Goal: Task Accomplishment & Management: Complete application form

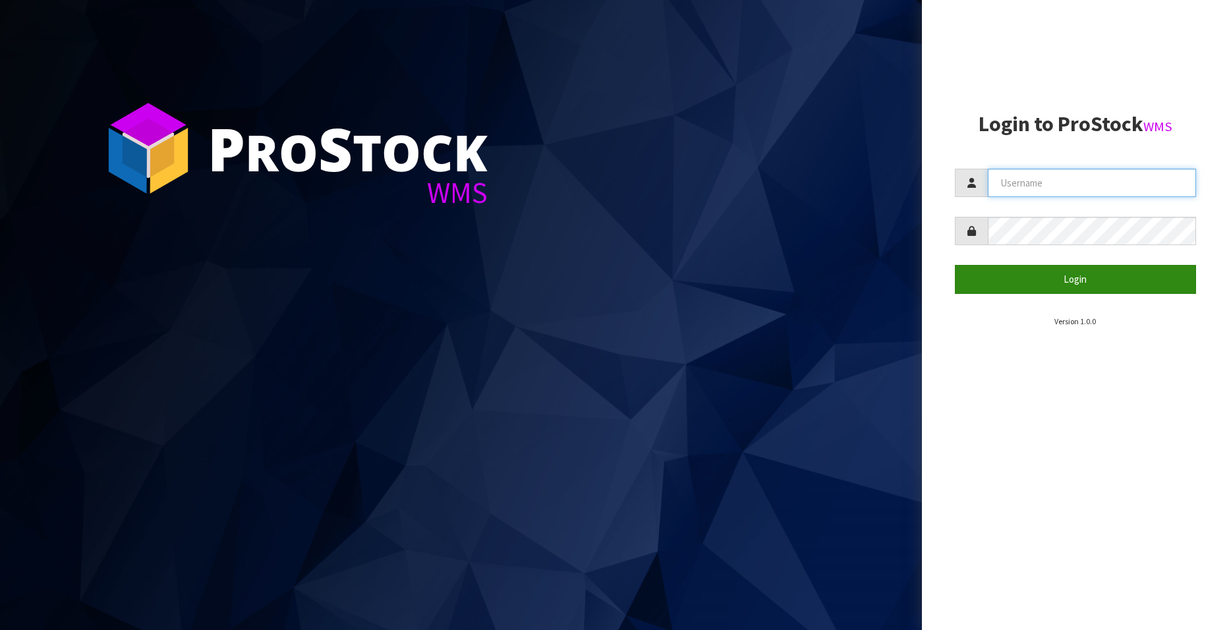
type input "[EMAIL_ADDRESS][DOMAIN_NAME]"
click at [1071, 278] on button "Login" at bounding box center [1075, 279] width 241 height 28
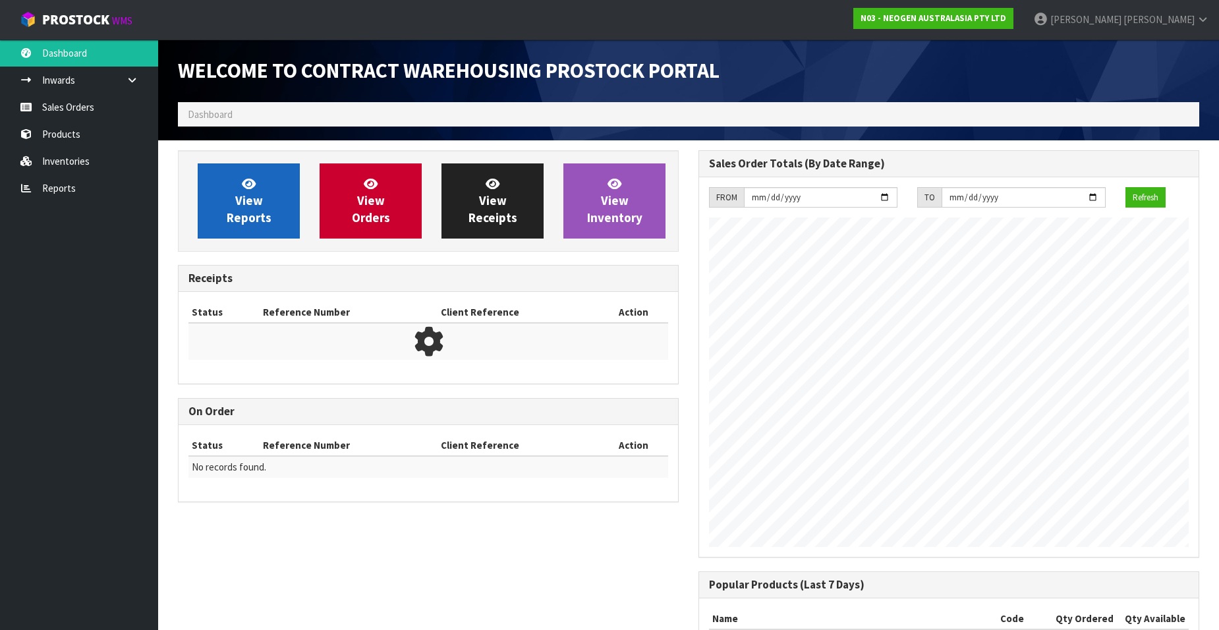
scroll to position [731, 521]
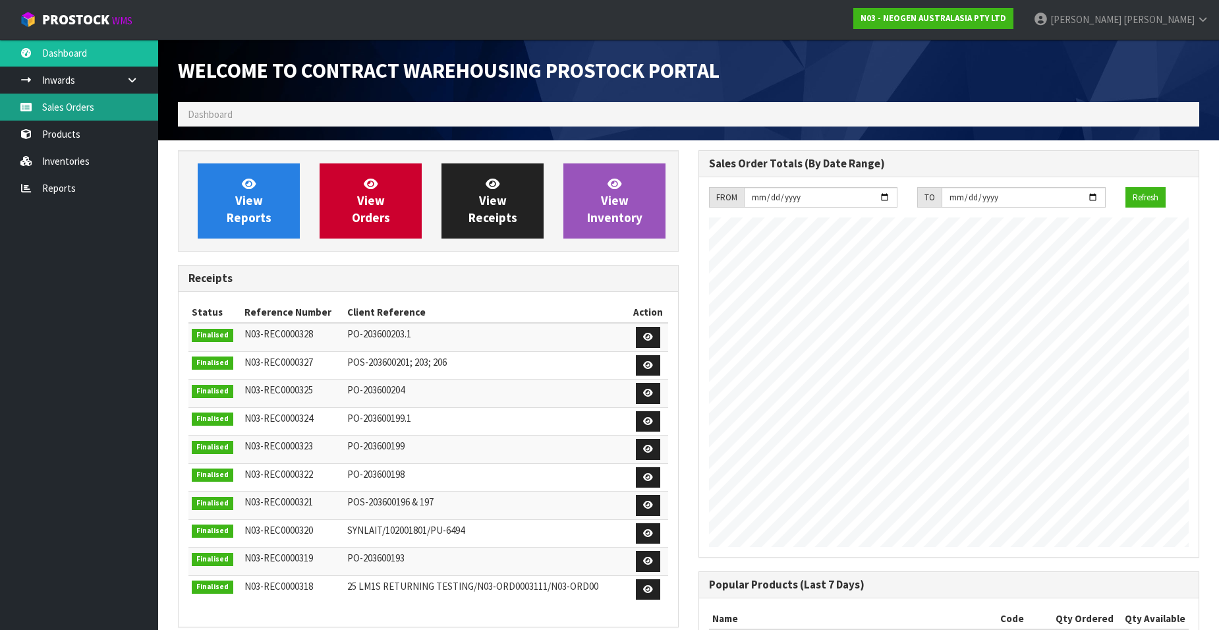
click at [81, 102] on link "Sales Orders" at bounding box center [79, 107] width 158 height 27
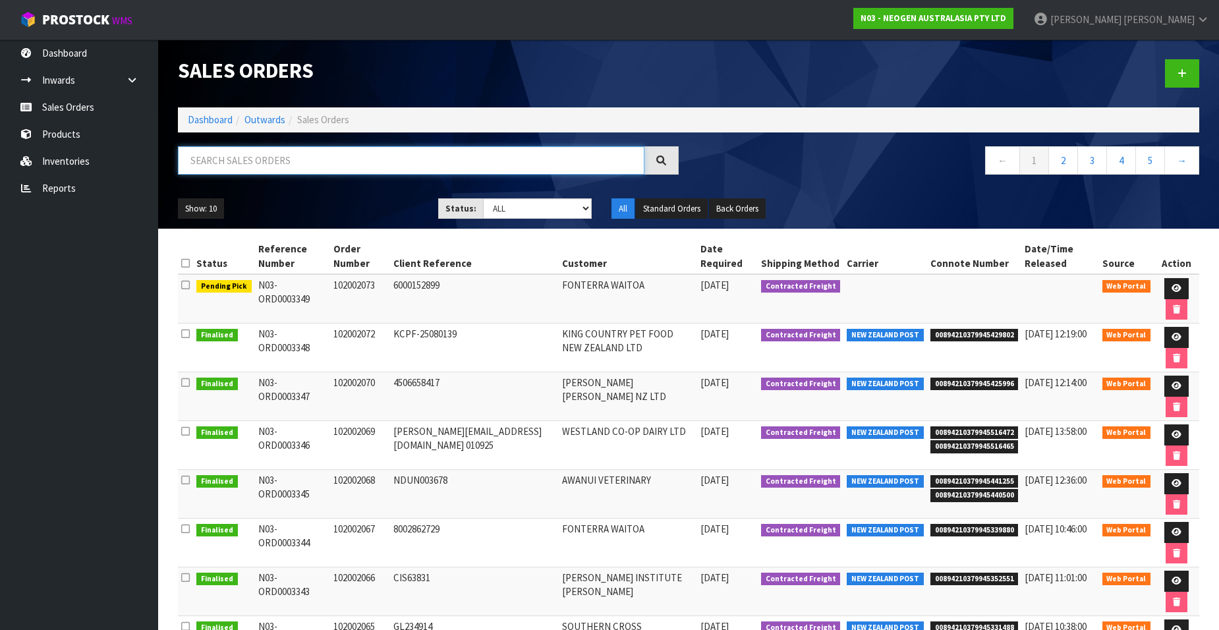
click at [298, 157] on input "text" at bounding box center [411, 160] width 467 height 28
paste input "102002074"
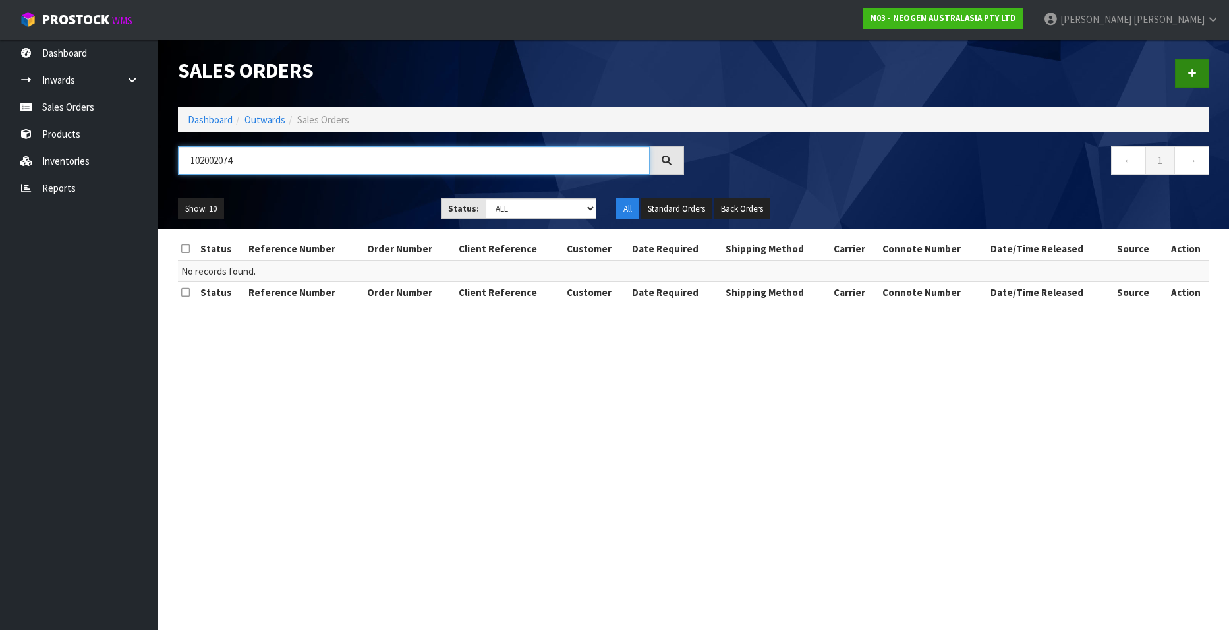
type input "102002074"
click at [1189, 72] on icon at bounding box center [1191, 74] width 9 height 10
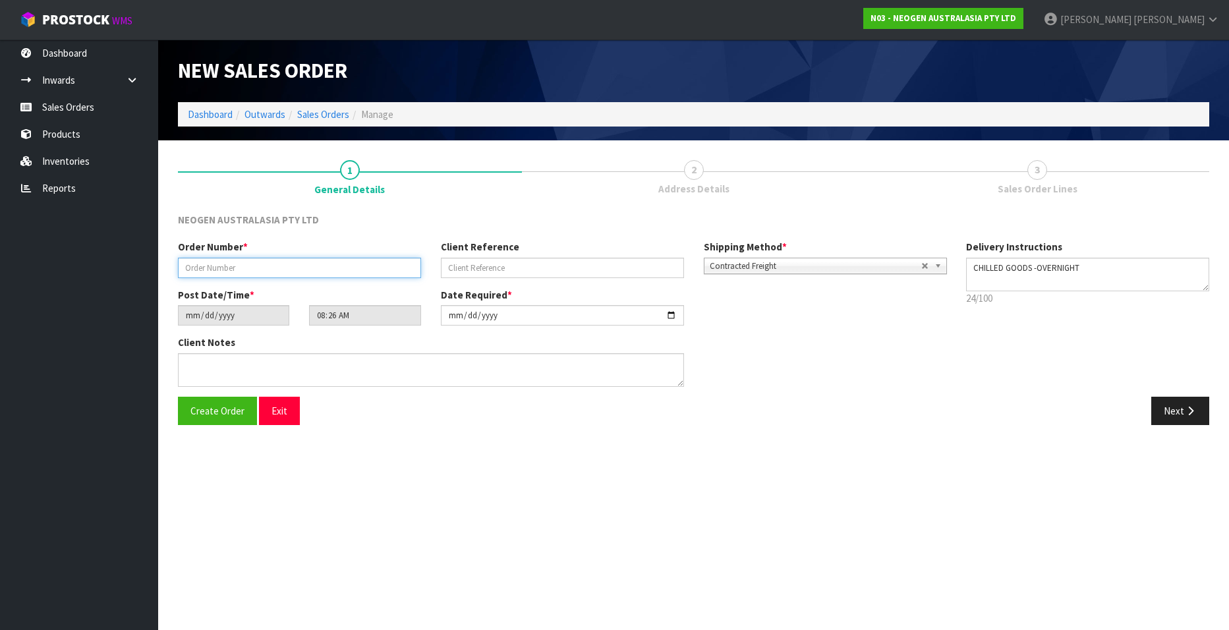
click at [187, 265] on input "text" at bounding box center [299, 268] width 243 height 20
paste input "102002074"
type input "102002074"
click at [449, 271] on input "text" at bounding box center [562, 268] width 243 height 20
paste input "8002863362"
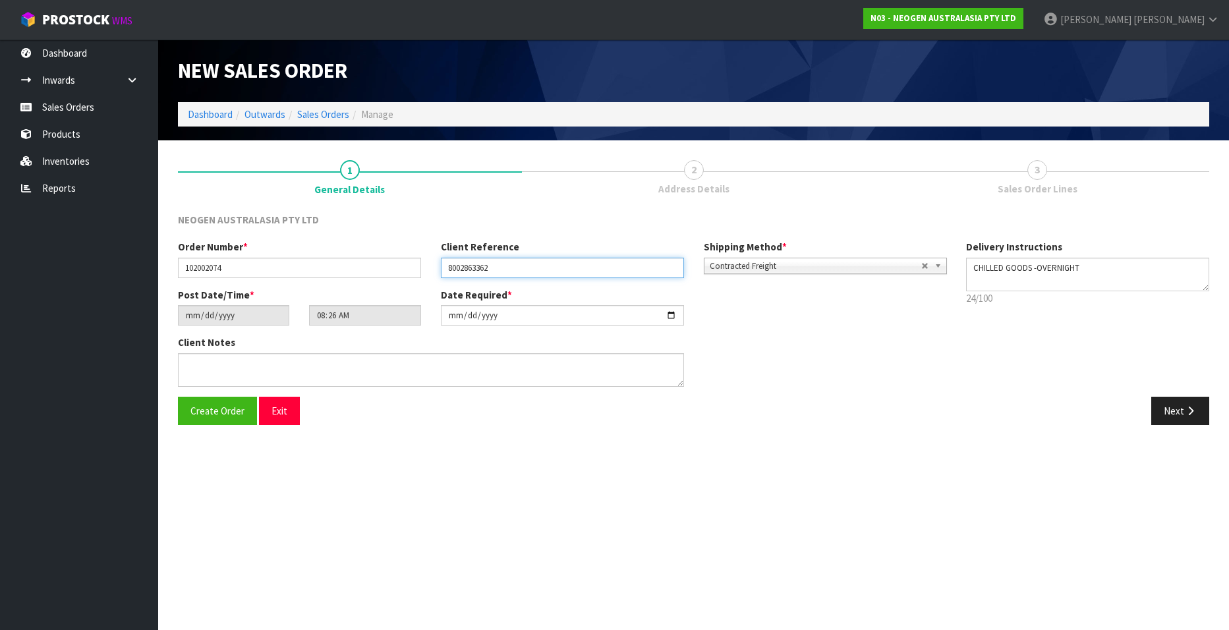
type input "8002863362"
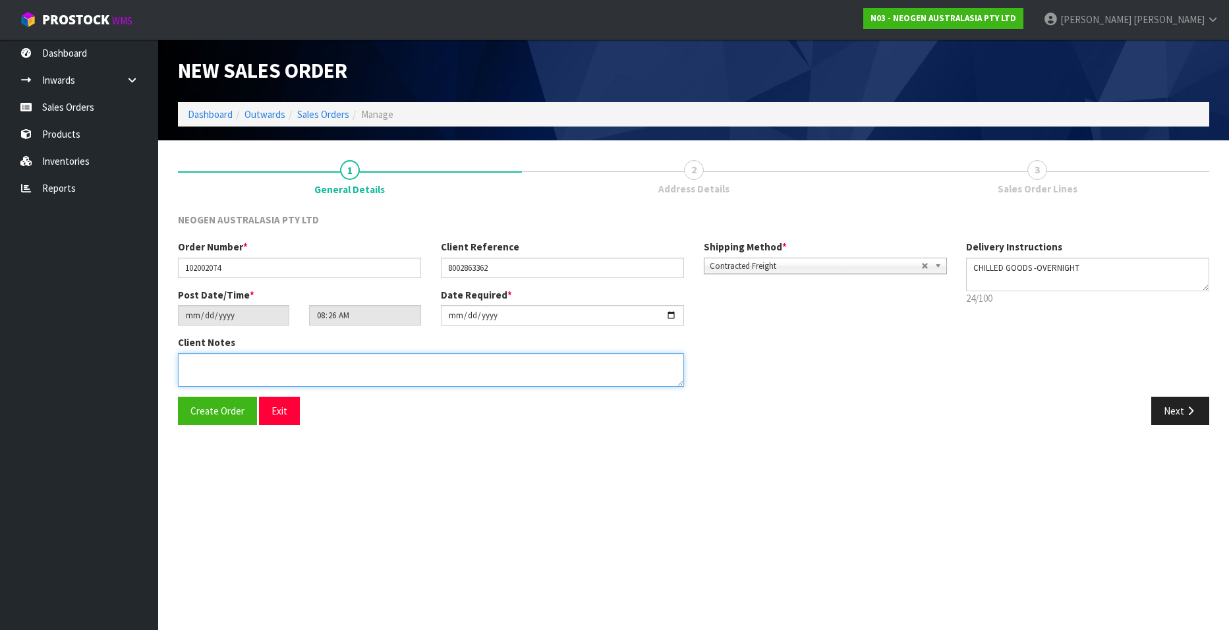
click at [228, 378] on textarea at bounding box center [431, 370] width 506 height 34
type textarea "ATTN SITE STORE"
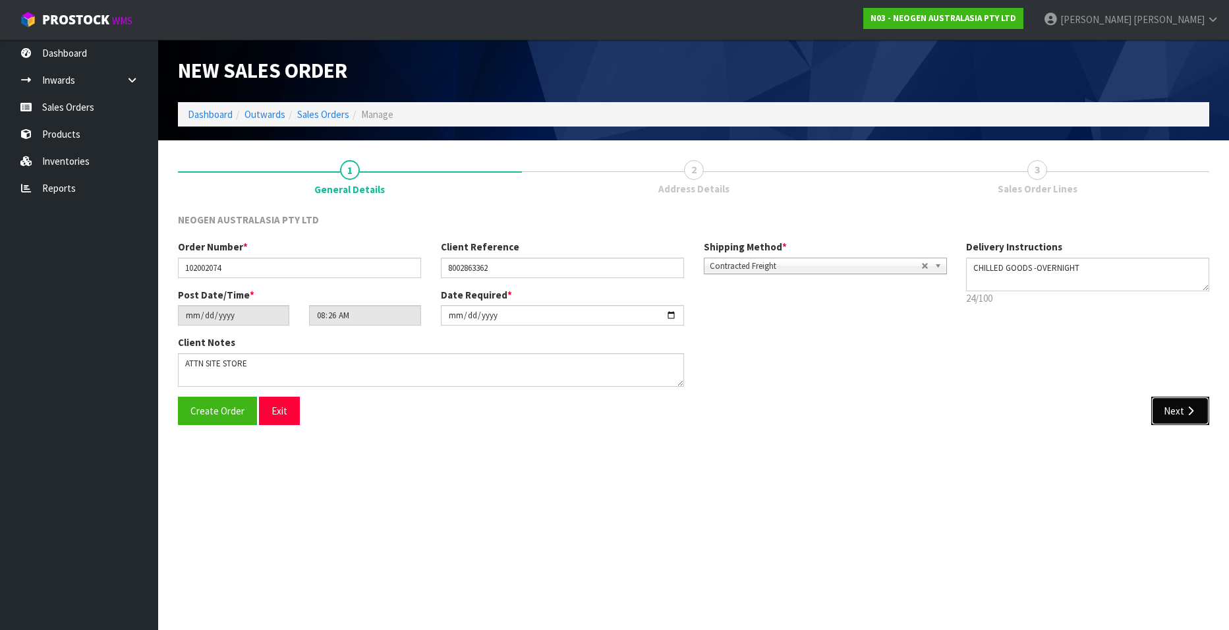
click at [1169, 411] on button "Next" at bounding box center [1180, 411] width 58 height 28
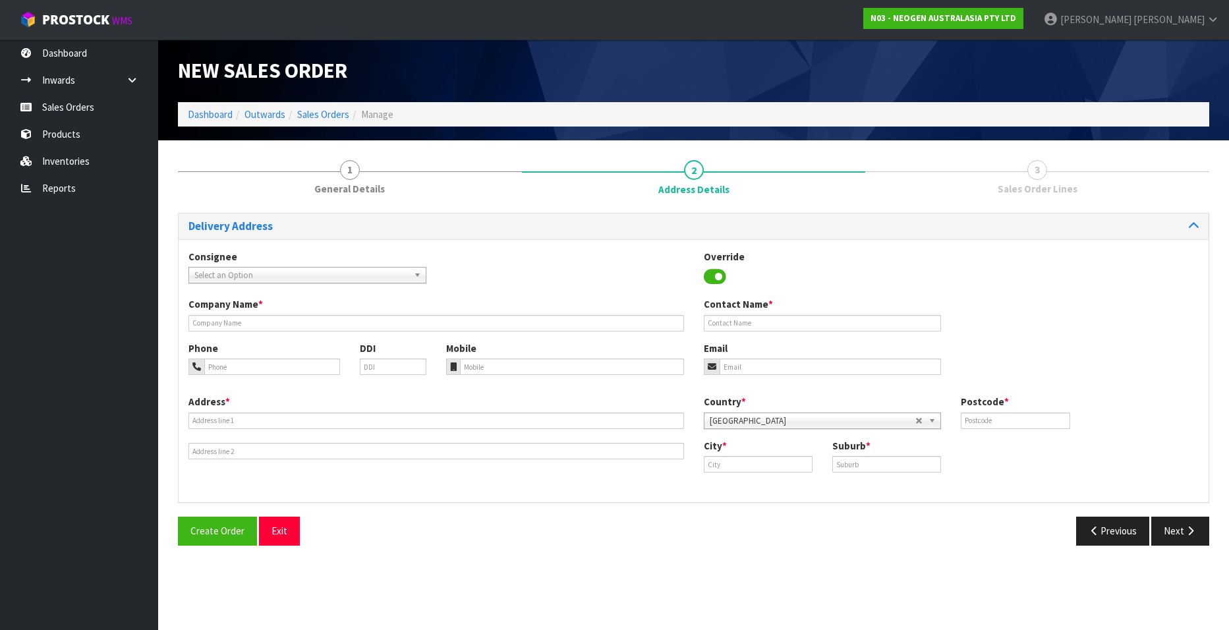
click at [295, 275] on span "Select an Option" at bounding box center [301, 276] width 214 height 16
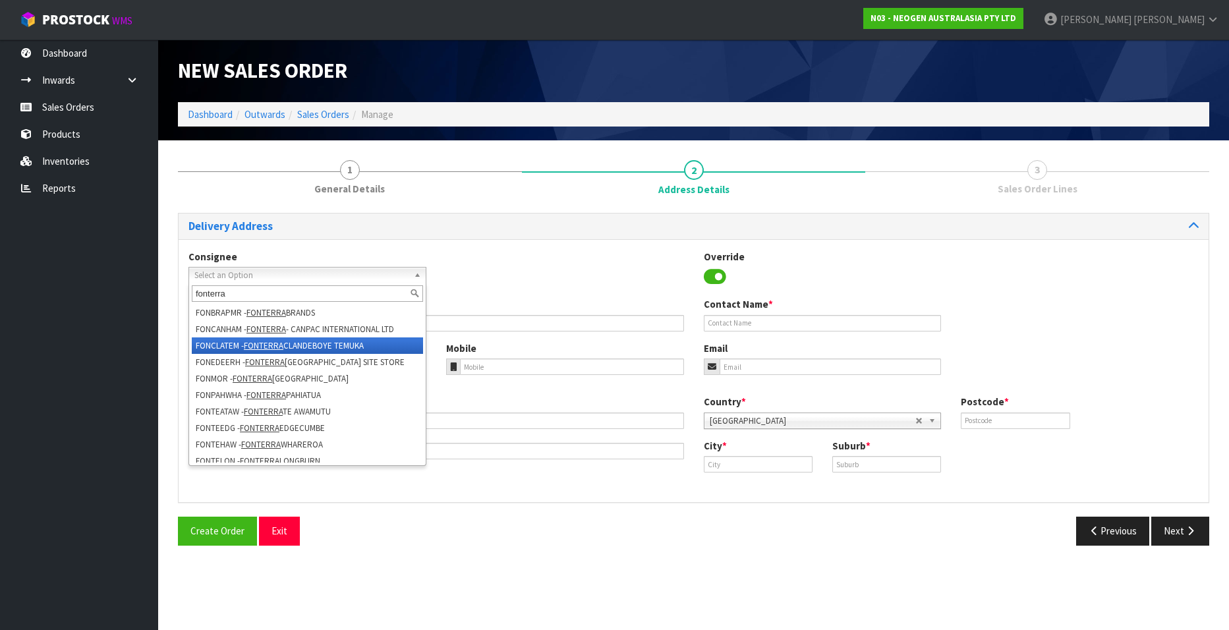
type input "fonterra"
click at [327, 343] on li "FONCLATEM - FONTERRA CLANDEBOYE TEMUKA" at bounding box center [307, 345] width 231 height 16
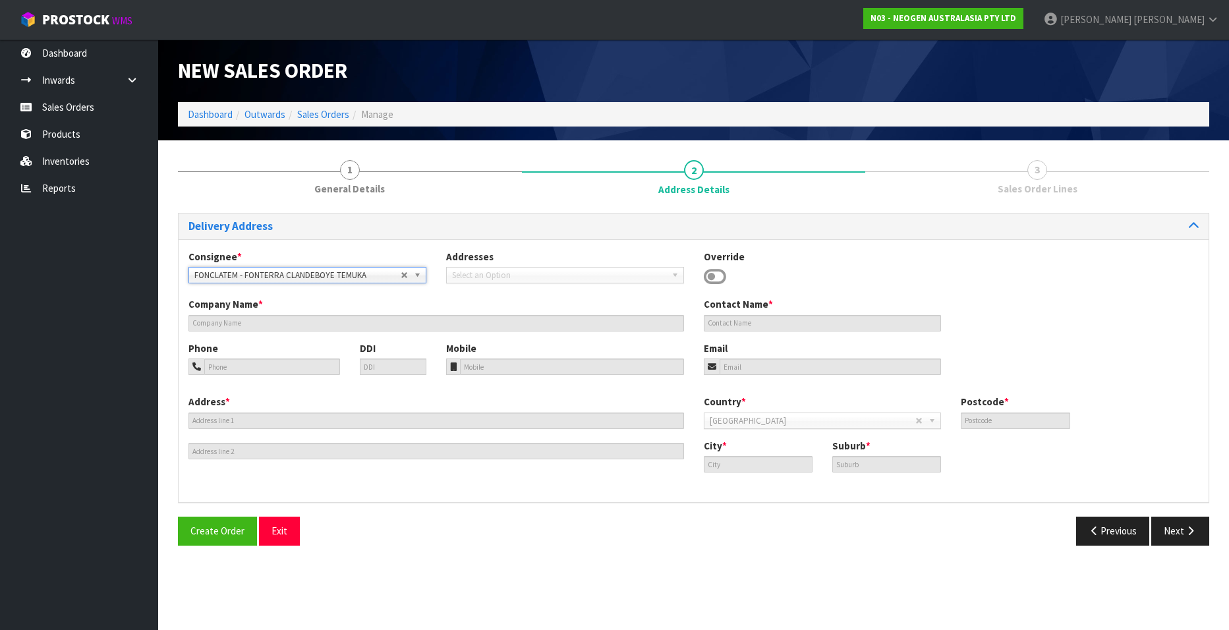
type input "FONTERRA CLANDEBOYE TEMUKA"
type input "[STREET_ADDRESS]"
type input "SITE STORE"
type input "7986"
type input "TEMUKA"
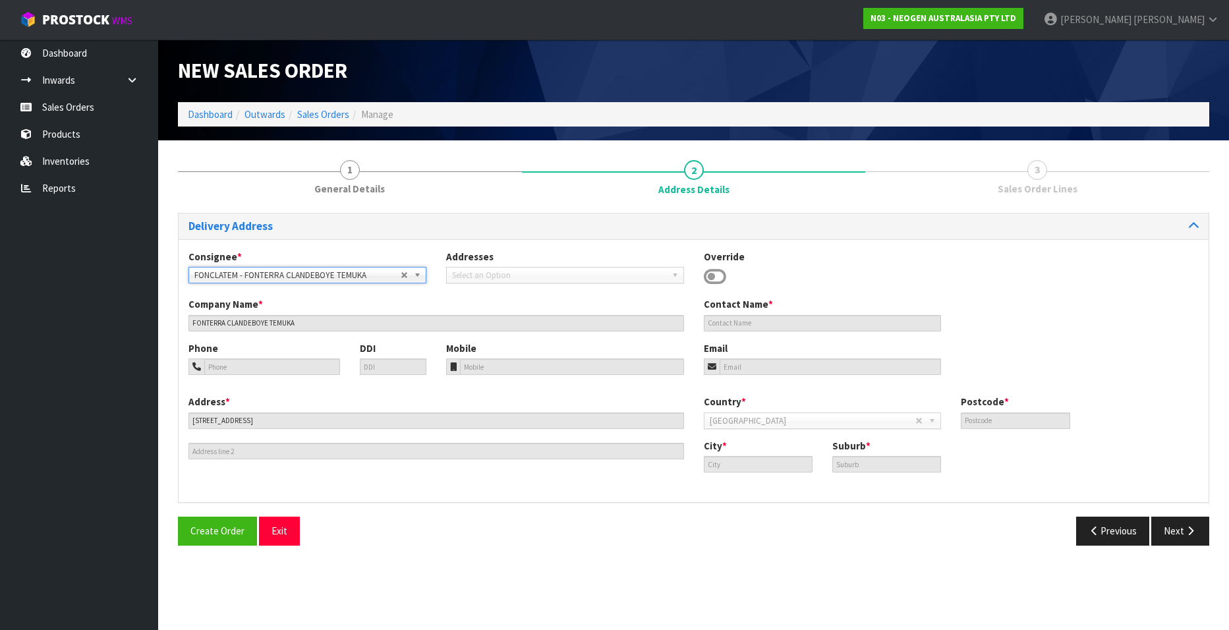
type input "CLANDEBOYE, RD26"
click at [1170, 528] on button "Next" at bounding box center [1180, 531] width 58 height 28
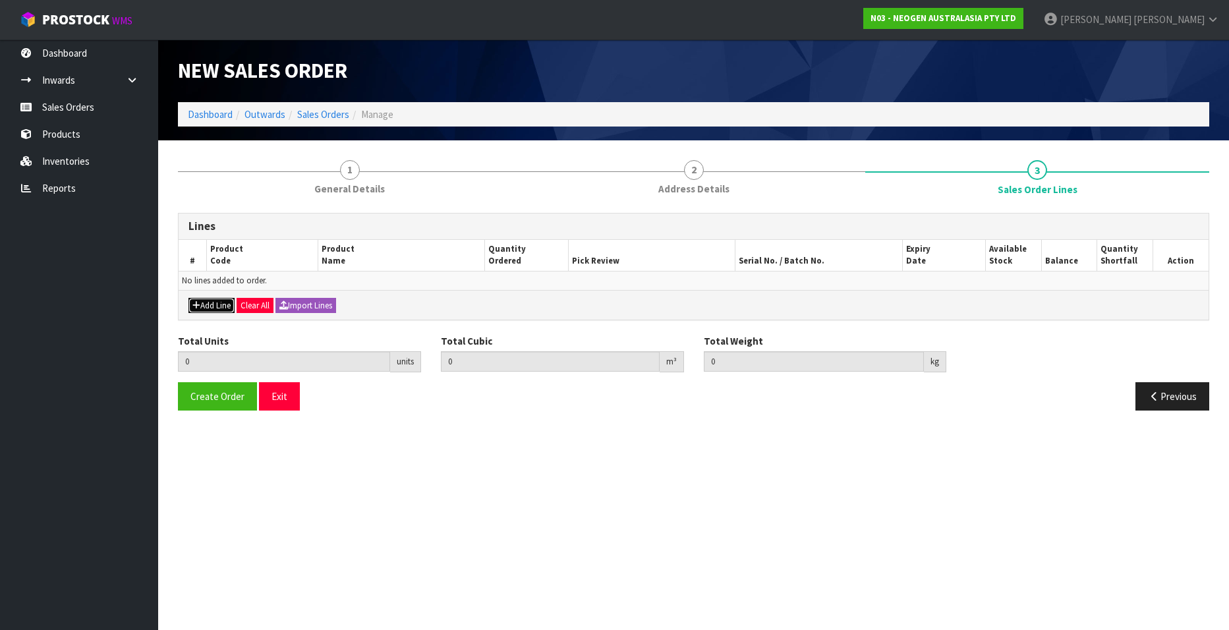
click at [205, 306] on button "Add Line" at bounding box center [211, 306] width 46 height 16
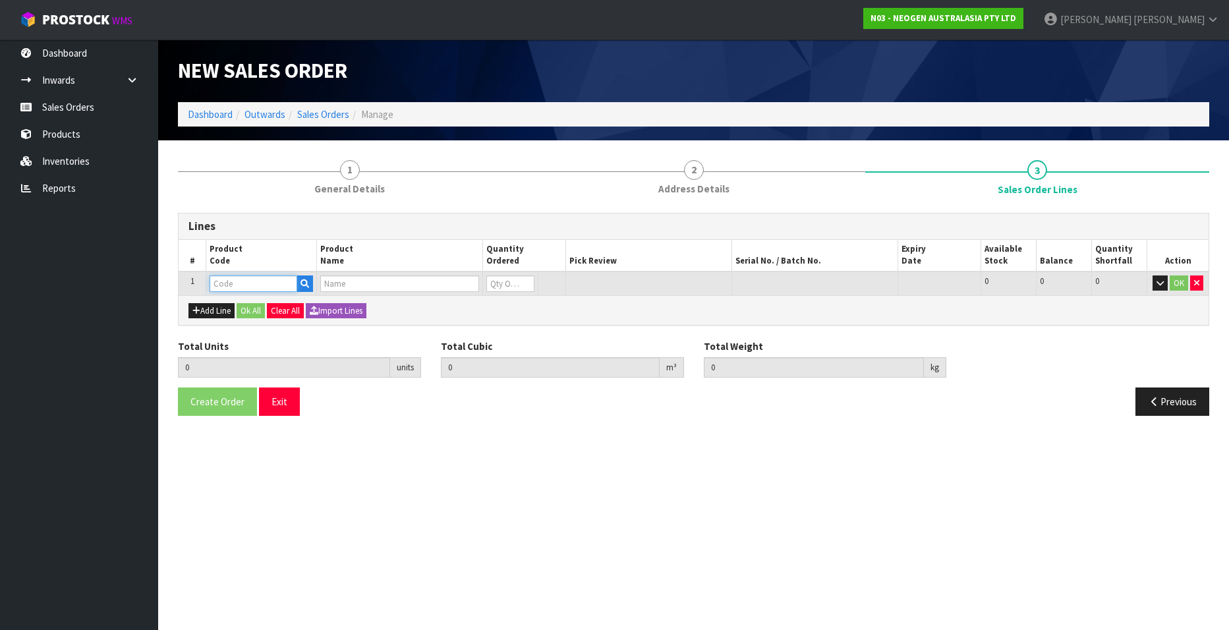
click at [272, 285] on input "text" at bounding box center [254, 283] width 88 height 16
paste input "700002207"
type input "700002207"
type input "0.000000"
type input "0.000"
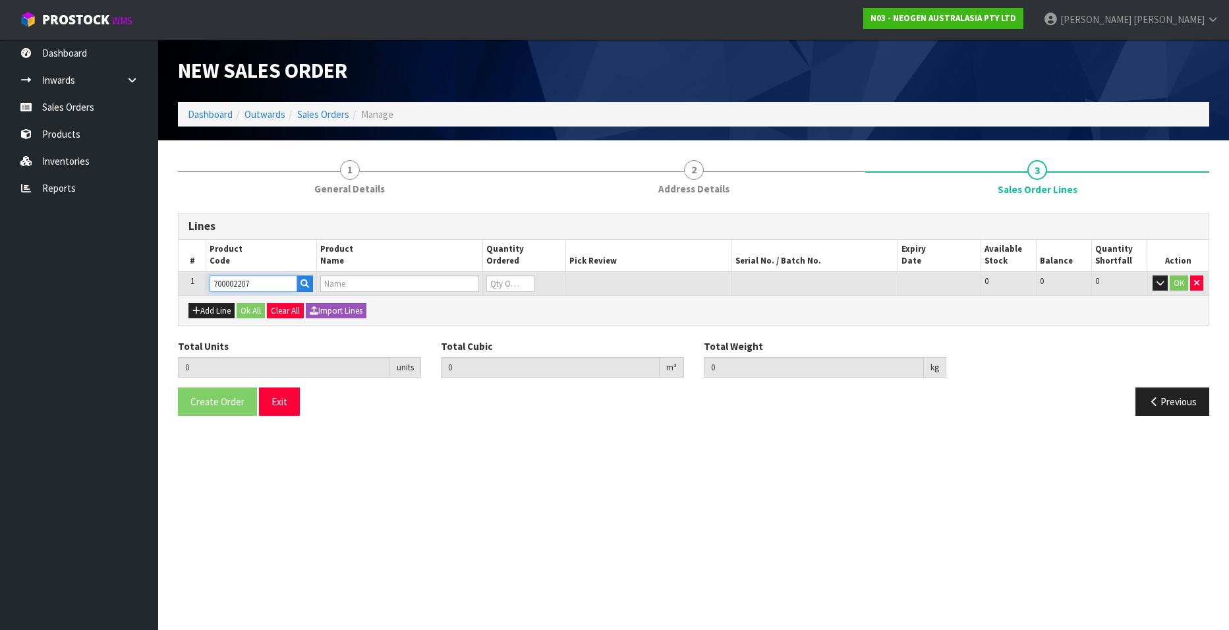
type input "7100067519 - UXL100 CLEAN-TRACE SURF ATP 100EA/PK"
type input "0"
type input "700002207"
type input "1"
type input "0.006496"
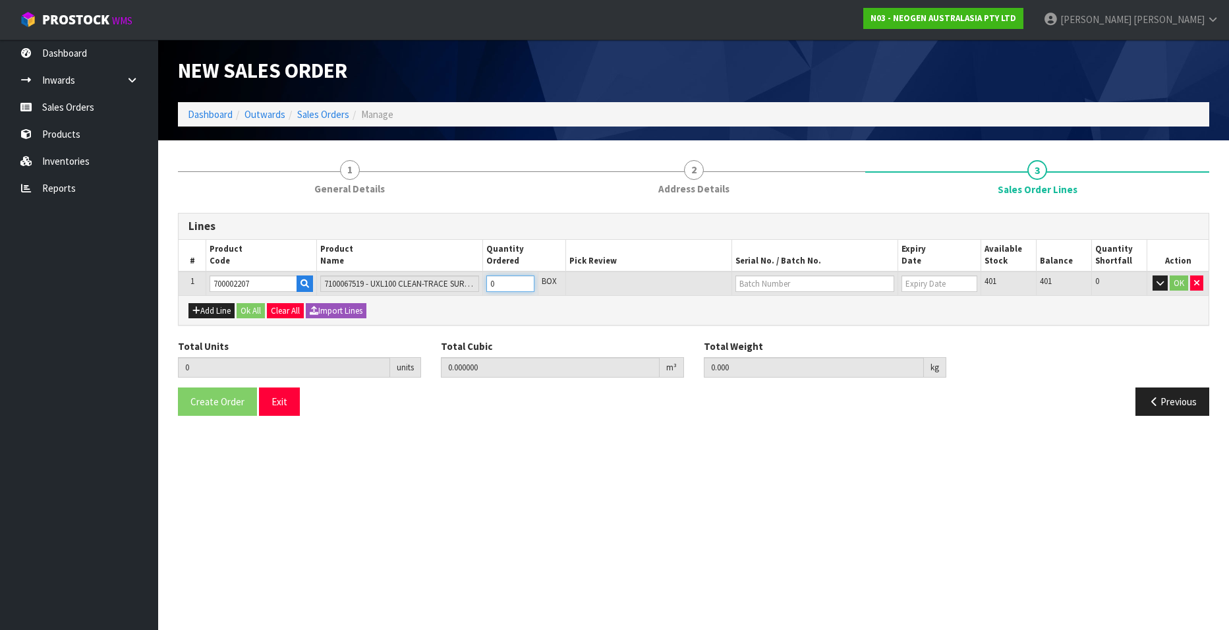
type input "0.96"
type input "1"
click at [526, 280] on input "1" at bounding box center [510, 283] width 48 height 16
click at [787, 283] on input "text" at bounding box center [814, 283] width 159 height 16
click at [802, 302] on link "3000031847" at bounding box center [788, 306] width 104 height 18
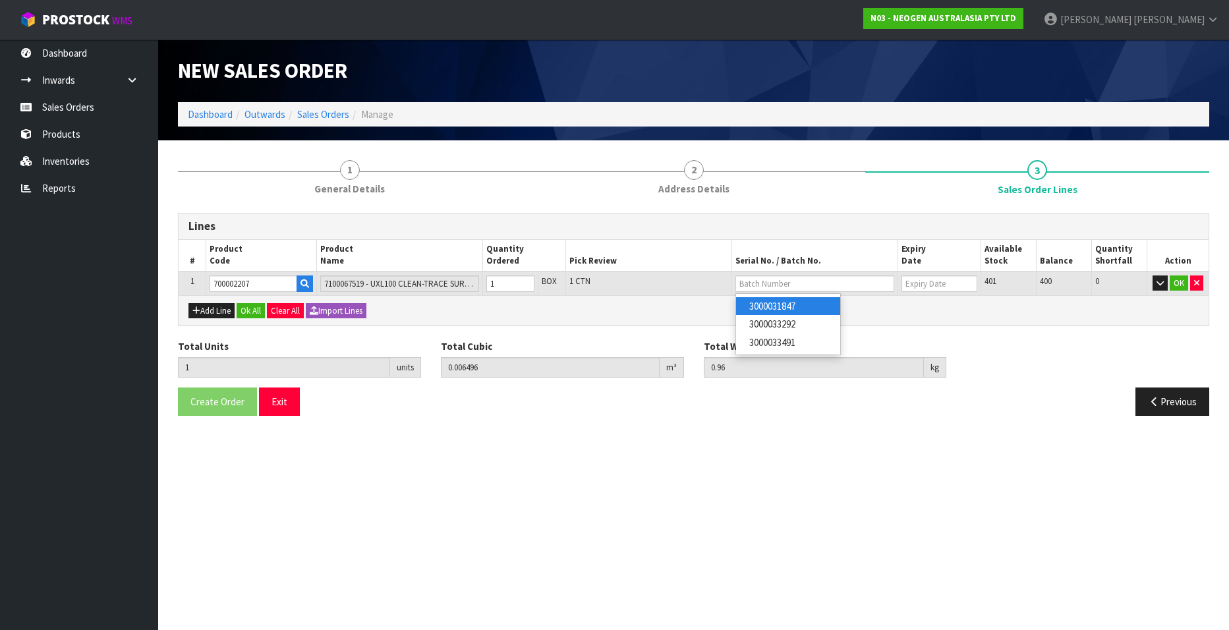
type input "3000031847"
type input "[DATE]"
click at [1177, 280] on button "OK" at bounding box center [1179, 283] width 18 height 16
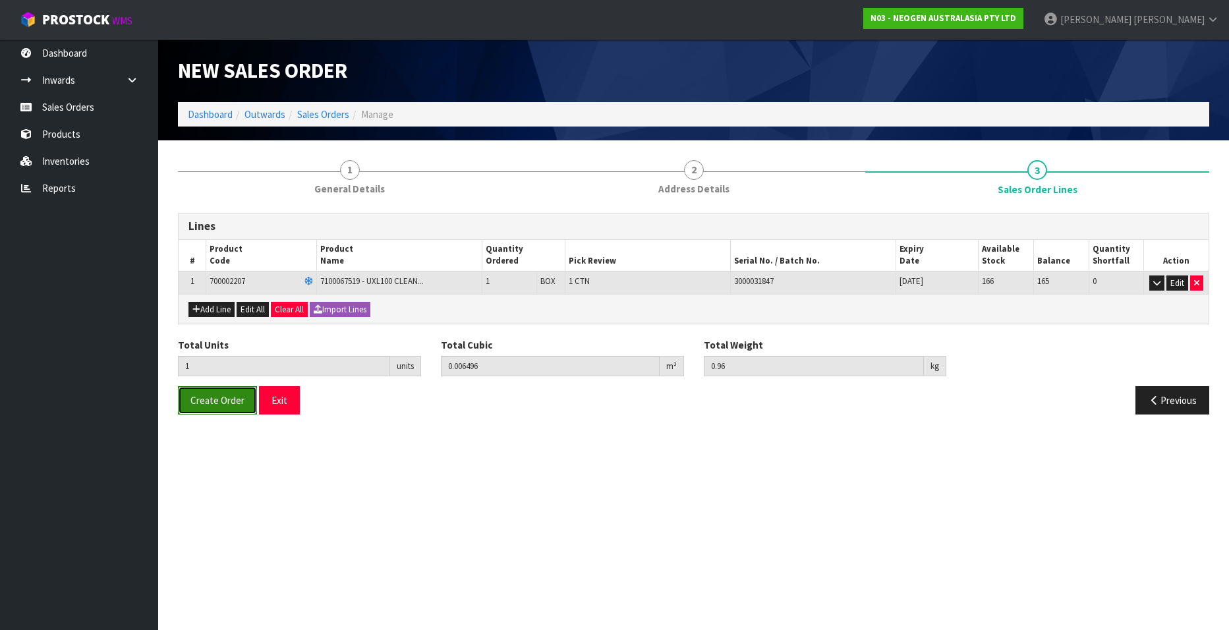
click at [221, 399] on span "Create Order" at bounding box center [217, 400] width 54 height 13
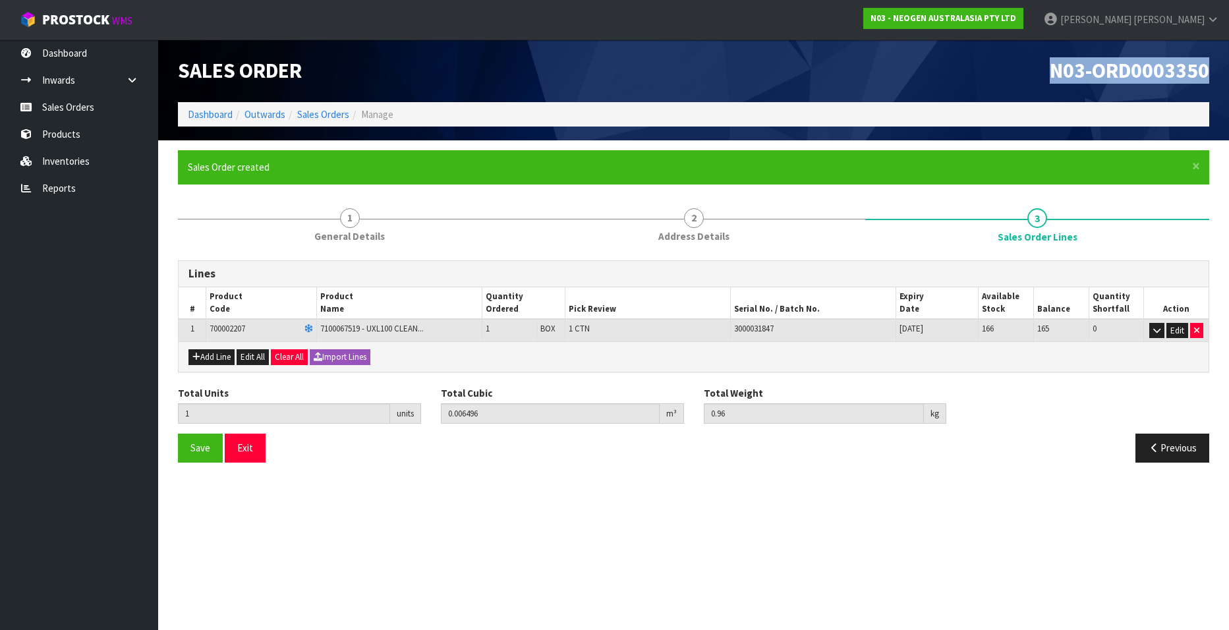
drag, startPoint x: 1210, startPoint y: 71, endPoint x: 1040, endPoint y: 72, distance: 170.0
click at [1040, 72] on div "N03-ORD0003350" at bounding box center [957, 71] width 526 height 63
copy span "N03-ORD0003350"
click at [315, 112] on link "Sales Orders" at bounding box center [323, 114] width 52 height 13
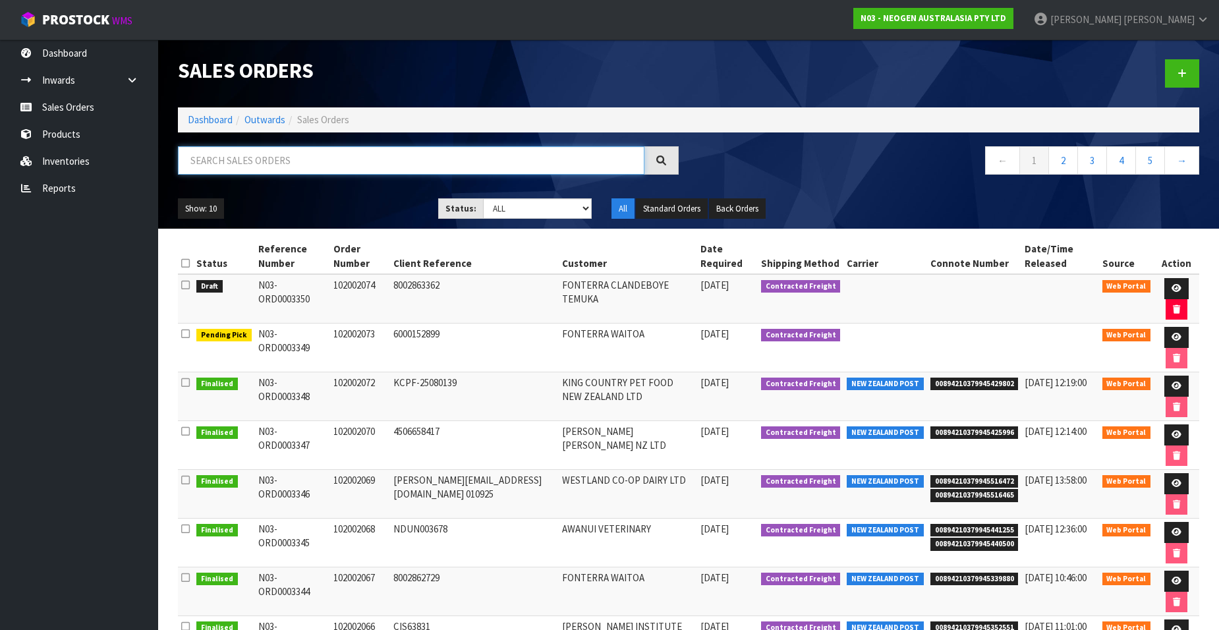
click at [278, 163] on input "text" at bounding box center [411, 160] width 467 height 28
paste input "102002075"
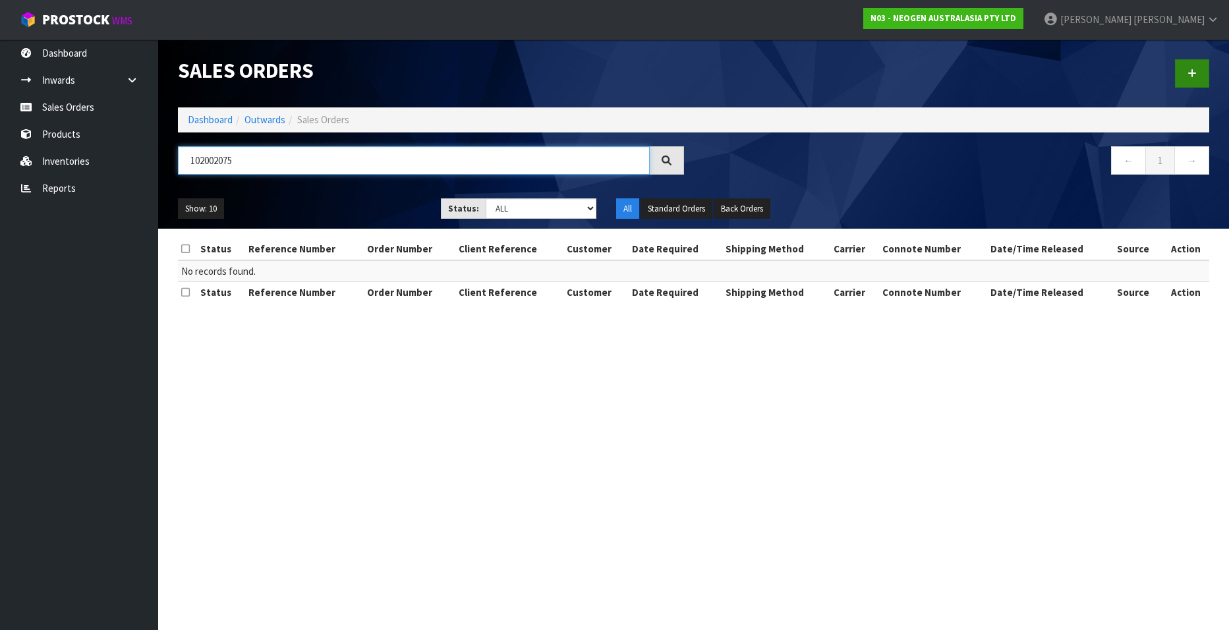
type input "102002075"
click at [1189, 72] on icon at bounding box center [1191, 74] width 9 height 10
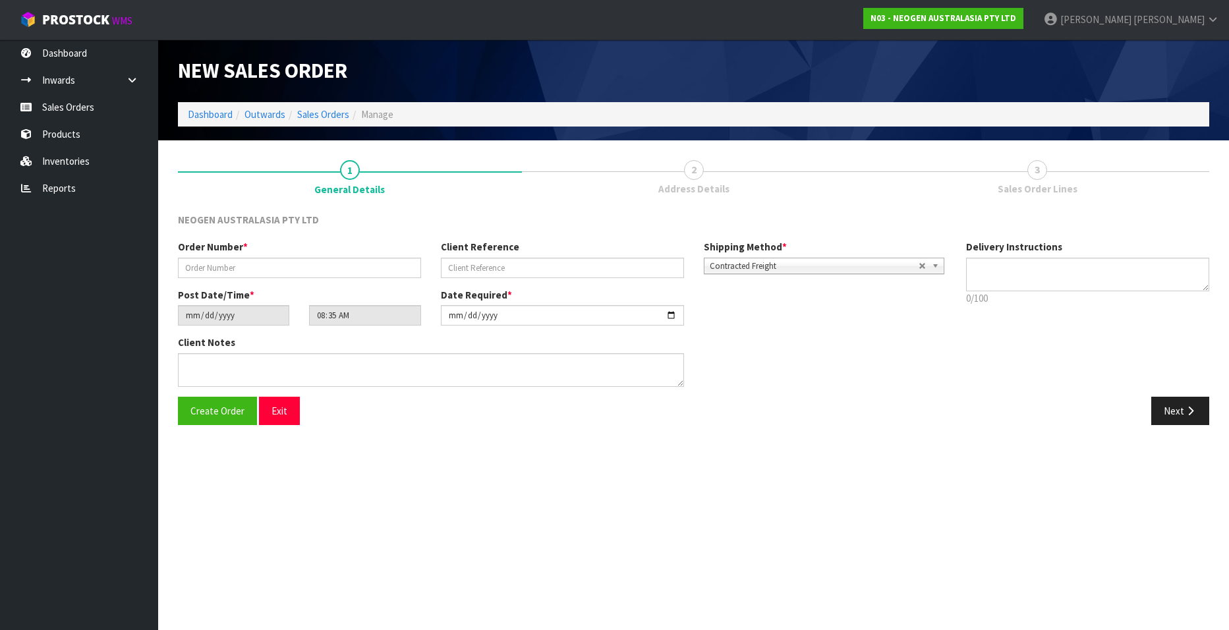
type textarea "CHILLED GOODS -OVERNIGHT"
click at [249, 268] on input "text" at bounding box center [299, 268] width 243 height 20
paste input "102002075"
type input "102002075"
click at [488, 268] on input "text" at bounding box center [562, 268] width 243 height 20
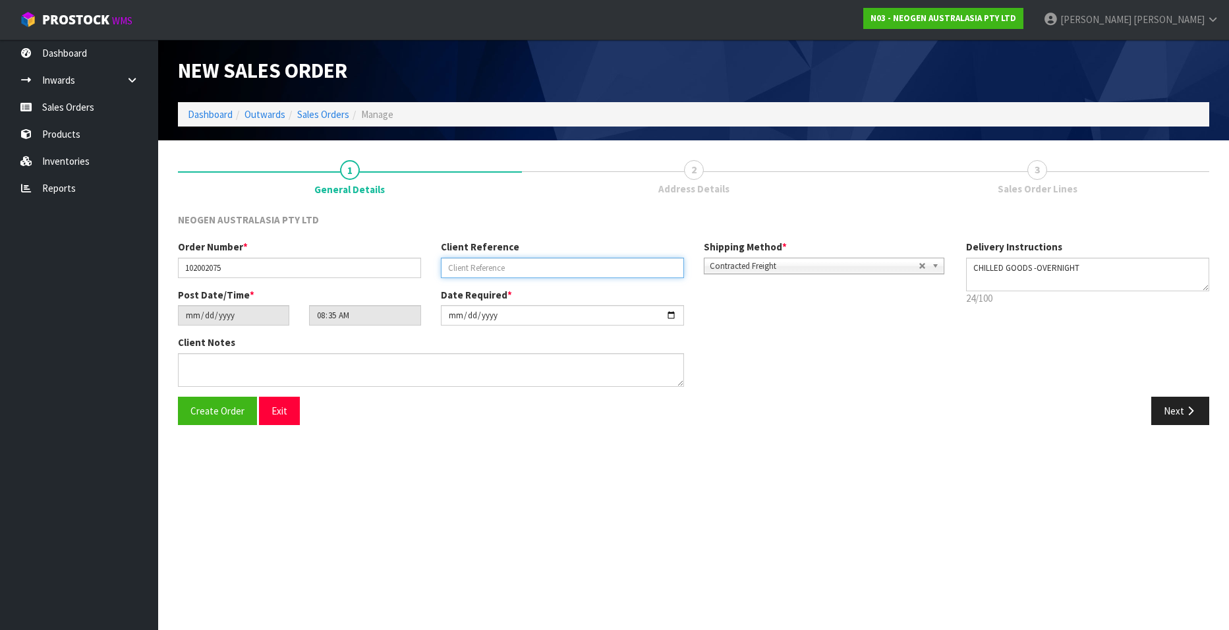
paste input "NZ0024842488"
type input "NZ0024842488"
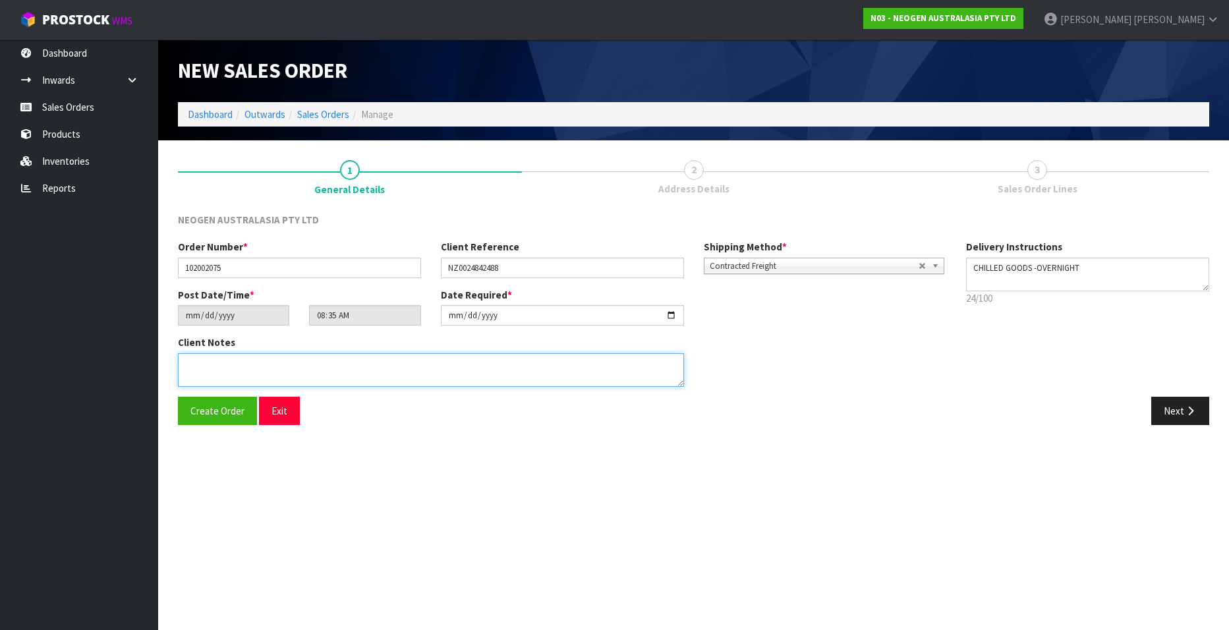
click at [202, 369] on textarea at bounding box center [431, 370] width 506 height 34
paste textarea "ATTN [PERSON_NAME]"
type textarea "ATTN [PERSON_NAME]"
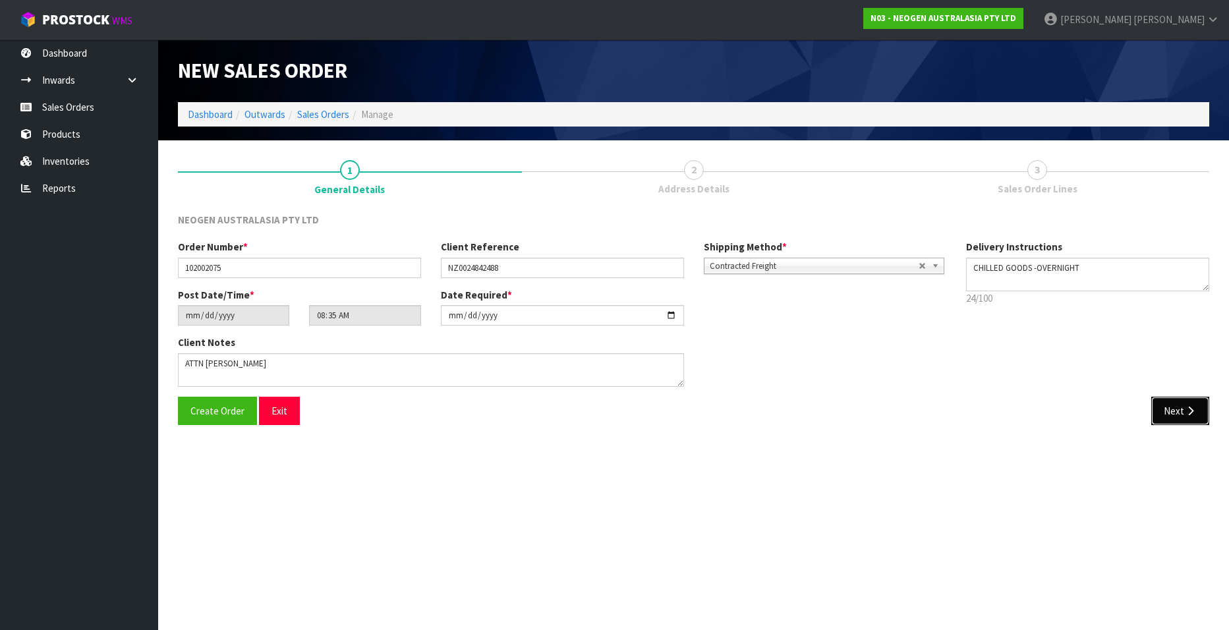
click at [1171, 416] on button "Next" at bounding box center [1180, 411] width 58 height 28
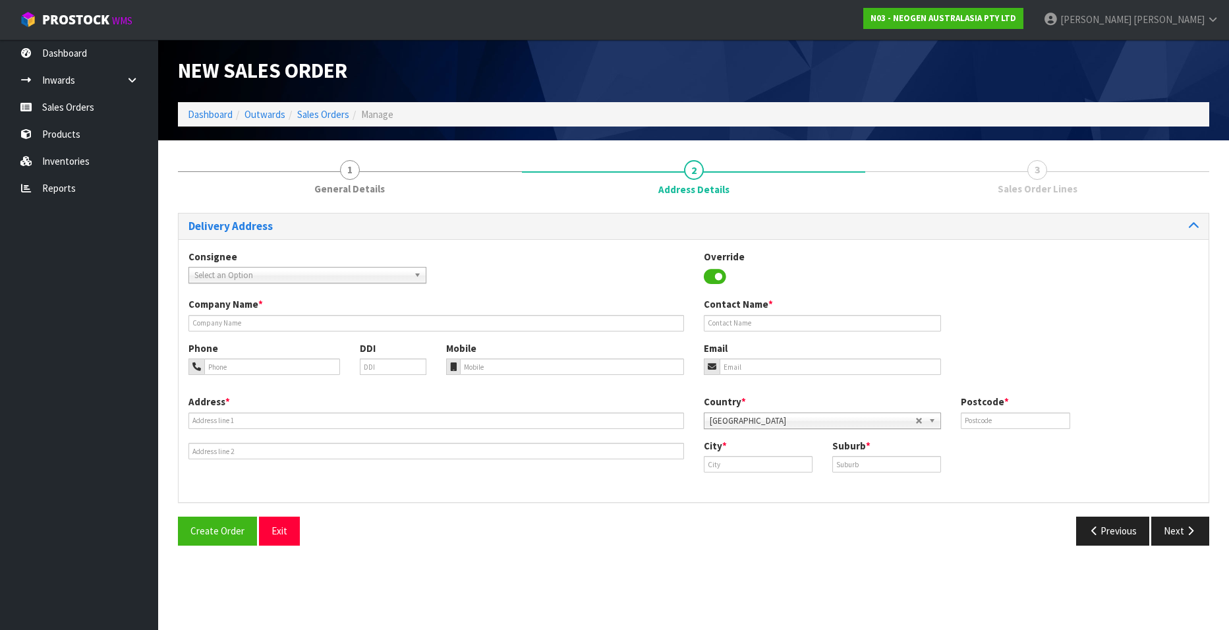
click at [242, 272] on span "Select an Option" at bounding box center [301, 276] width 214 height 16
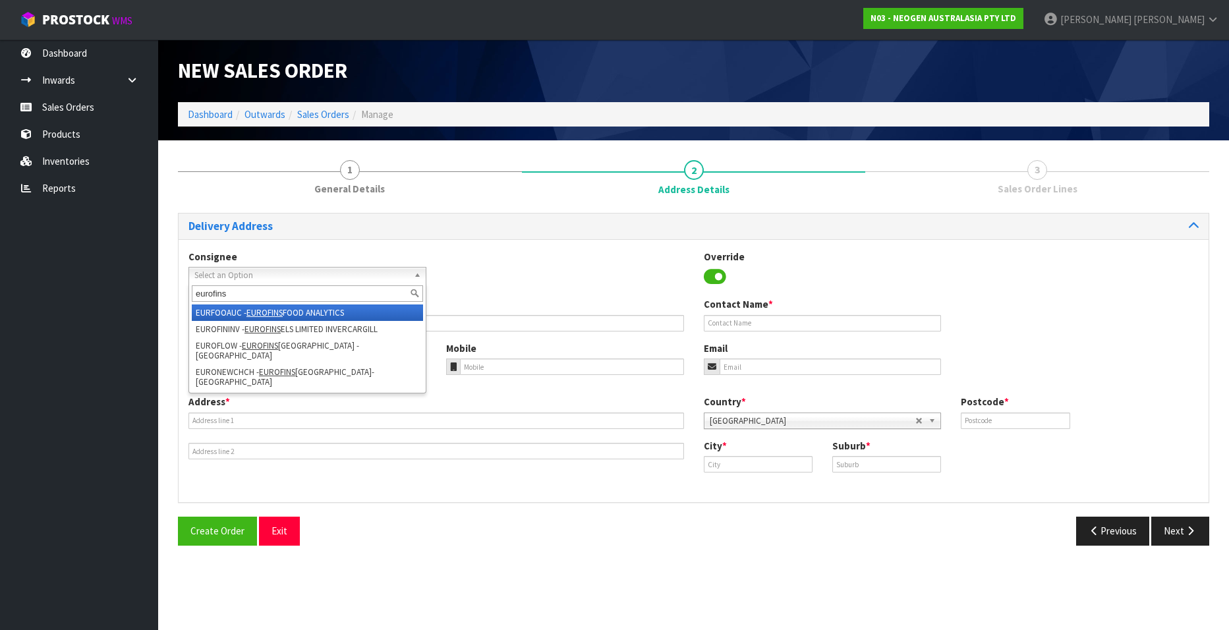
type input "eurofins"
click at [258, 311] on em "EUROFINS" at bounding box center [264, 312] width 36 height 11
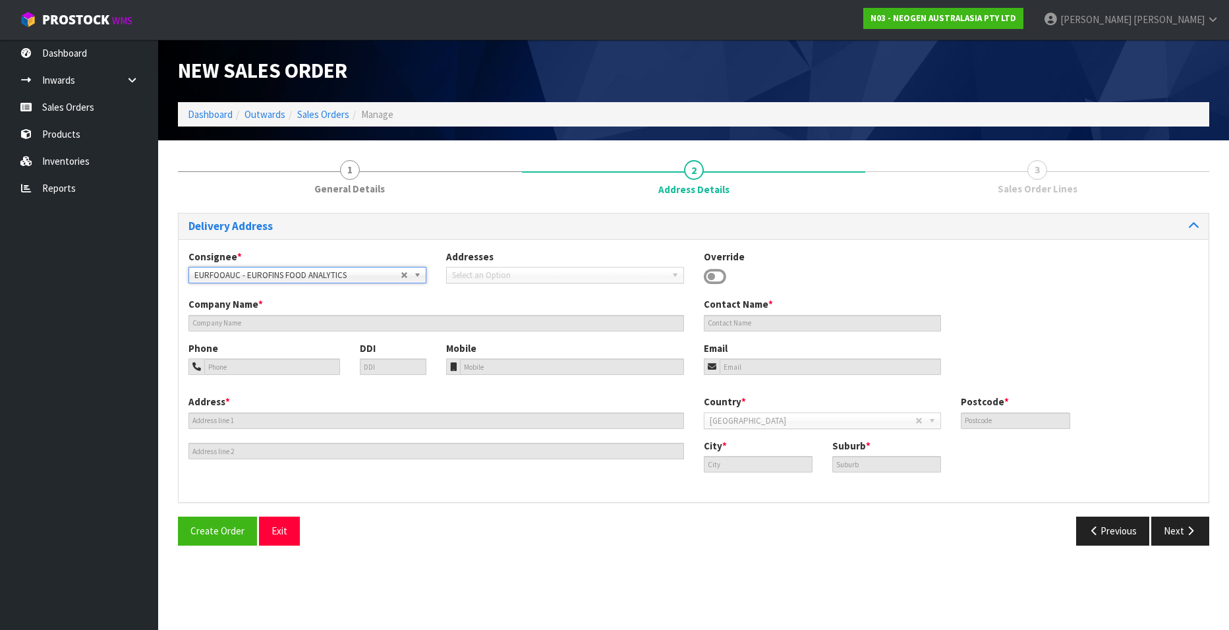
type input "EUROFINS FOOD ANALYTICS"
type input "ATT: [PERSON_NAME]"
type input "[STREET_ADDRESS][PERSON_NAME]"
type input "1061"
type input "[GEOGRAPHIC_DATA]"
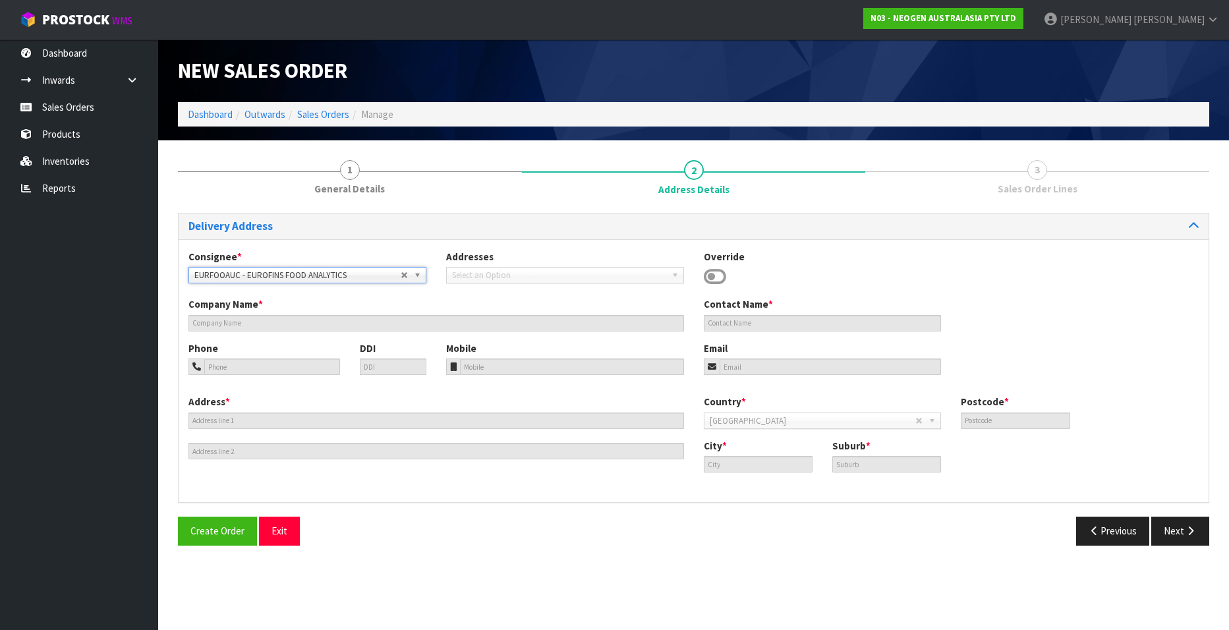
type input "[PERSON_NAME]"
click at [1172, 534] on button "Next" at bounding box center [1180, 531] width 58 height 28
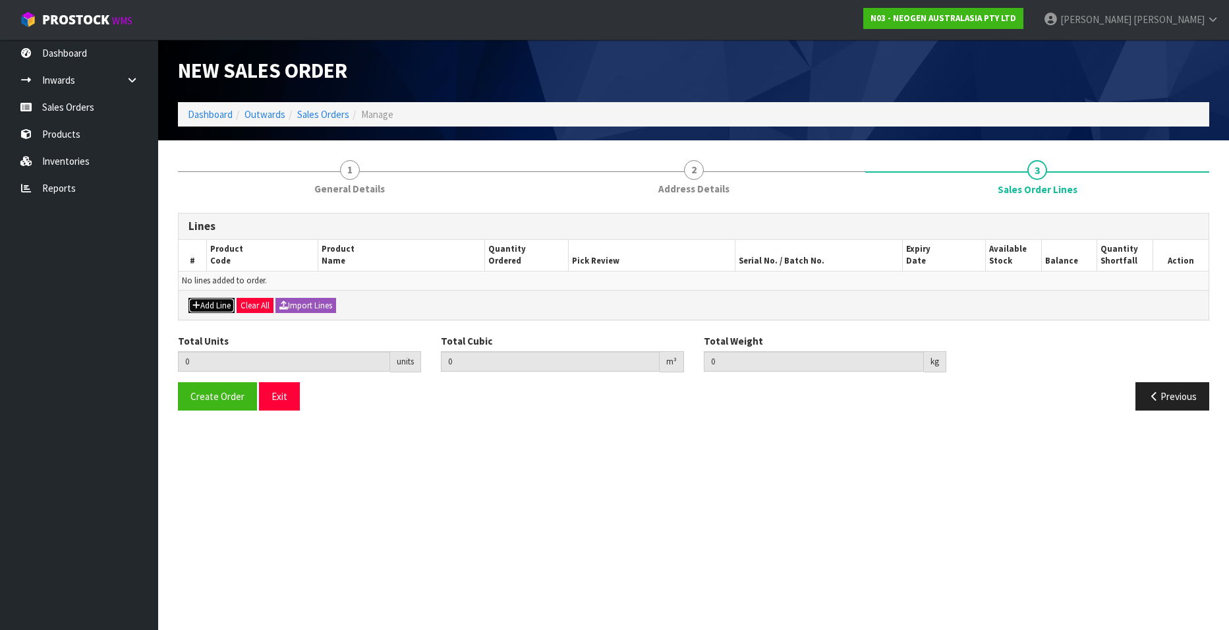
click at [208, 298] on button "Add Line" at bounding box center [211, 306] width 46 height 16
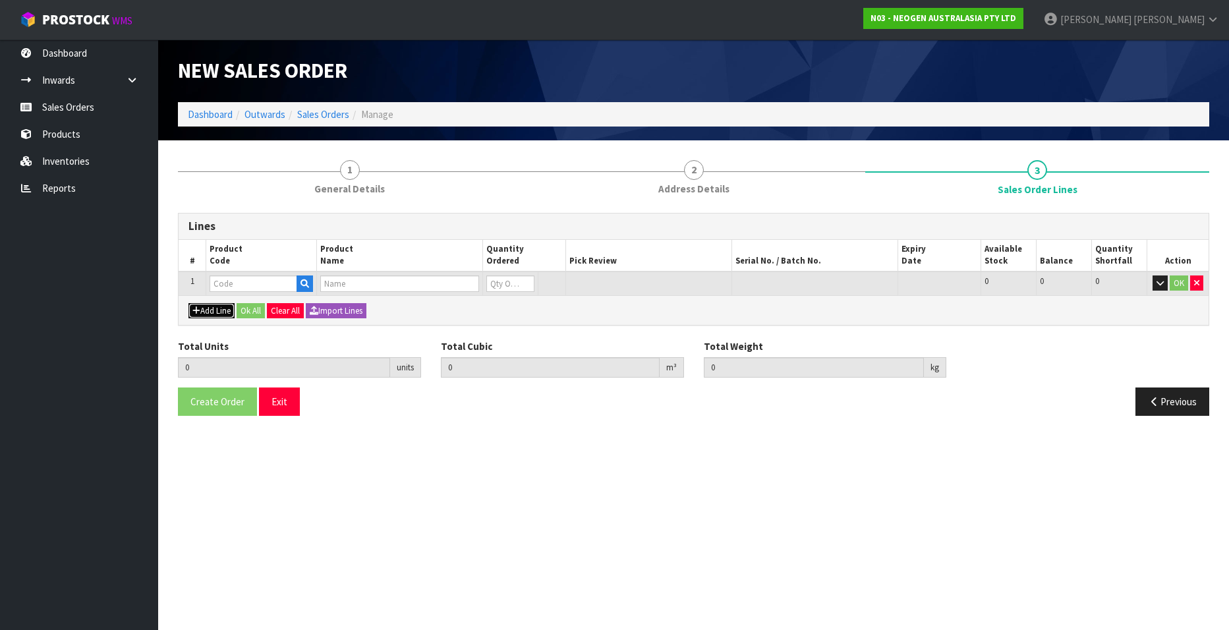
click at [208, 308] on button "Add Line" at bounding box center [211, 311] width 46 height 16
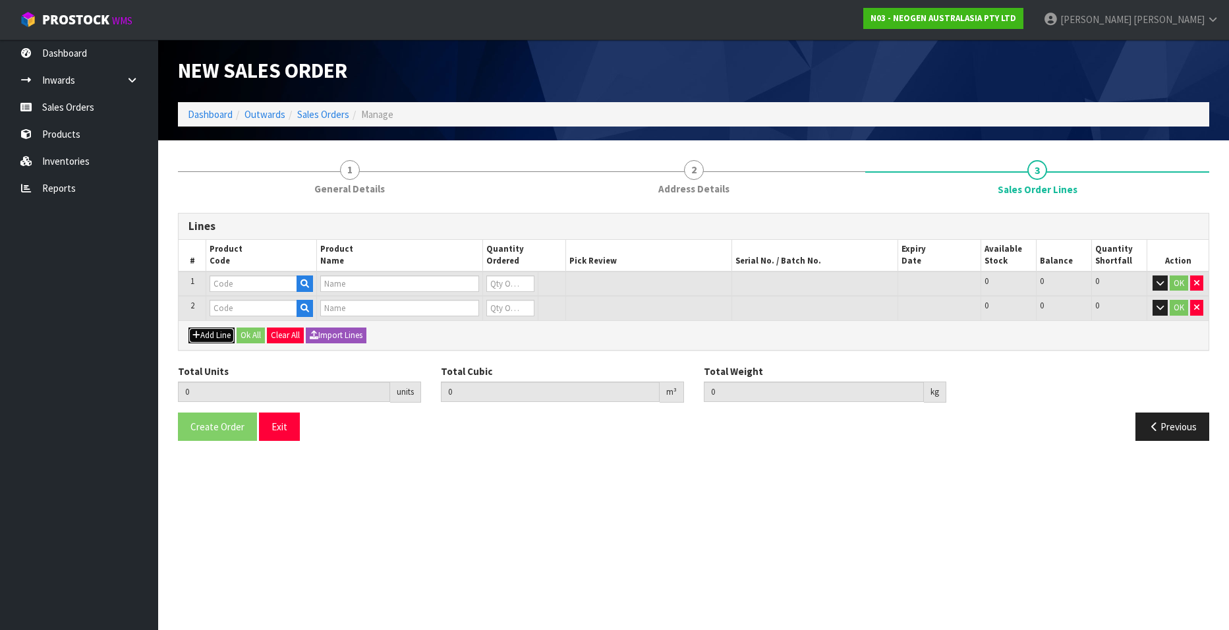
click at [208, 333] on button "Add Line" at bounding box center [211, 335] width 46 height 16
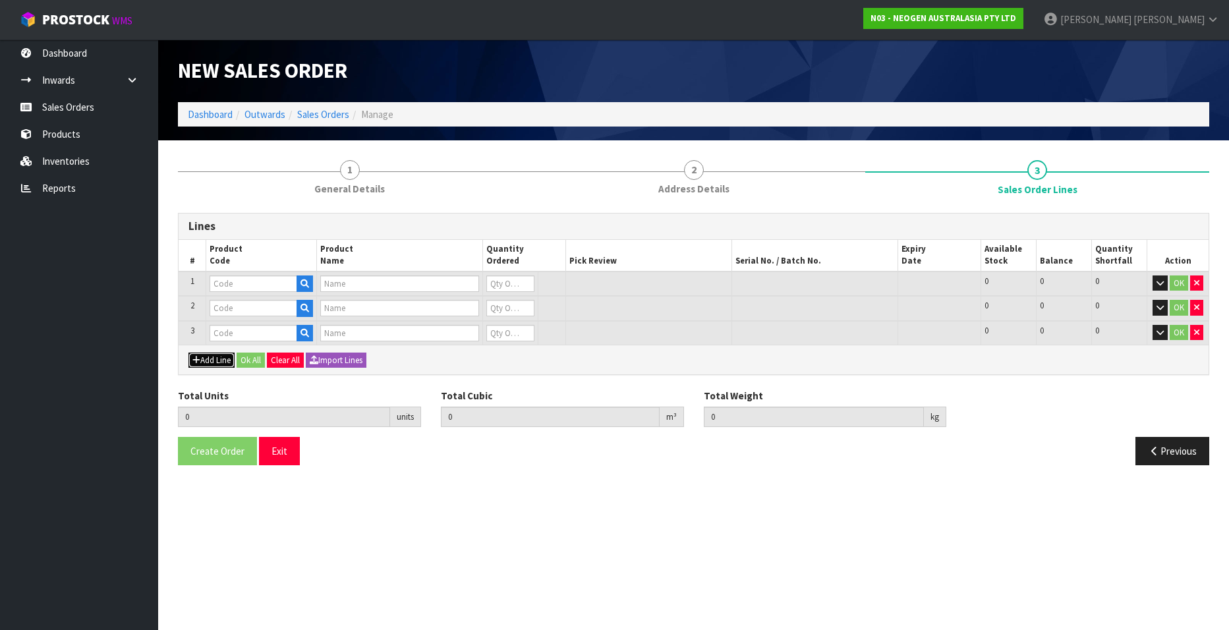
click at [209, 361] on button "Add Line" at bounding box center [211, 361] width 46 height 16
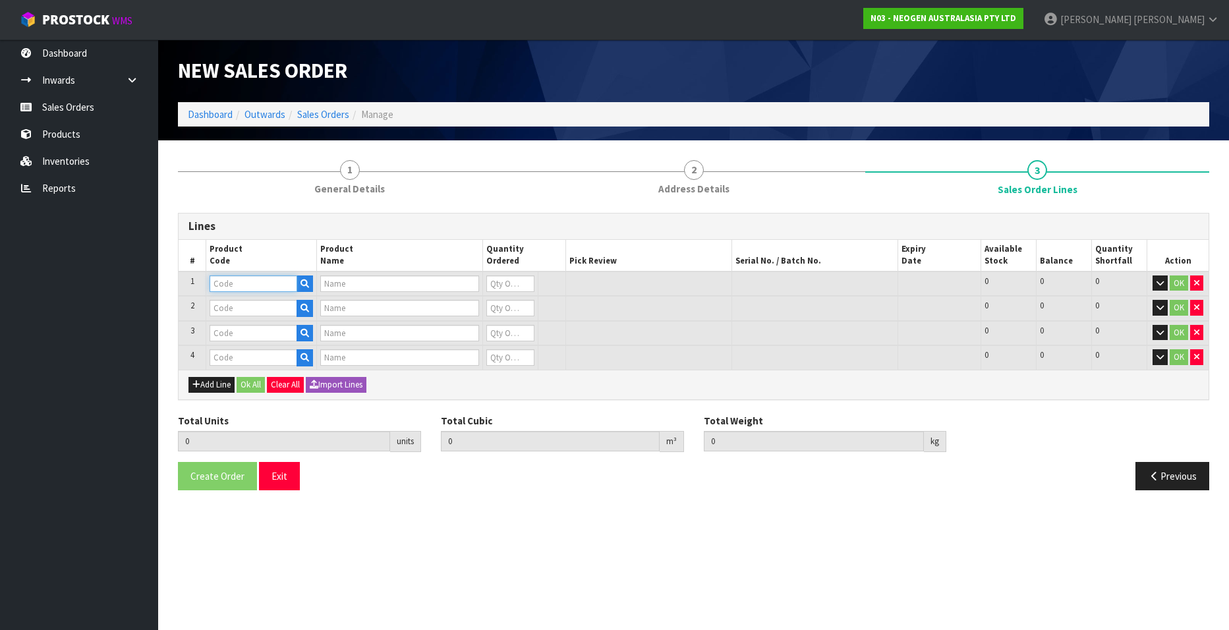
click at [277, 285] on input "text" at bounding box center [254, 283] width 88 height 16
paste input "700002120"
type input "700002120"
type input "7100039374 - 6406 PETRIFILM AEROBIC CT PLT 1000EA/CS"
type input "0"
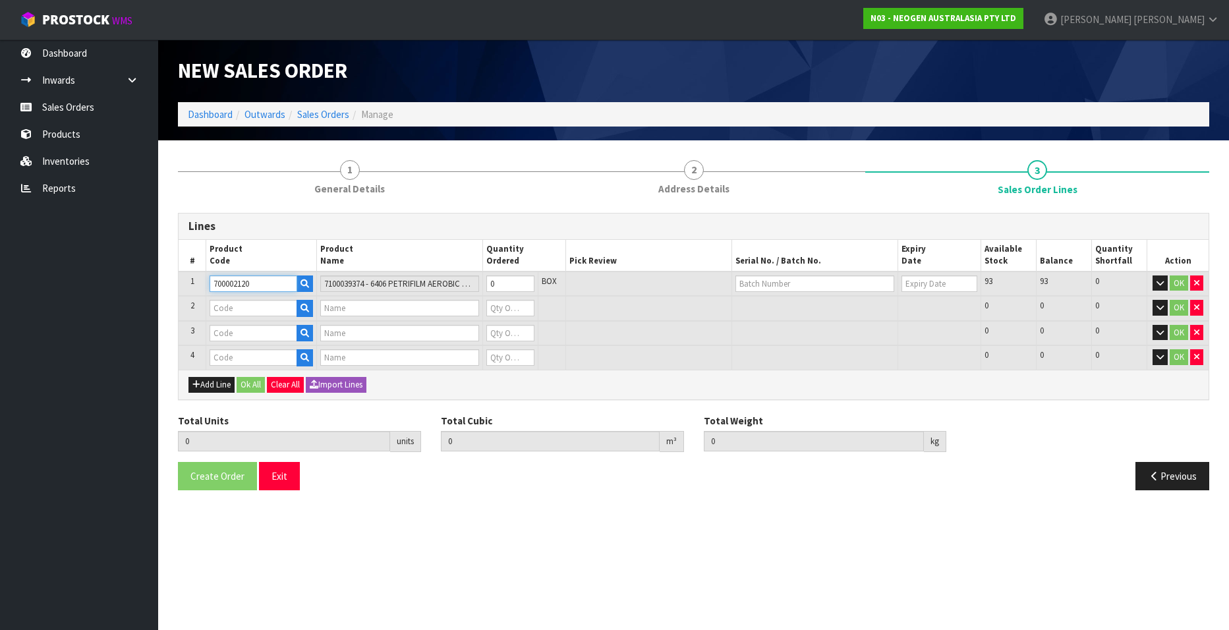
type input "700002120"
click at [229, 311] on input "text" at bounding box center [254, 308] width 88 height 16
paste input "700002277"
type input "700002277"
type input "7100126845 - 6414 PETRIFILM ECOLI/COLI CT PLT 500C PL"
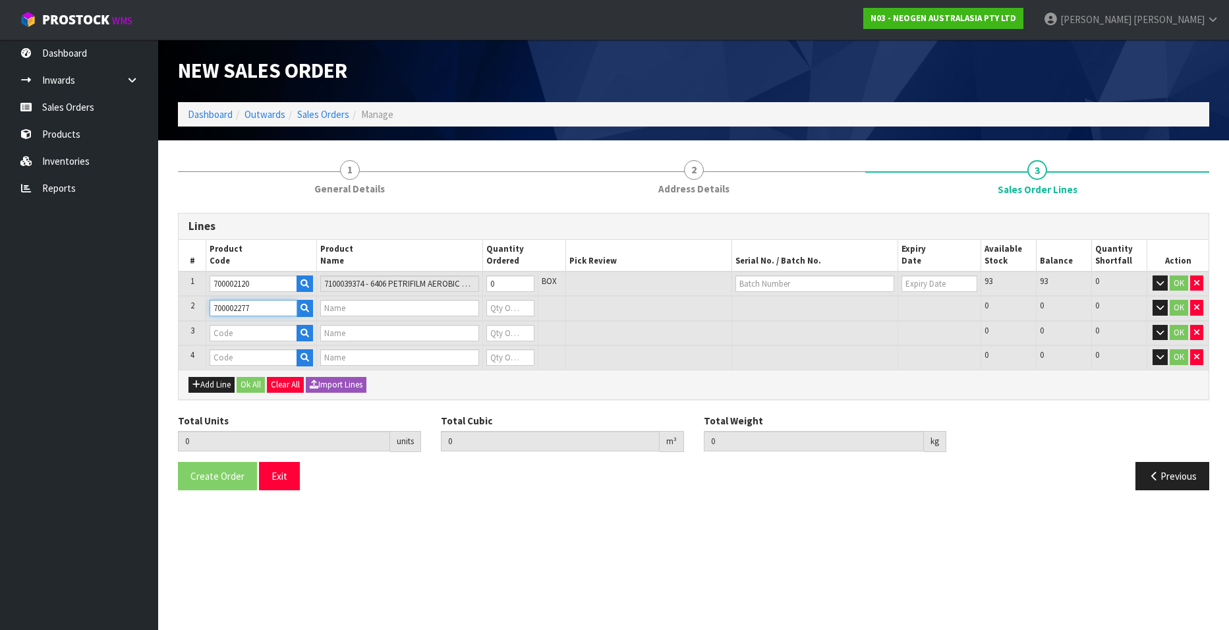
type input "0"
type input "700002277"
click at [248, 337] on input "text" at bounding box center [254, 333] width 88 height 16
paste input "700002283"
type input "700002283"
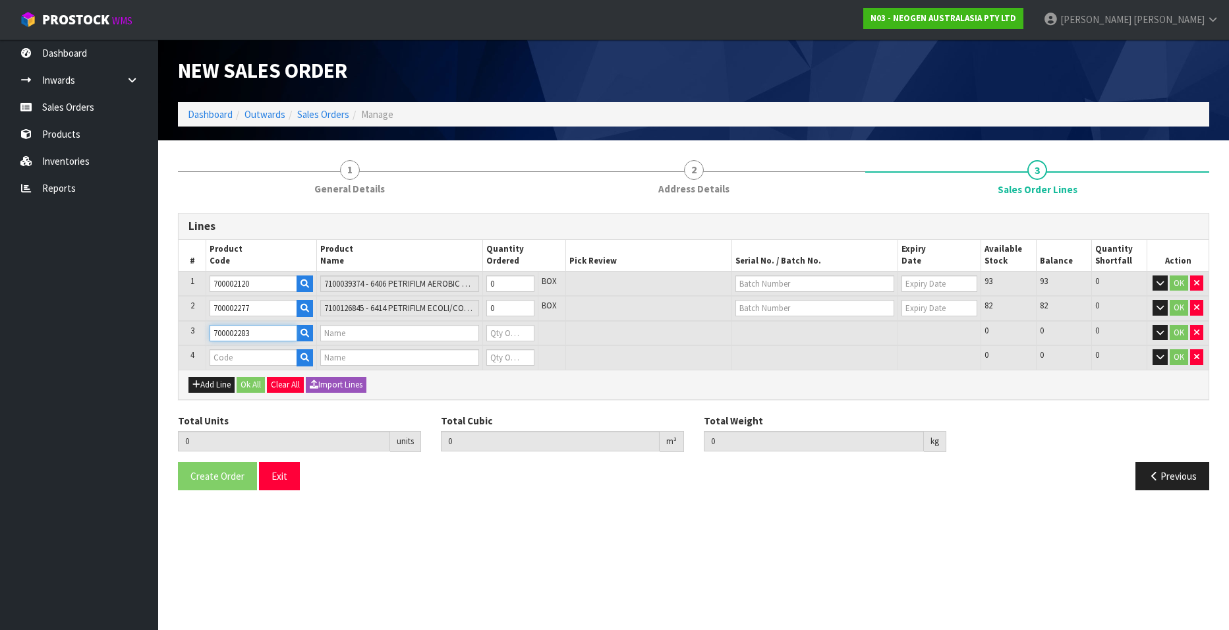
type input "7100130417 - MDA2CAM96 MDA2 CAMPYLOBACT 96 TESTS/KIT"
type input "0"
type input "700002283"
click at [242, 356] on input "text" at bounding box center [254, 357] width 88 height 16
paste input "700002257"
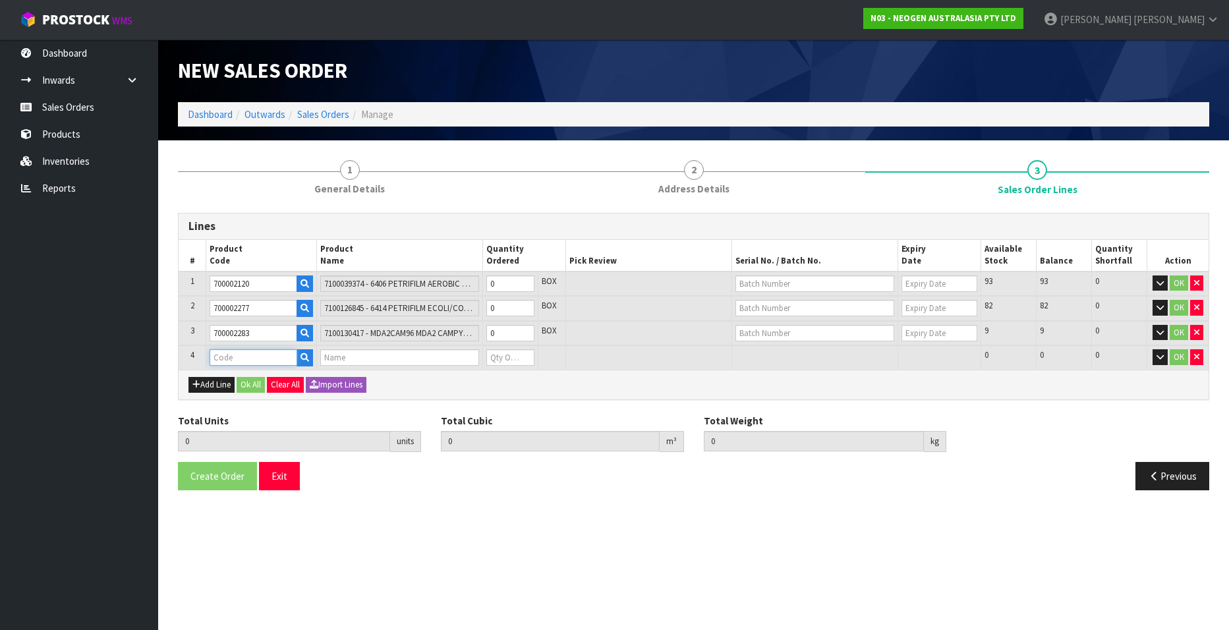
type input "700002257"
type input "0.000000"
type input "0.000"
type input "7100104558 - MDA2CRO96 MDA2 CRONOBACTER 96 TESTS/KIT"
type input "0"
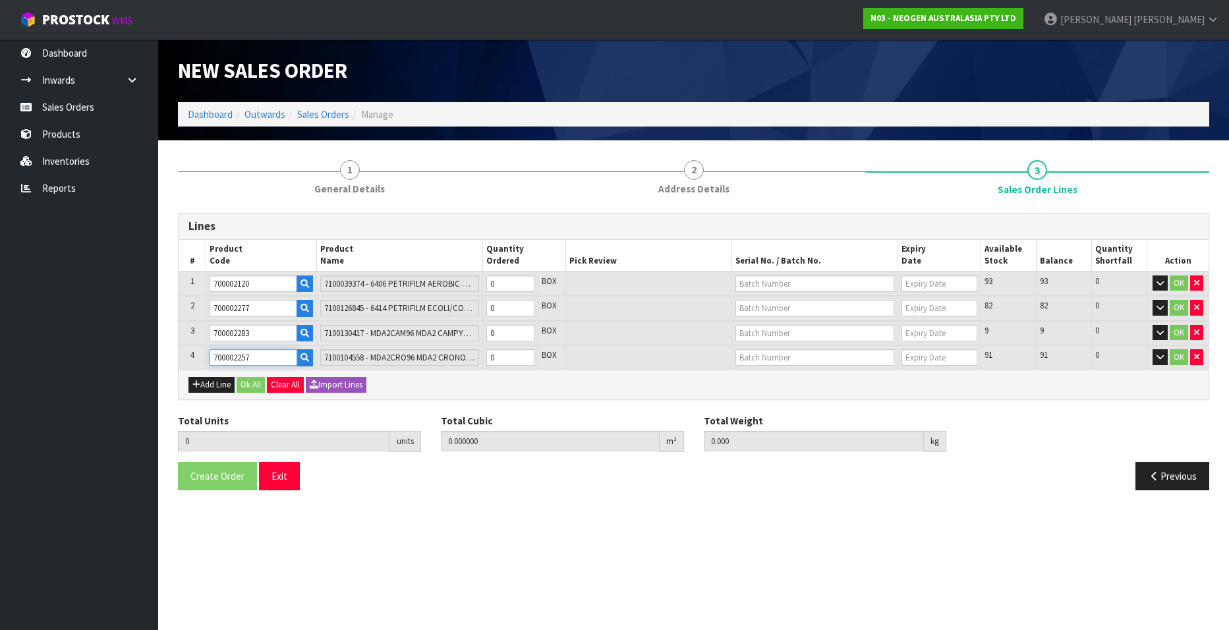
type input "700002257"
click at [341, 217] on div "Lines" at bounding box center [694, 226] width 1030 height 26
type input "1"
type input "0.00736"
type input "2"
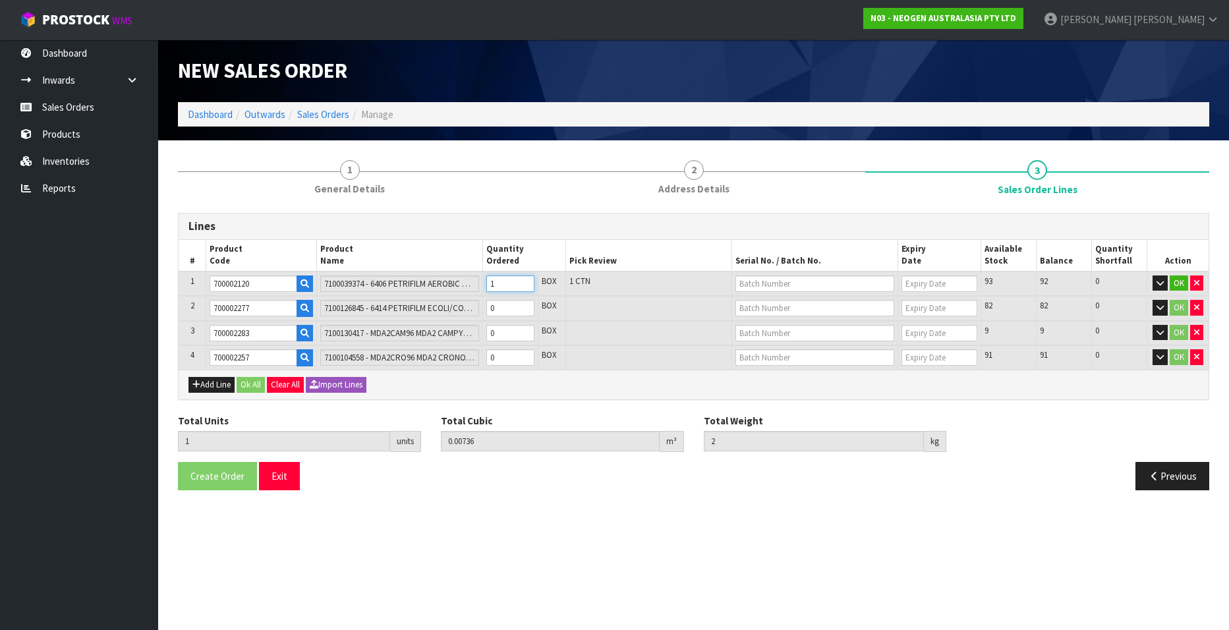
type input "1"
click at [525, 281] on input "1" at bounding box center [510, 283] width 48 height 16
type input "2"
type input "0.01472"
type input "4"
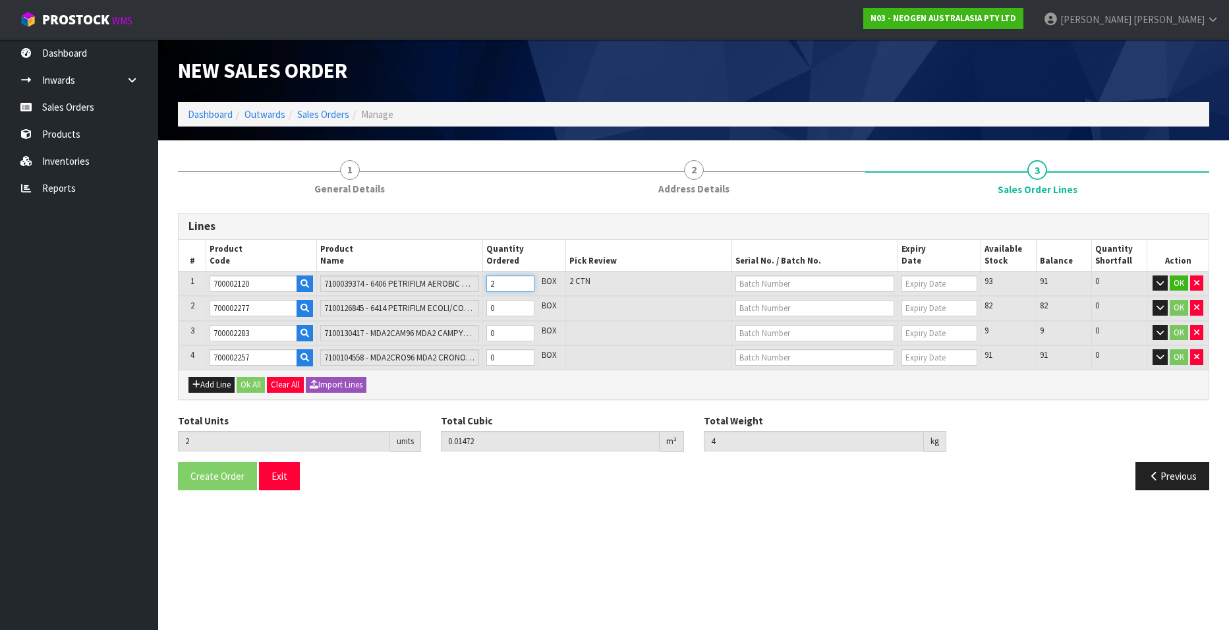
type input "2"
click at [525, 281] on input "2" at bounding box center [510, 283] width 48 height 16
type input "3"
type input "0.02208"
type input "6"
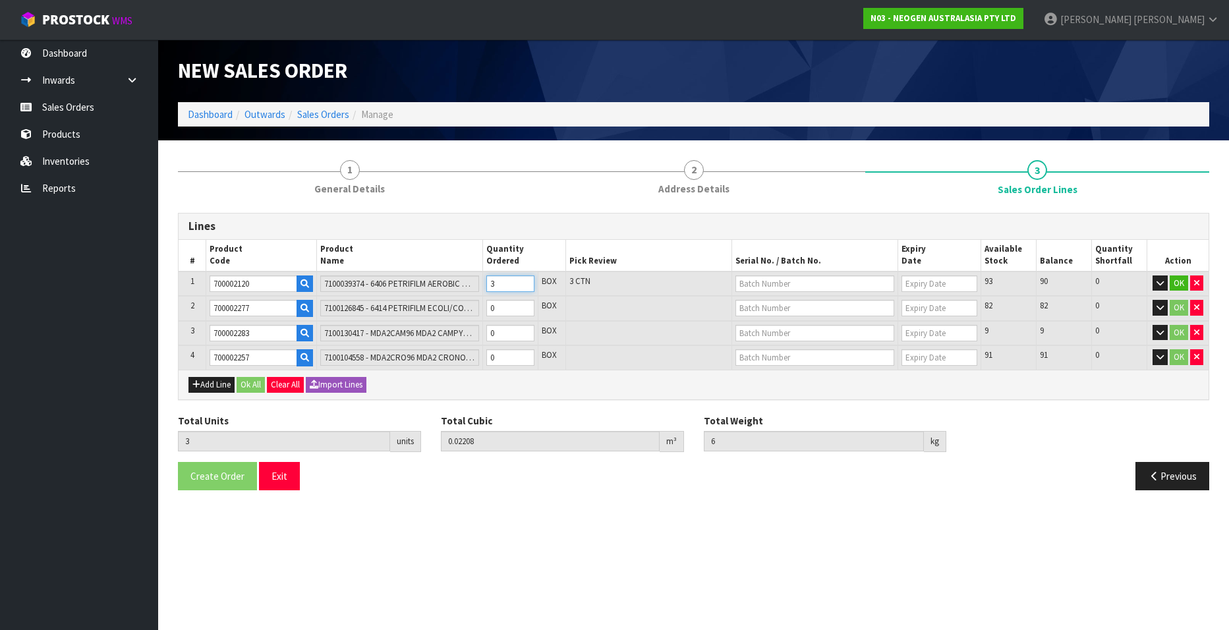
type input "3"
click at [525, 281] on input "3" at bounding box center [510, 283] width 48 height 16
type input "4"
type input "0.02944"
type input "8"
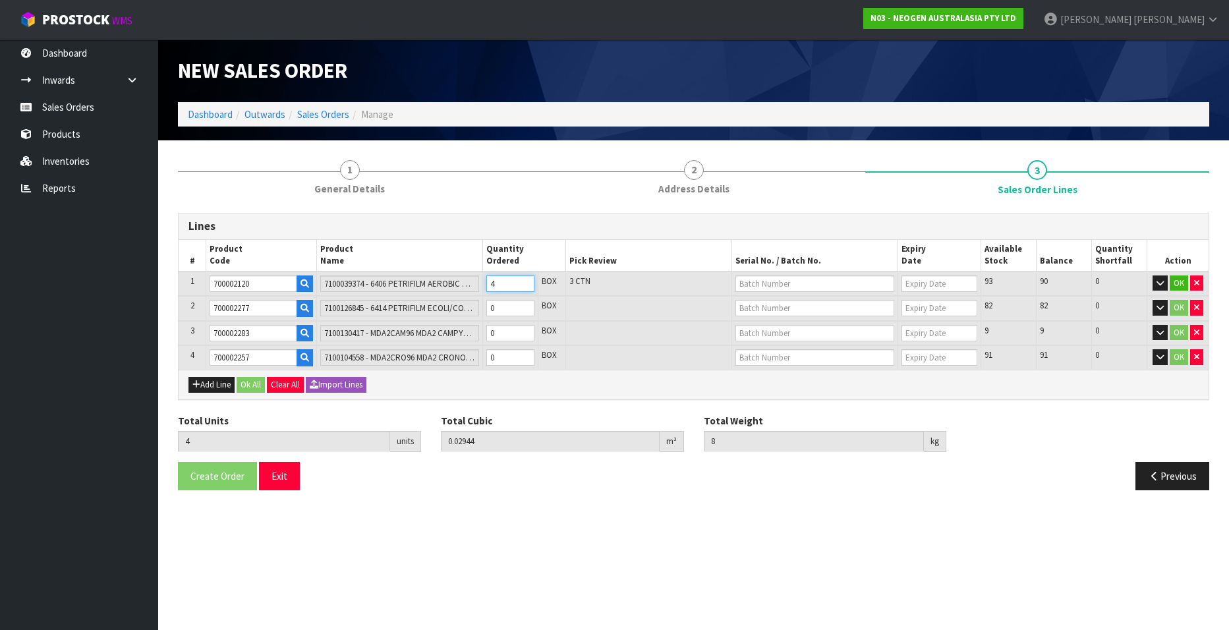
type input "4"
click at [525, 281] on input "4" at bounding box center [510, 283] width 48 height 16
type input "5"
type input "0.0368"
type input "10"
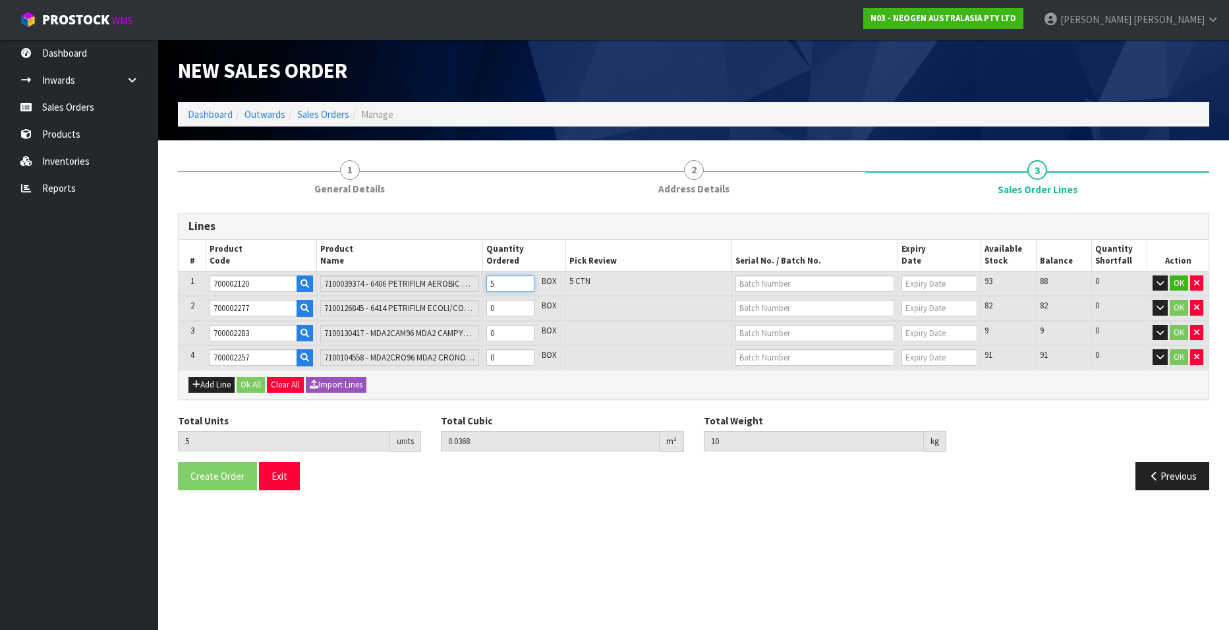
type input "5"
click at [525, 281] on input "5" at bounding box center [510, 283] width 48 height 16
type input "6"
type input "0.04416"
type input "12"
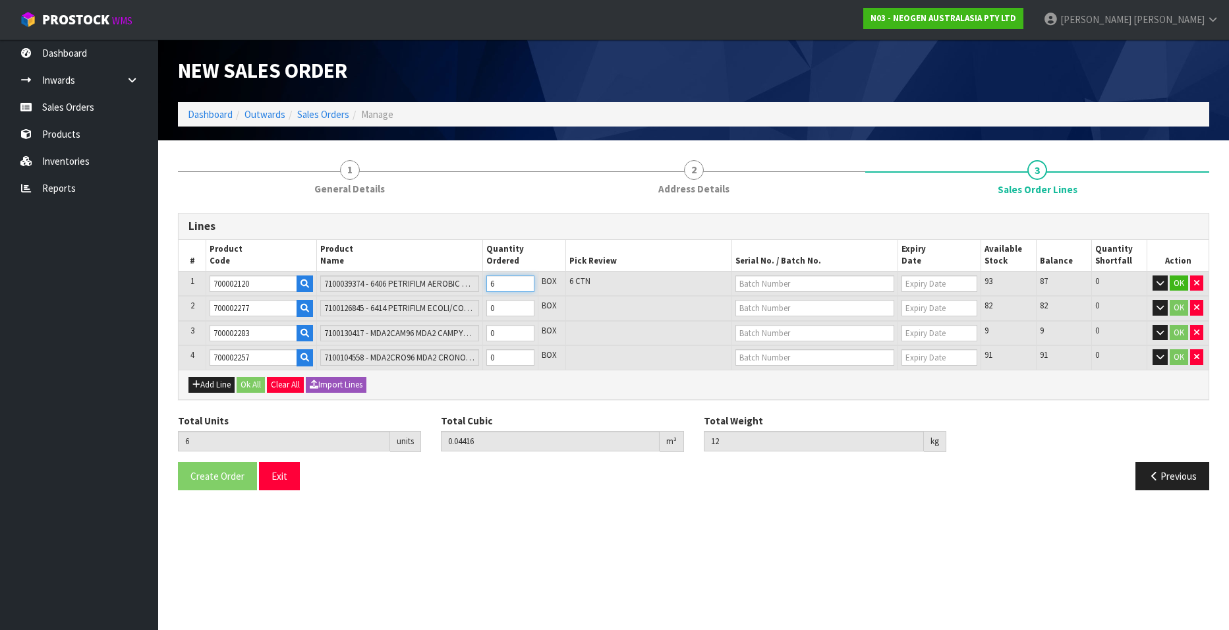
type input "6"
click at [525, 281] on input "6" at bounding box center [510, 283] width 48 height 16
type input "7"
type input "0.05556"
type input "13.7"
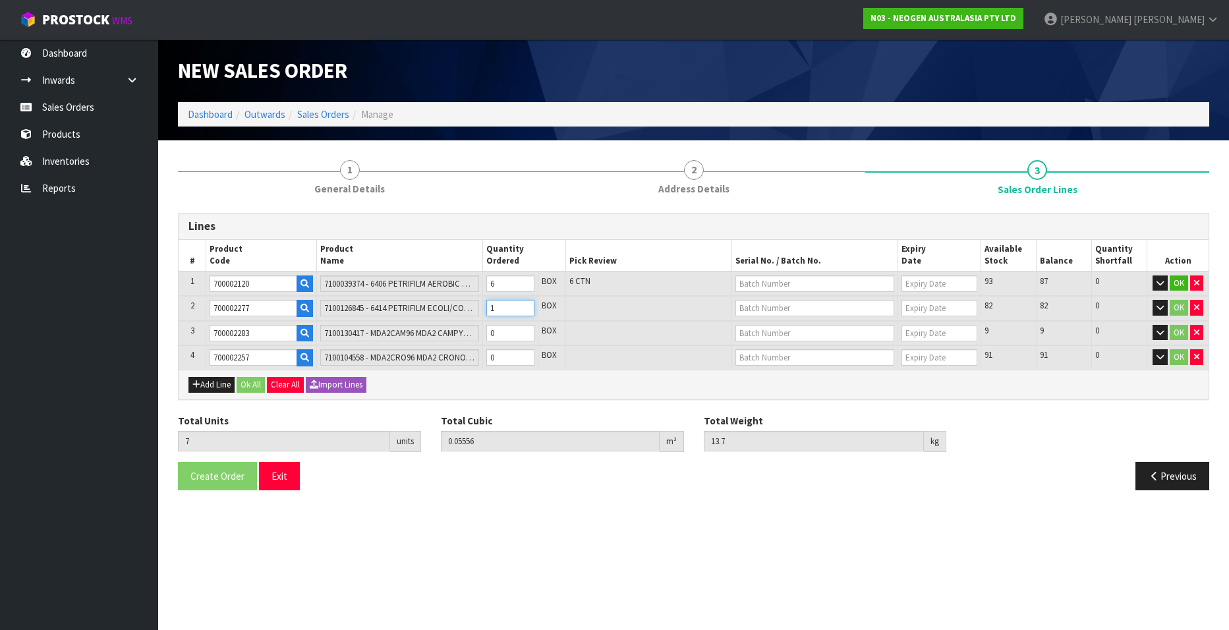
type input "1"
click at [524, 304] on input "1" at bounding box center [510, 308] width 48 height 16
type input "8"
type input "0.06696"
type input "15.4"
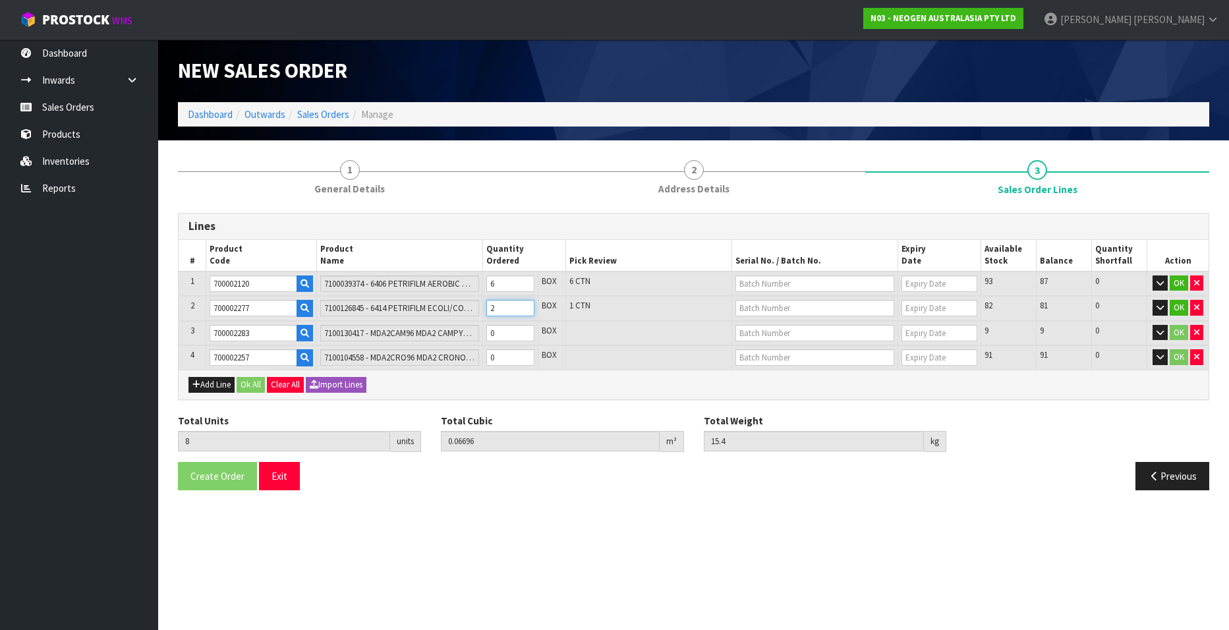
type input "2"
click at [524, 304] on input "2" at bounding box center [510, 308] width 48 height 16
type input "9"
type input "0.07836"
type input "17.1"
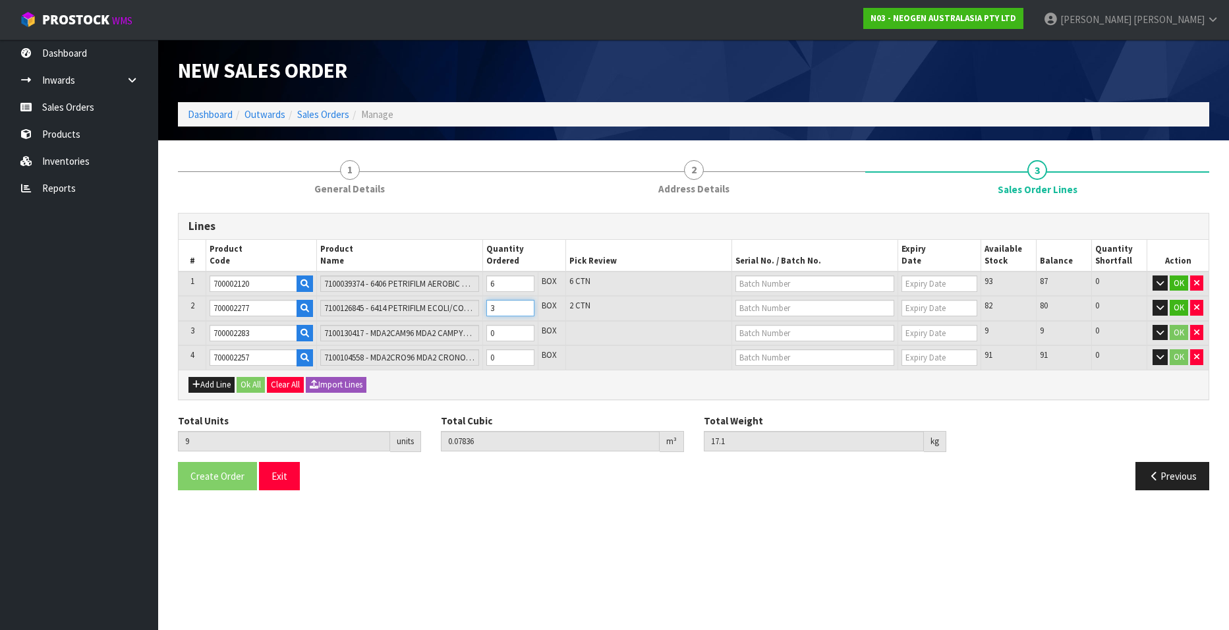
type input "3"
click at [524, 304] on input "3" at bounding box center [510, 308] width 48 height 16
type input "10"
type input "0.08976"
type input "18.8"
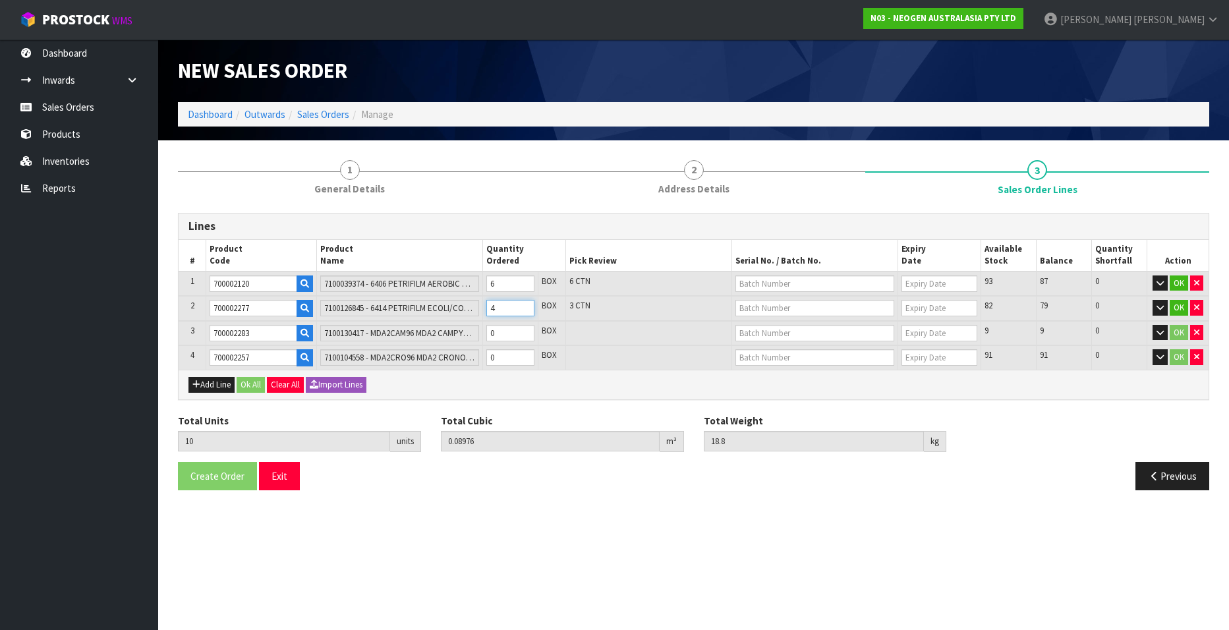
type input "4"
click at [524, 304] on input "4" at bounding box center [510, 308] width 48 height 16
type input "11"
type input "0.10116"
type input "20.5"
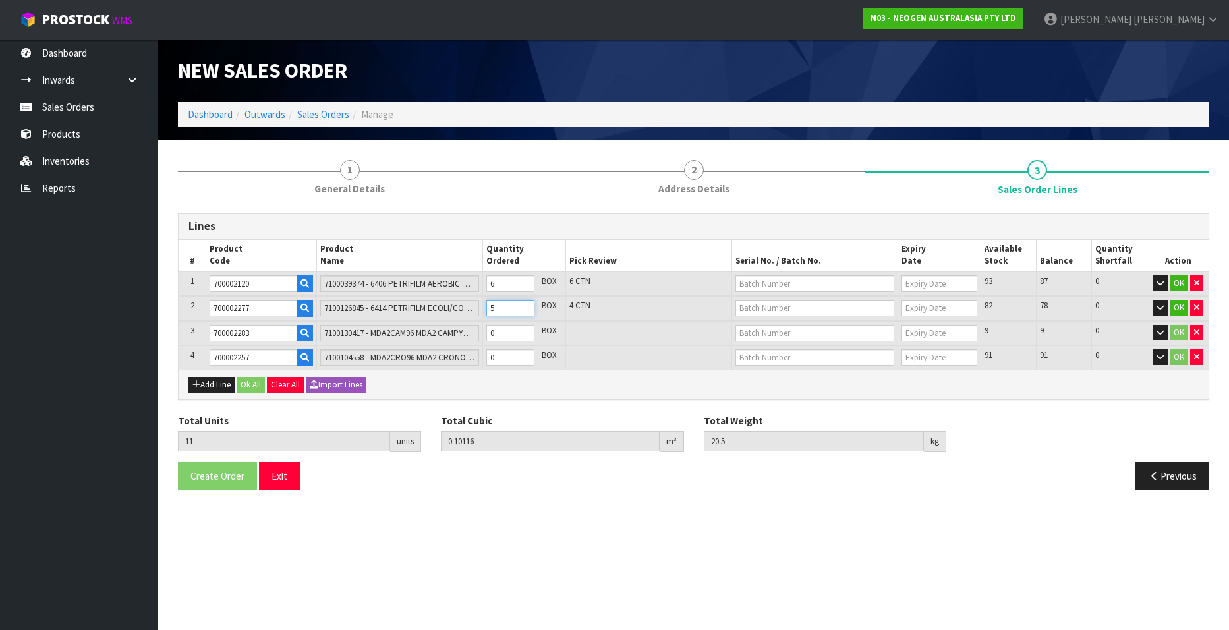
type input "5"
click at [524, 304] on input "5" at bounding box center [510, 308] width 48 height 16
type input "12"
type input "0.11256"
type input "22.2"
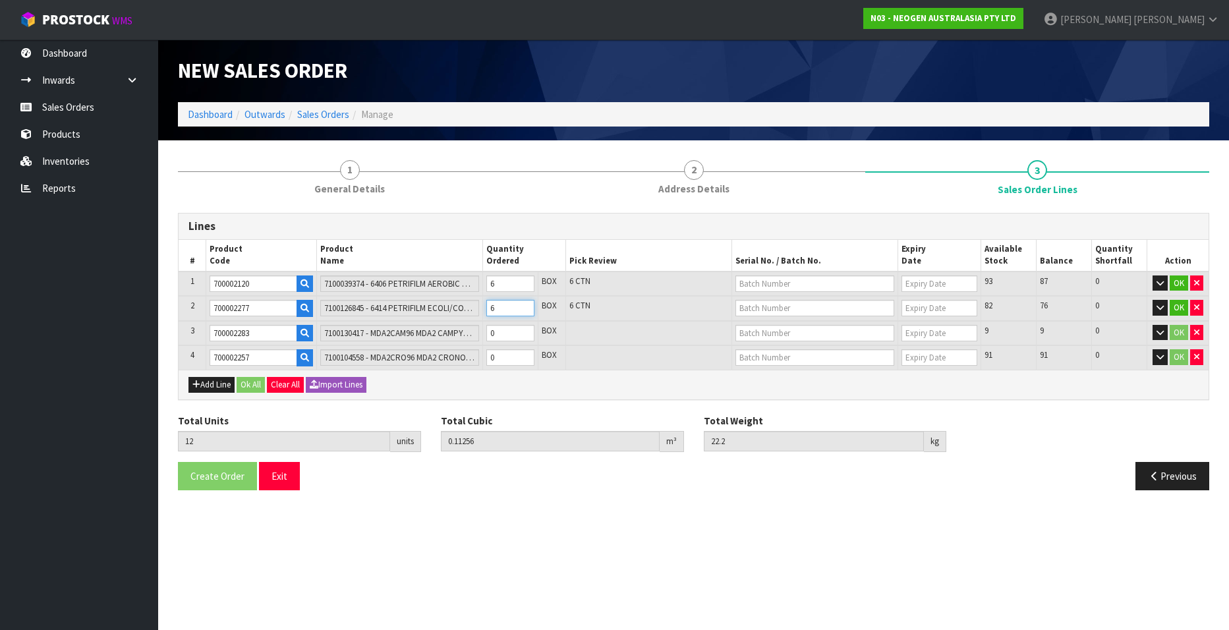
type input "6"
click at [524, 304] on input "6" at bounding box center [510, 308] width 48 height 16
type input "13"
type input "0.114783"
type input "22.6"
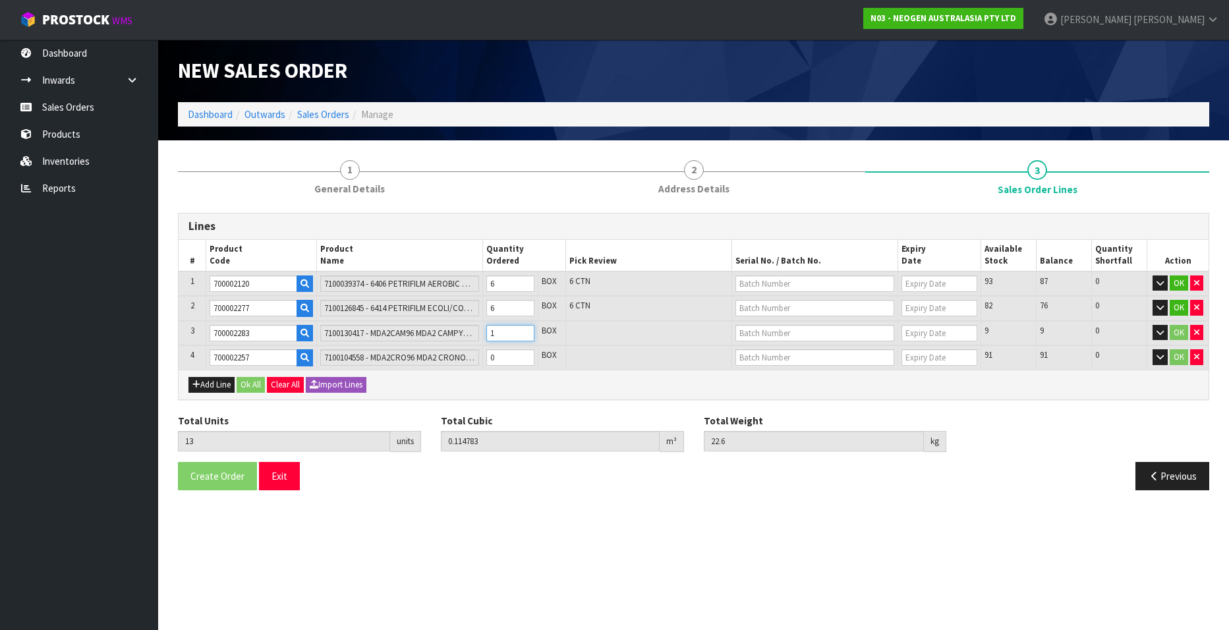
type input "1"
click at [526, 328] on input "1" at bounding box center [510, 333] width 48 height 16
type input "14"
type input "0.117006"
type input "23"
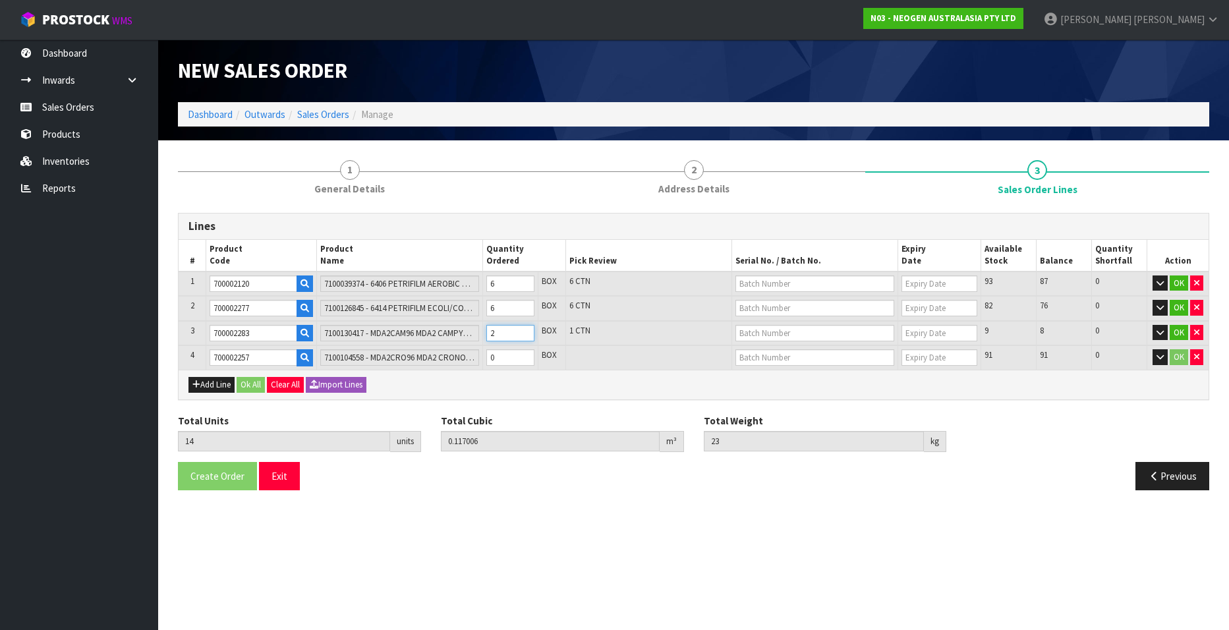
type input "2"
click at [525, 329] on input "2" at bounding box center [510, 333] width 48 height 16
type input "15"
type input "0.119229"
type input "23.4"
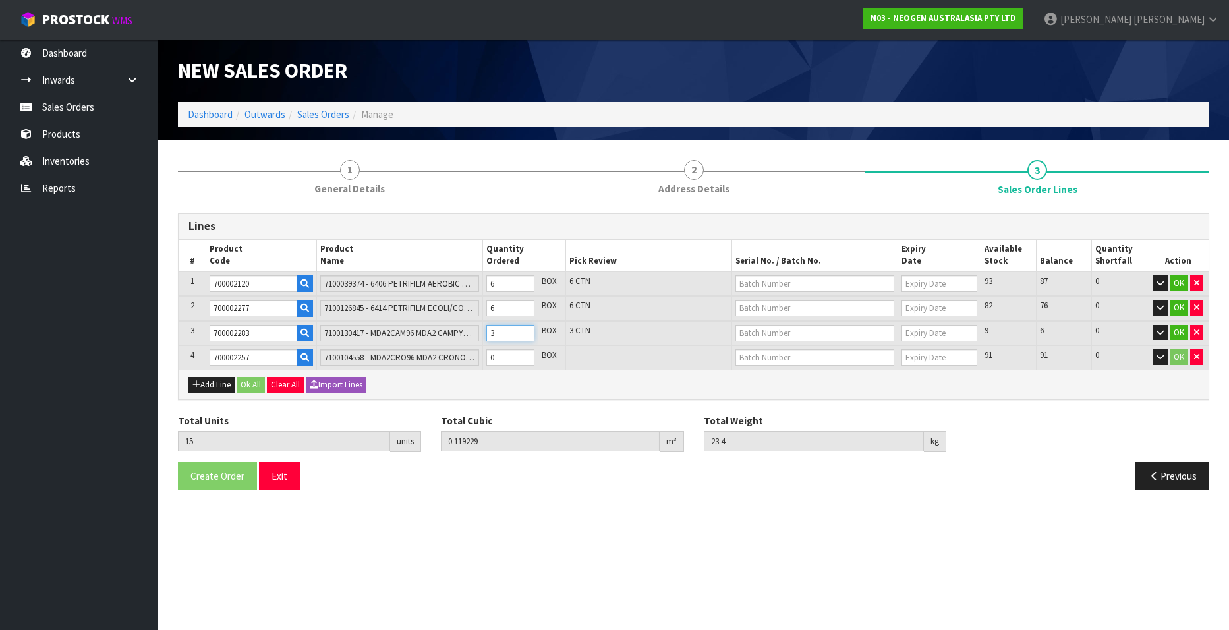
type input "3"
click at [525, 329] on input "3" at bounding box center [510, 333] width 48 height 16
type input "16"
type input "0.121452"
type input "23.8"
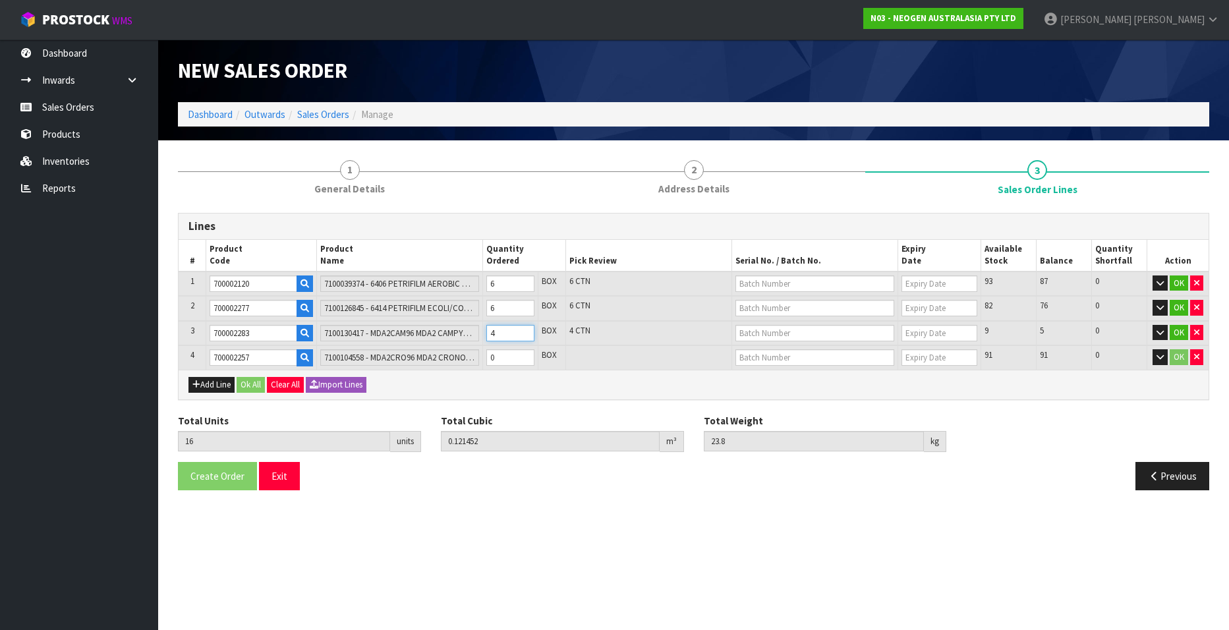
type input "4"
click at [525, 329] on input "4" at bounding box center [510, 333] width 48 height 16
type input "17"
type input "0.123675"
type input "24.2"
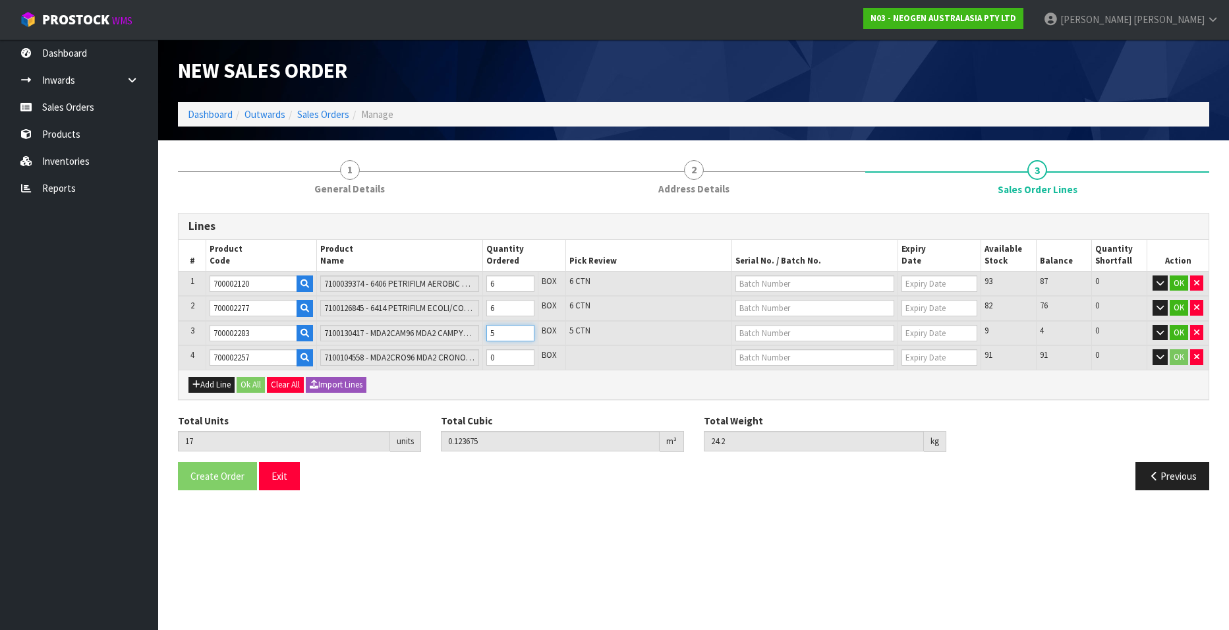
type input "5"
click at [525, 329] on input "5" at bounding box center [510, 333] width 48 height 16
type input "18"
type input "0.125755"
type input "24.54"
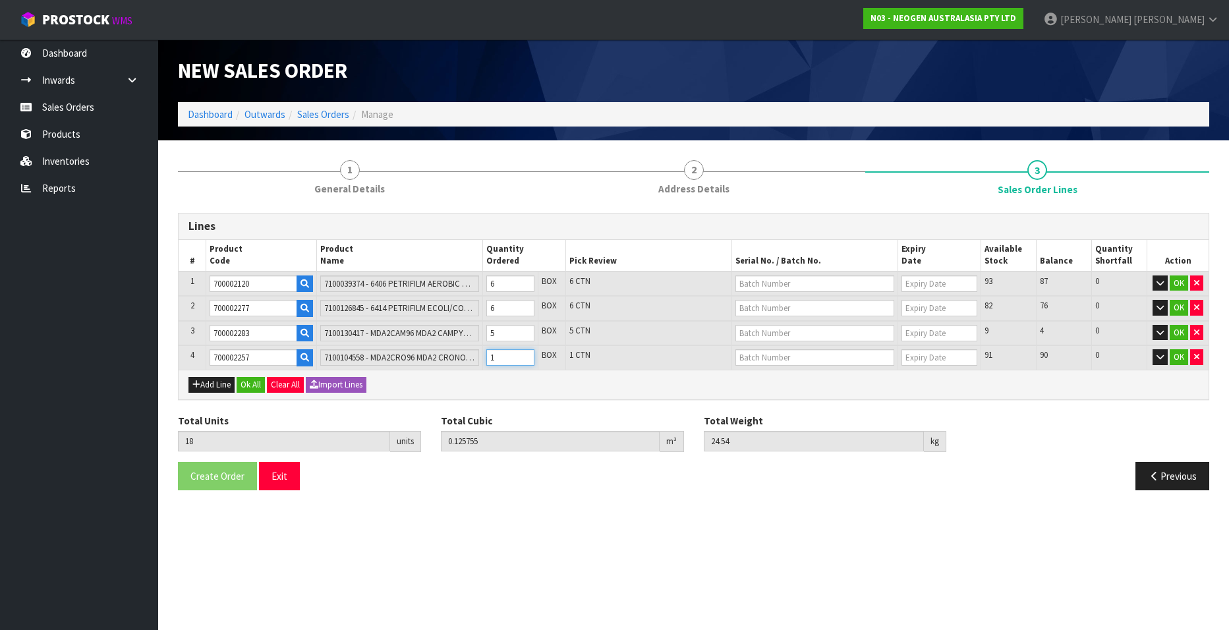
type input "1"
click at [523, 354] on input "1" at bounding box center [510, 357] width 48 height 16
type input "19"
type input "0.127835"
type input "24.88"
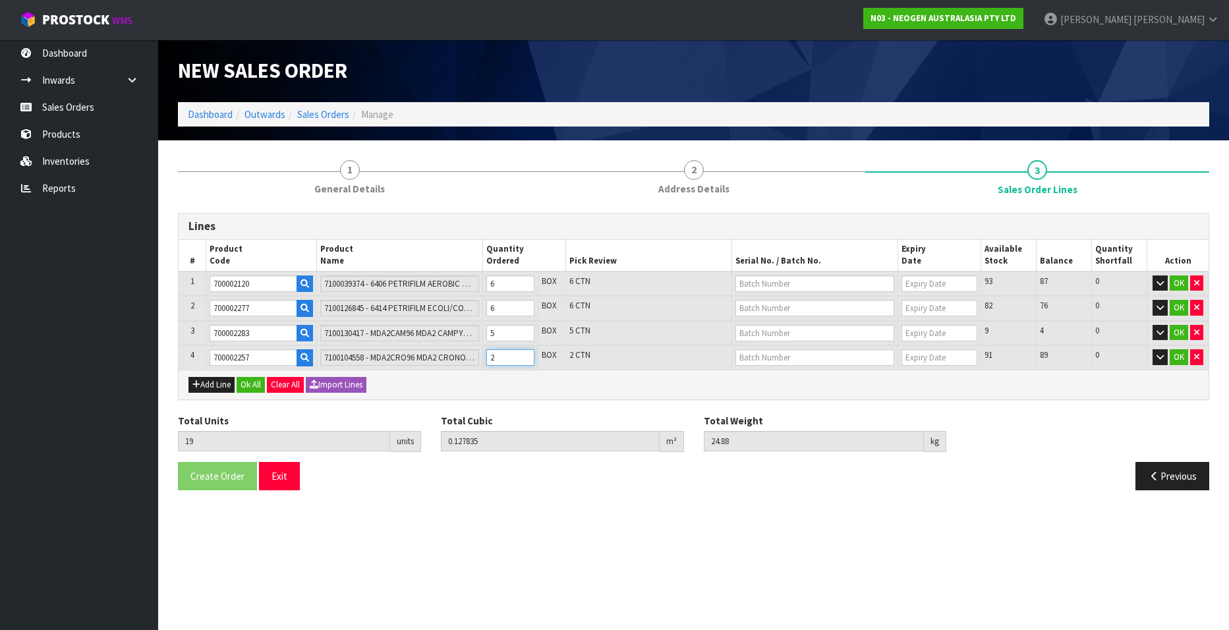
type input "2"
click at [524, 354] on input "2" at bounding box center [510, 357] width 48 height 16
type input "20"
type input "0.129915"
type input "25.22"
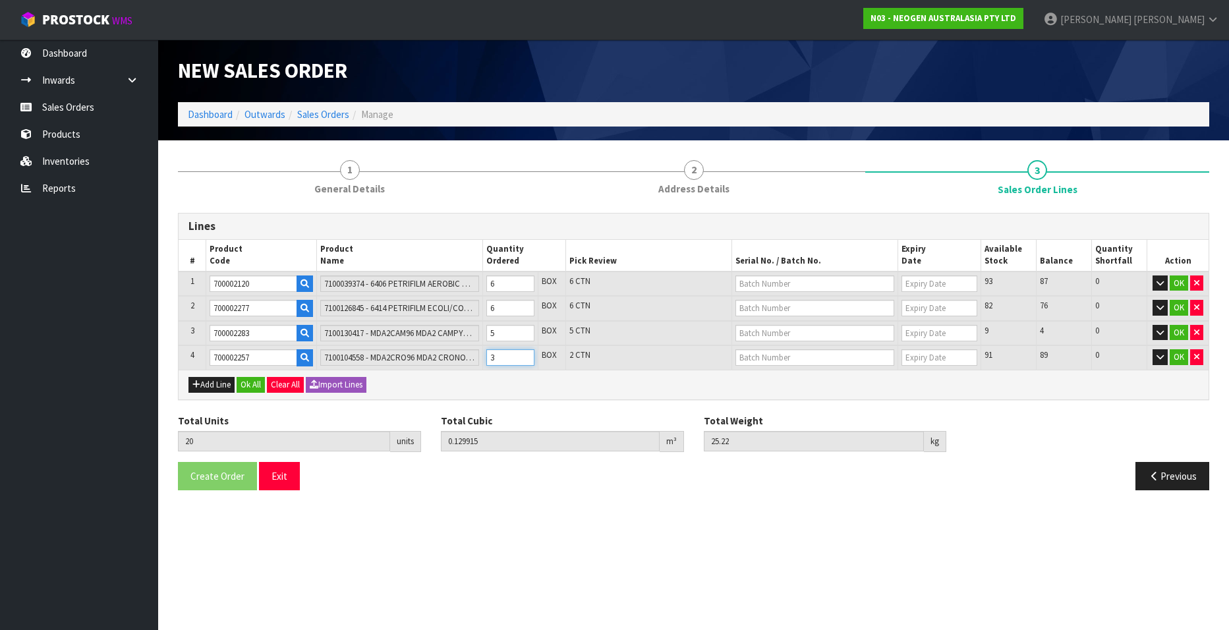
type input "3"
click at [524, 354] on input "3" at bounding box center [510, 357] width 48 height 16
type input "21"
type input "0.131995"
type input "25.56"
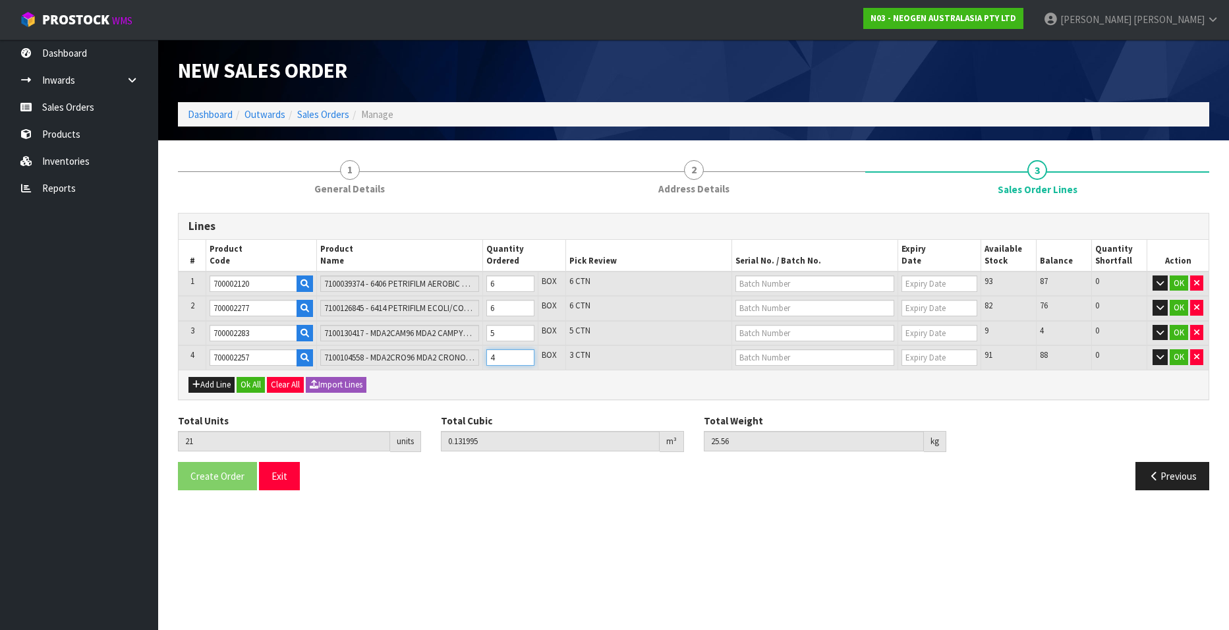
type input "4"
click at [524, 354] on input "4" at bounding box center [510, 357] width 48 height 16
type input "22"
type input "0.134075"
type input "25.9"
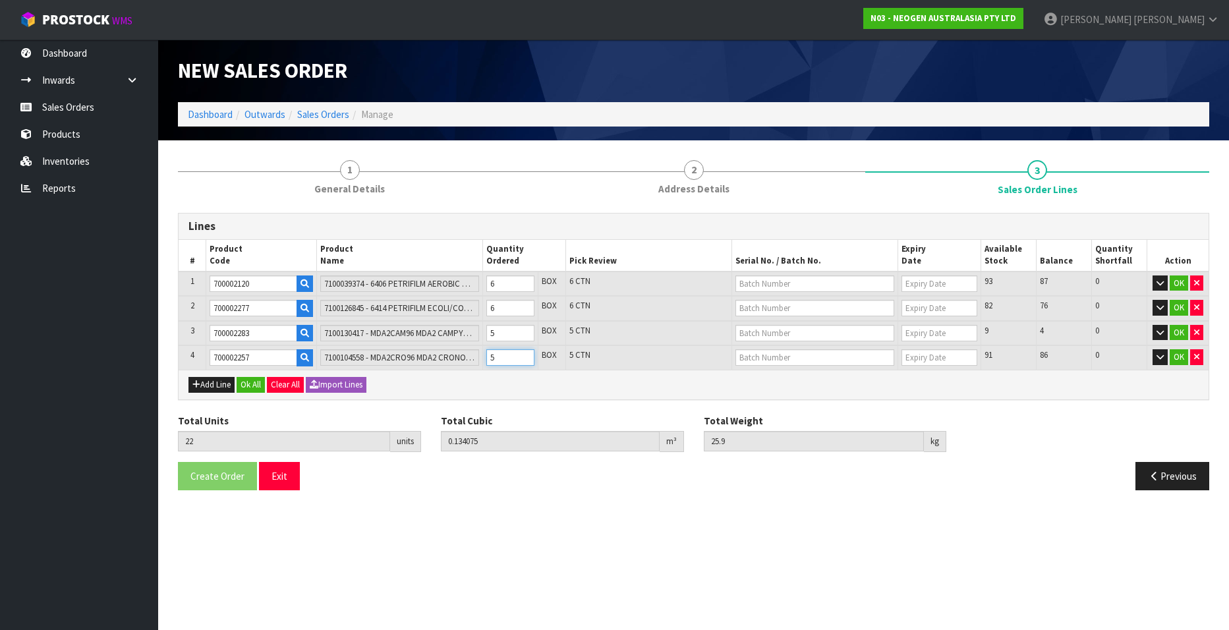
type input "5"
click at [524, 354] on input "5" at bounding box center [510, 357] width 48 height 16
type input "23"
type input "0.136155"
type input "26.24"
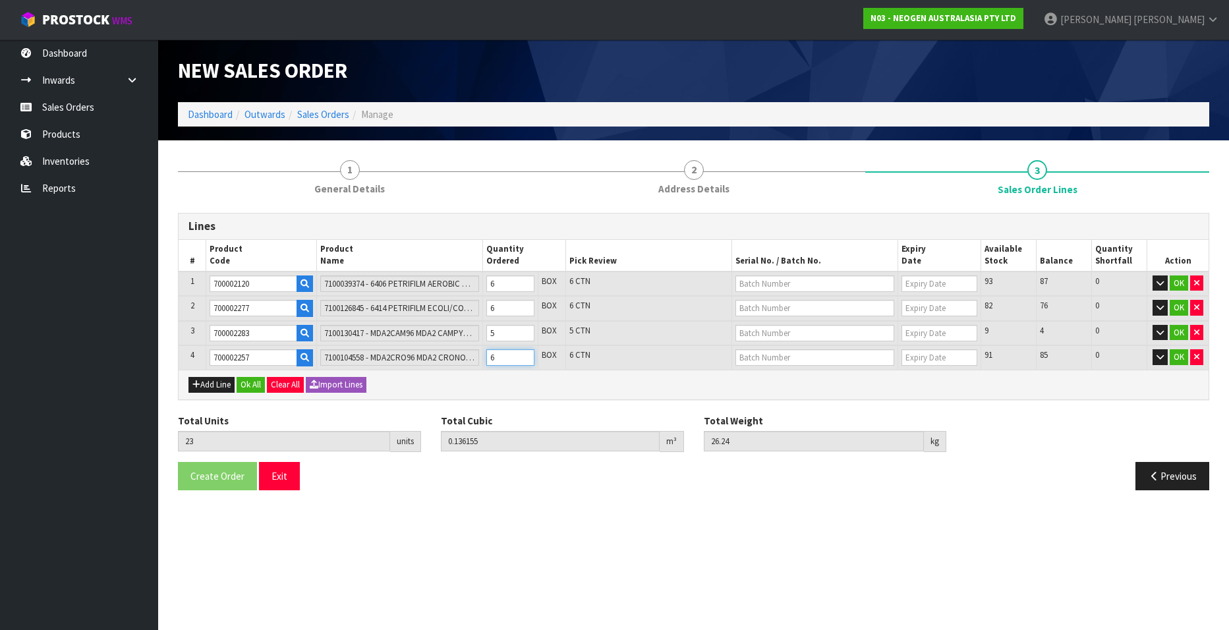
type input "6"
click at [524, 354] on input "6" at bounding box center [510, 357] width 48 height 16
type input "24"
type input "0.138235"
type input "26.58"
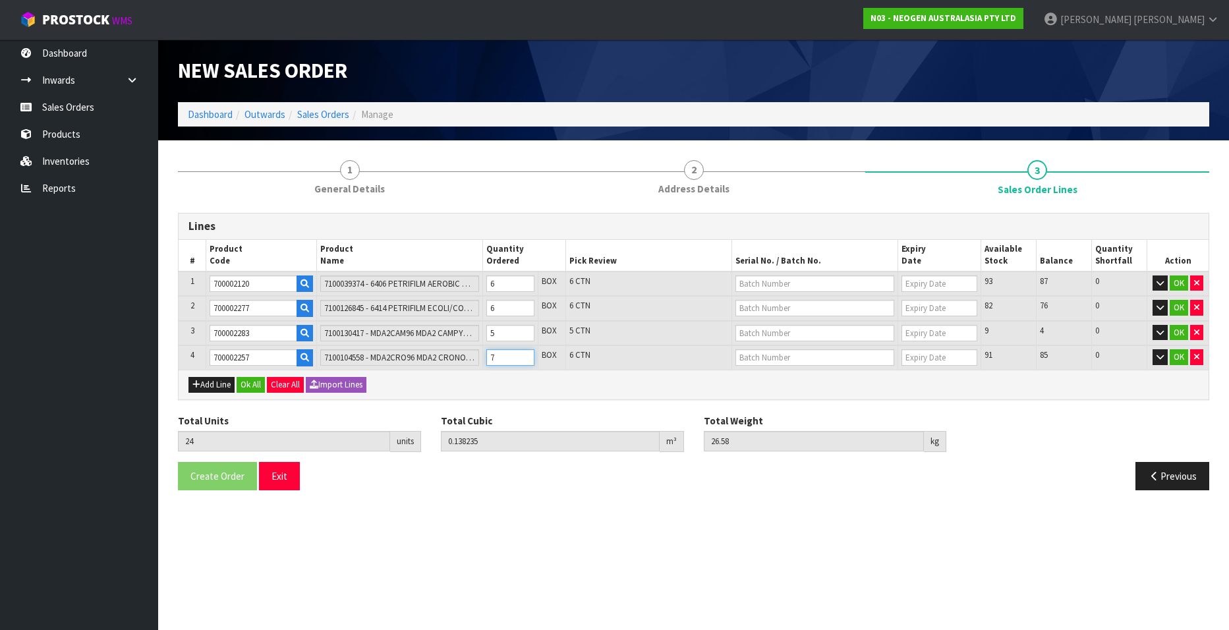
type input "7"
click at [524, 354] on input "7" at bounding box center [510, 357] width 48 height 16
type input "25"
type input "0.140315"
type input "26.92"
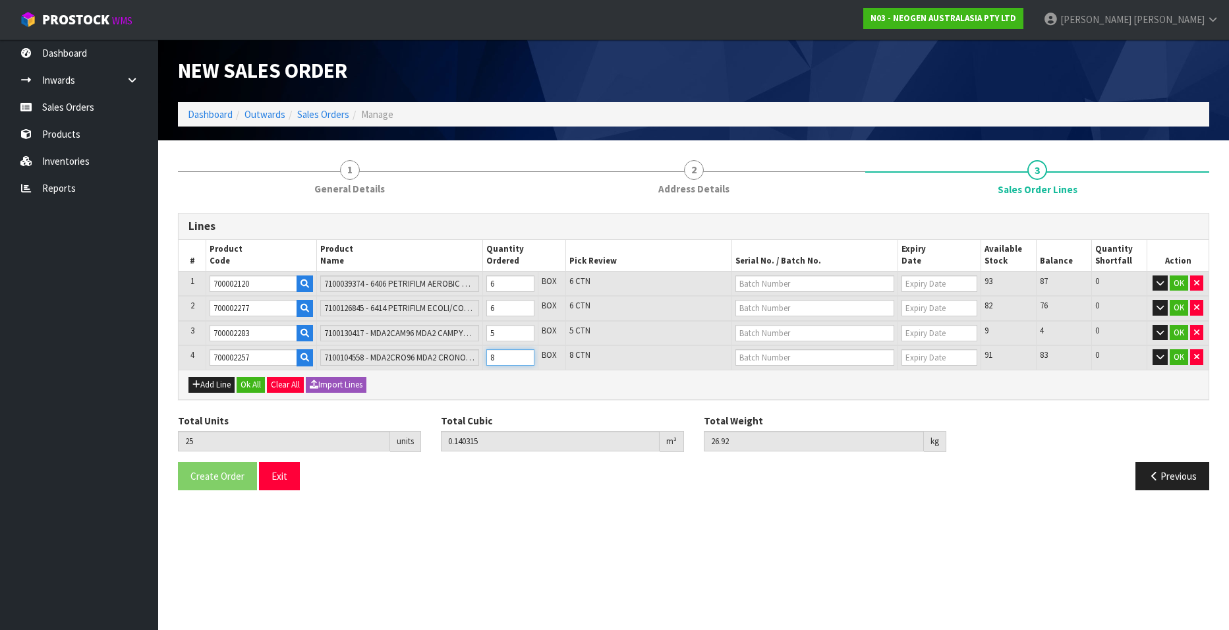
type input "8"
click at [524, 354] on input "8" at bounding box center [510, 357] width 48 height 16
type input "26"
type input "0.142395"
type input "27.26"
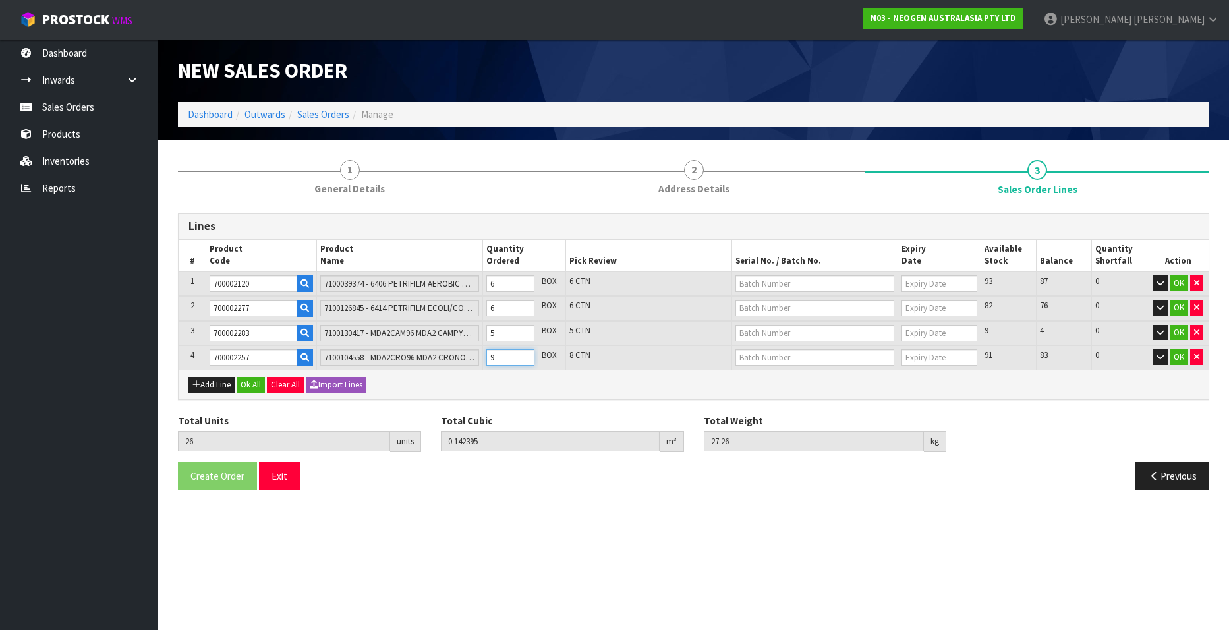
type input "9"
click at [524, 354] on input "9" at bounding box center [510, 357] width 48 height 16
type input "27"
type input "0.144475"
type input "27.6"
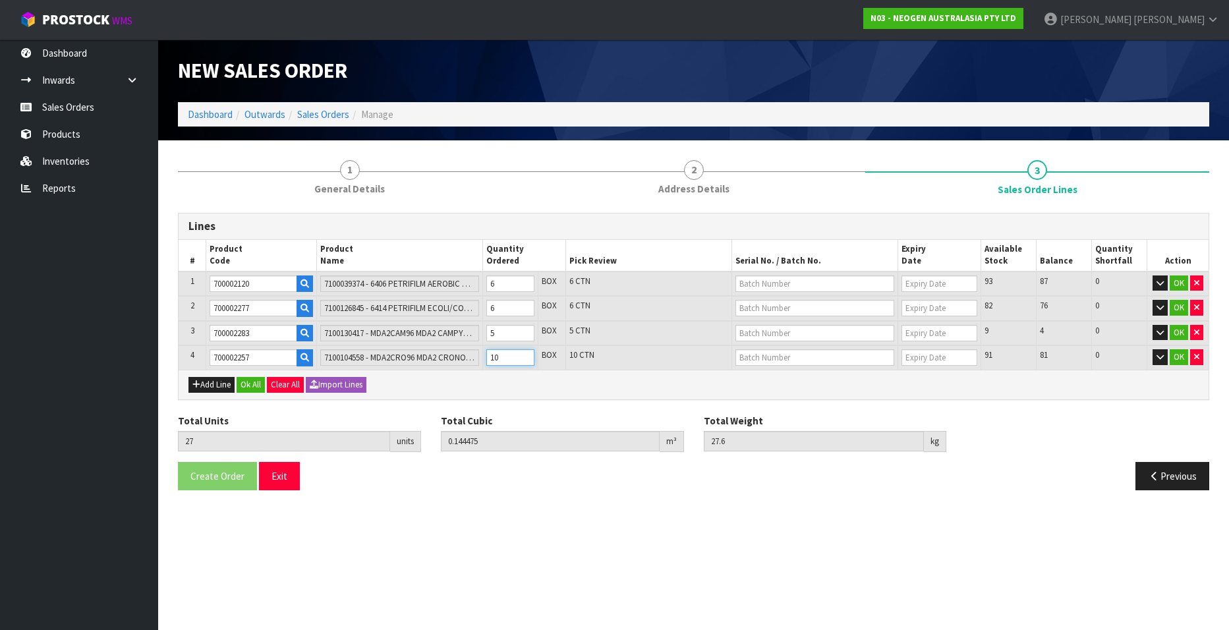
type input "10"
click at [524, 354] on input "10" at bounding box center [510, 357] width 48 height 16
click at [781, 283] on input "text" at bounding box center [814, 283] width 159 height 16
click at [781, 321] on link "3456WP" at bounding box center [788, 324] width 104 height 18
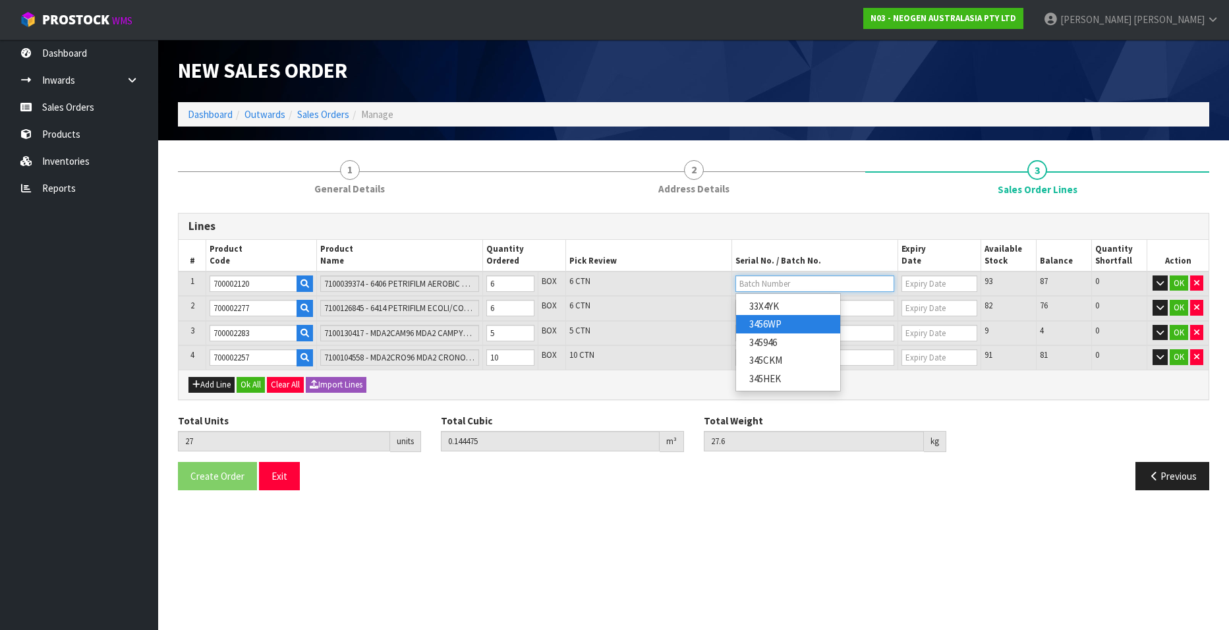
type input "3456WP"
type input "[DATE]"
click at [744, 306] on input "text" at bounding box center [814, 308] width 159 height 16
click at [755, 329] on link "418325089D" at bounding box center [788, 331] width 104 height 18
type input "418325089D"
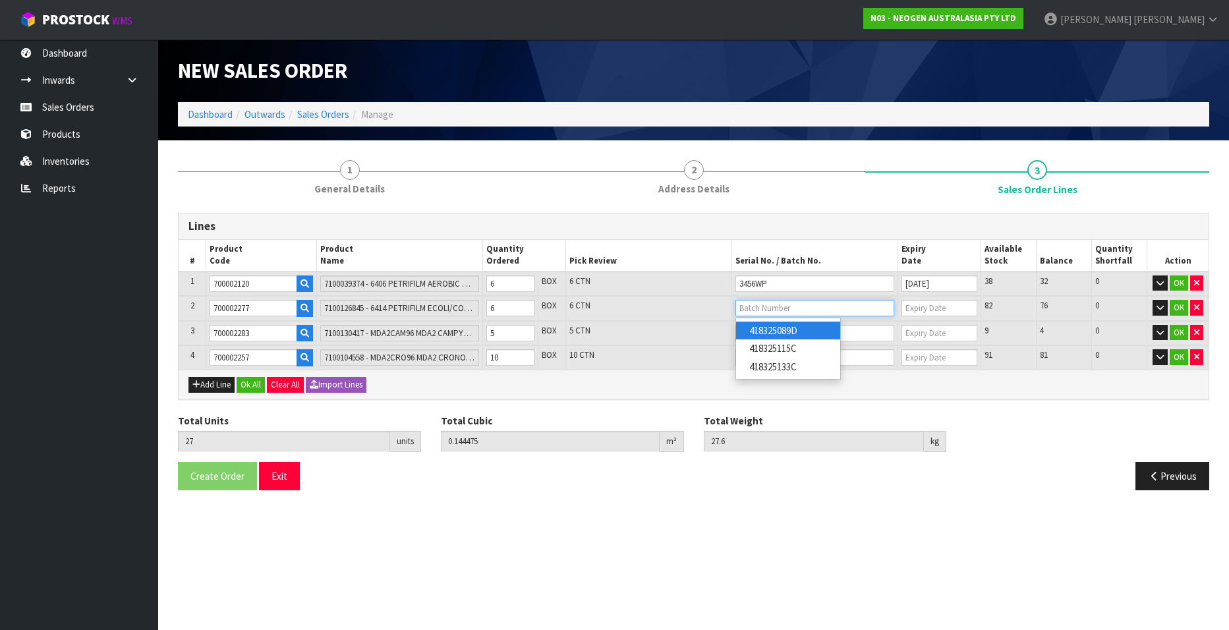
type input "[DATE]"
click at [747, 333] on input "text" at bounding box center [814, 333] width 159 height 16
click at [752, 350] on link "3000032891" at bounding box center [788, 356] width 104 height 18
type input "3000032891"
type input "[DATE]"
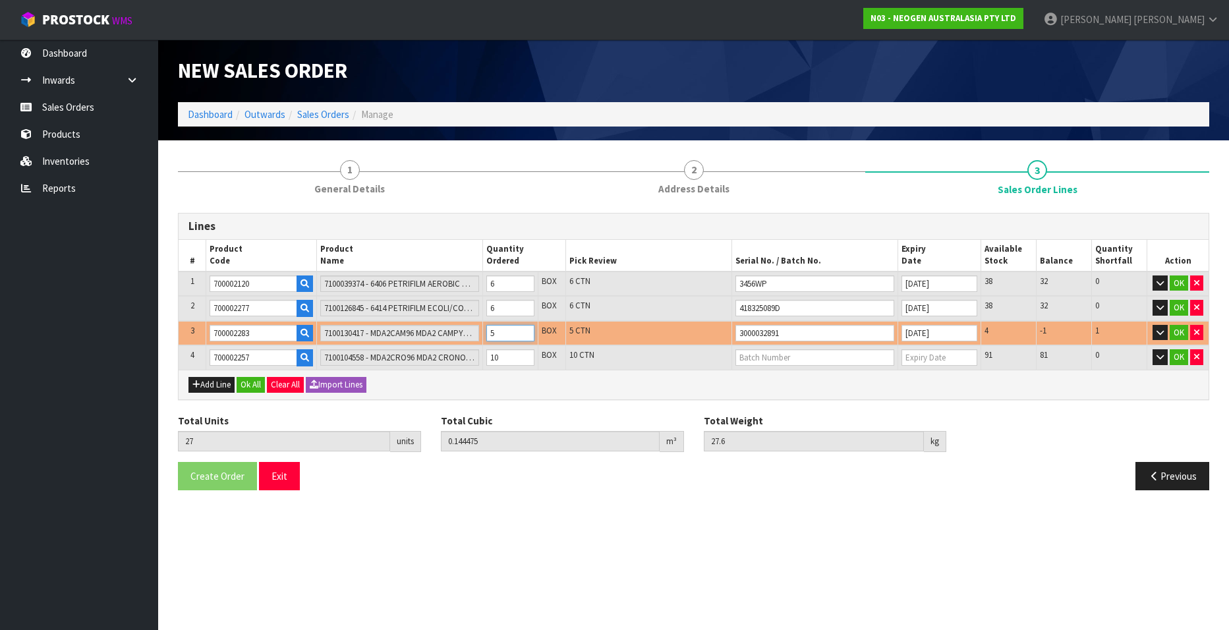
type input "26"
type input "0.142252"
type input "27.2"
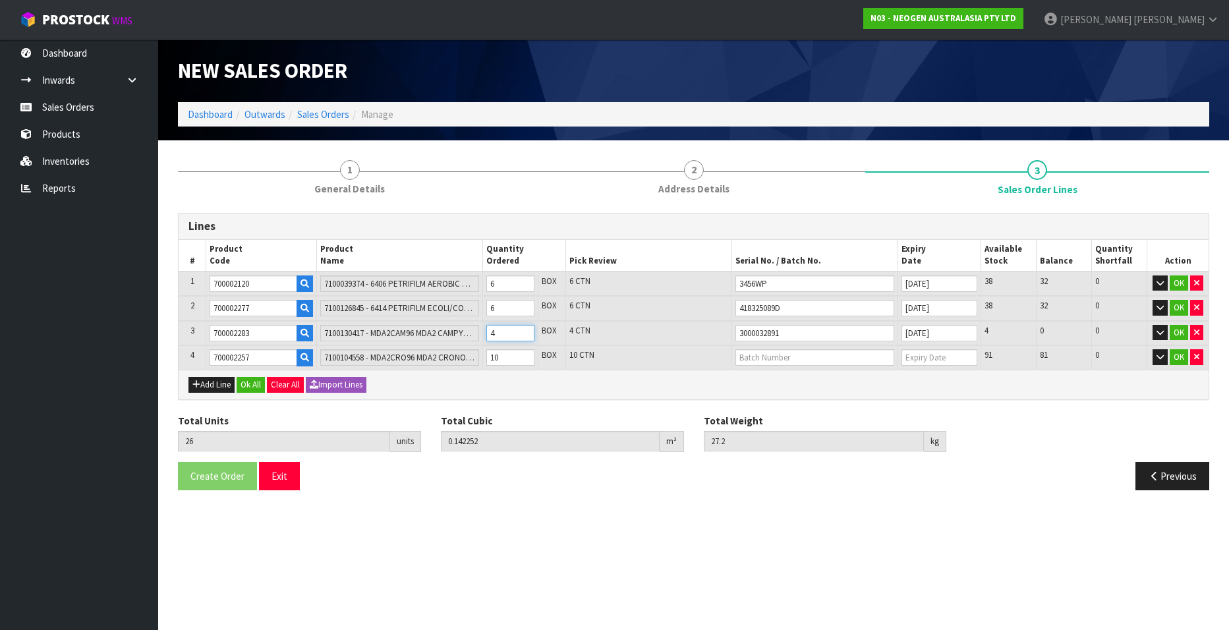
type input "4"
click at [526, 336] on input "4" at bounding box center [510, 333] width 48 height 16
click at [210, 385] on button "Add Line" at bounding box center [211, 385] width 46 height 16
type input "0"
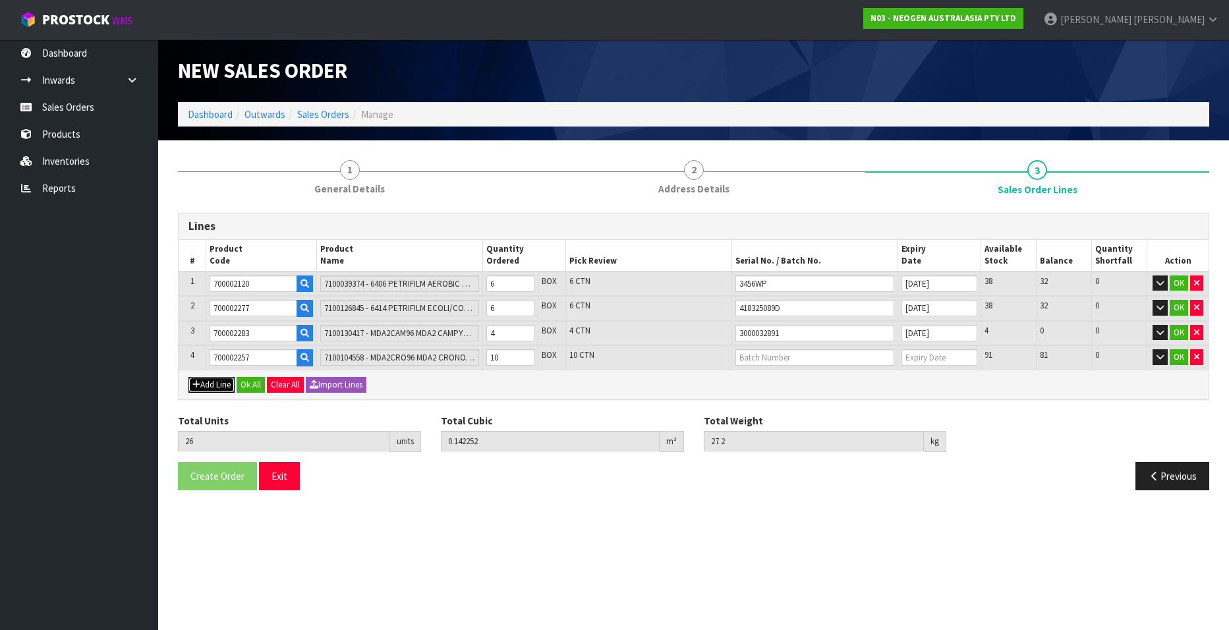
type input "0"
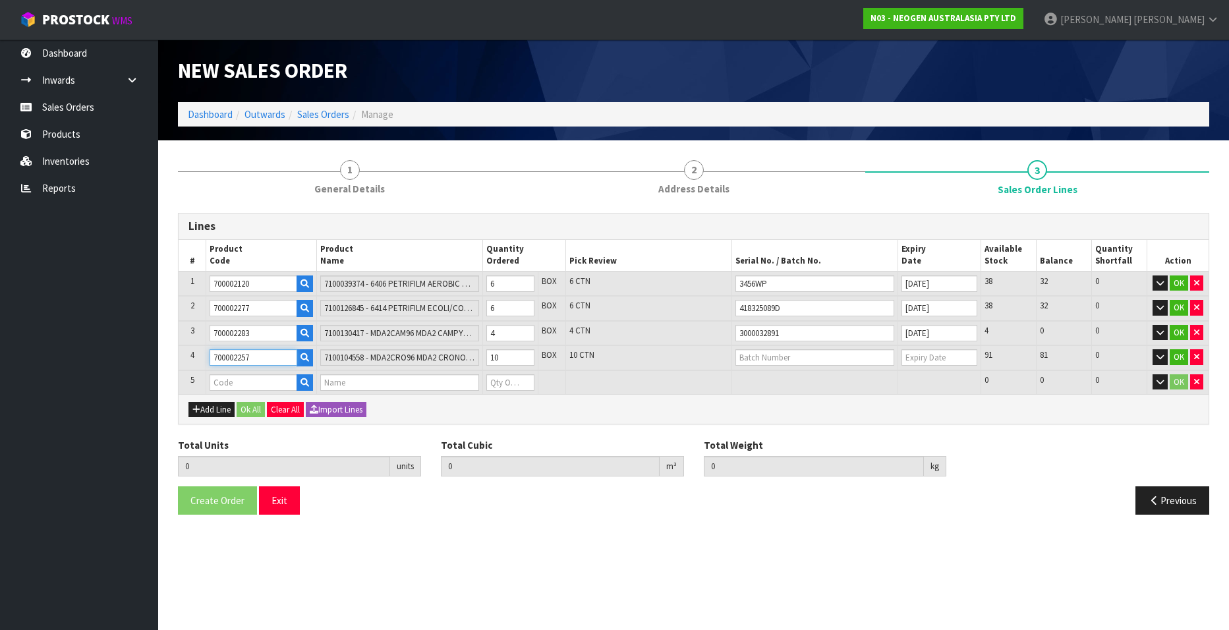
drag, startPoint x: 262, startPoint y: 356, endPoint x: 188, endPoint y: 358, distance: 73.8
click at [188, 358] on tr "4 700002257 7100104558 - MDA2CRO96 MDA2 CRONOBACTER 96 TESTS/KIT 10 BOX 10 CTN …" at bounding box center [694, 357] width 1030 height 25
click at [225, 380] on input "text" at bounding box center [254, 382] width 88 height 16
paste input "700002257"
type input "700002257"
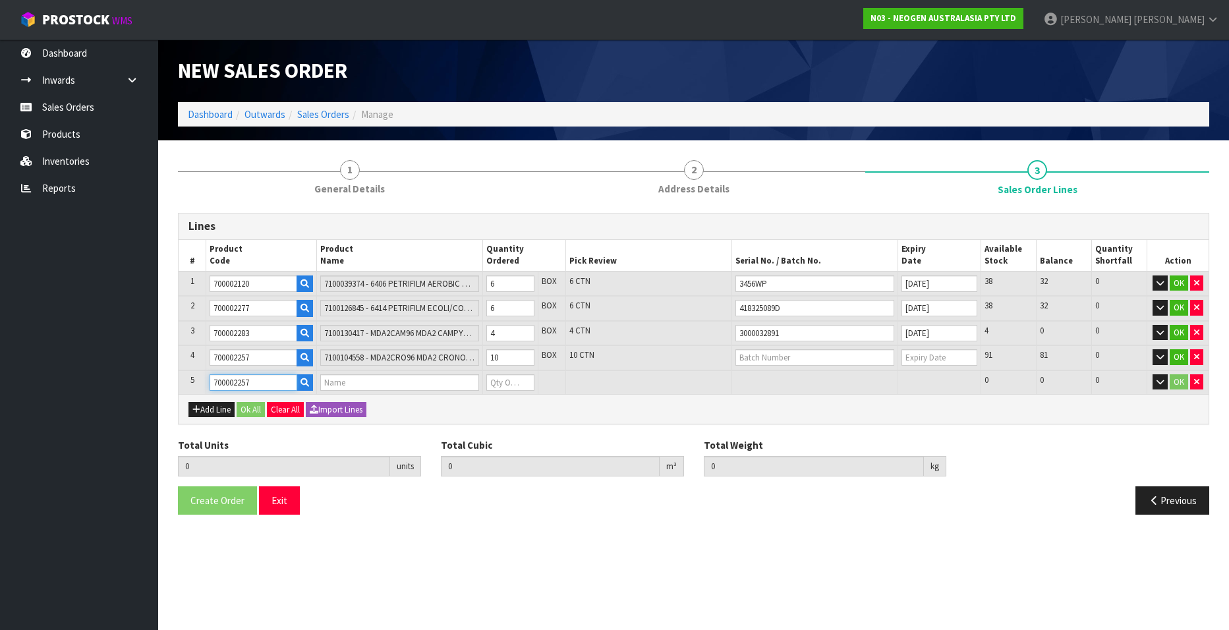
type input "26"
type input "0.142252"
type input "27.2"
type input "7100104558 - MDA2CRO96 MDA2 CRONOBACTER 96 TESTS/KIT"
type input "0"
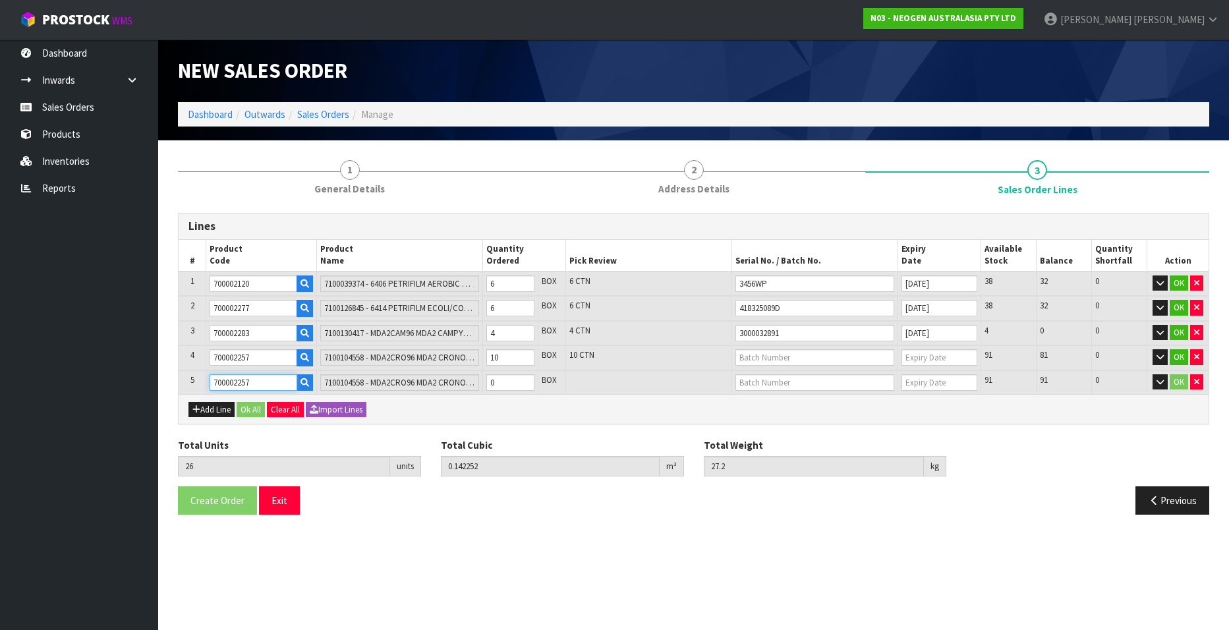
type input "700002257"
type input "27"
type input "0.144332"
type input "27.54"
type input "1"
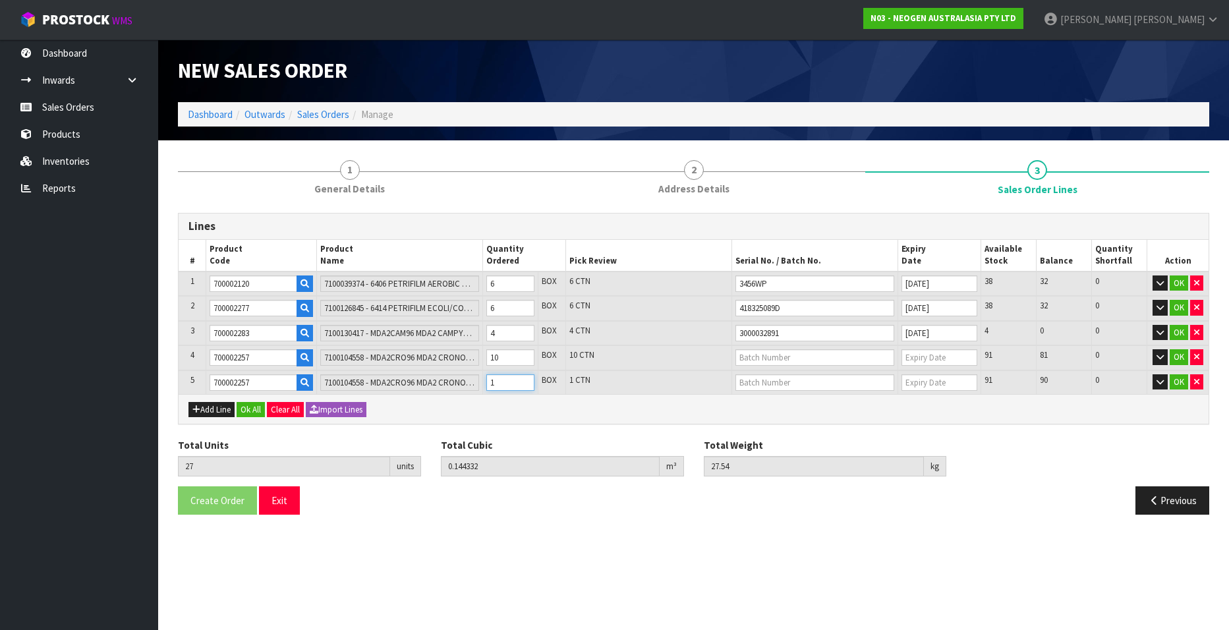
click at [524, 378] on input "1" at bounding box center [510, 382] width 48 height 16
type input "28"
type input "0.146412"
type input "27.88"
type input "2"
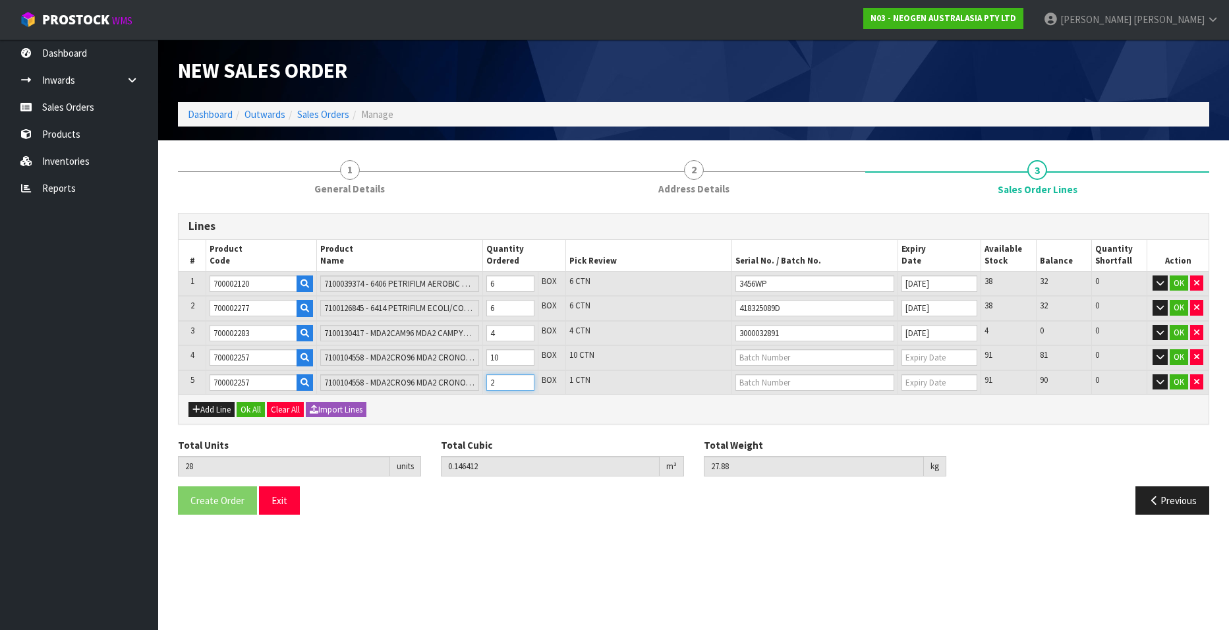
click at [524, 378] on input "2" at bounding box center [510, 382] width 48 height 16
type input "29"
type input "0.148492"
type input "28.22"
type input "3"
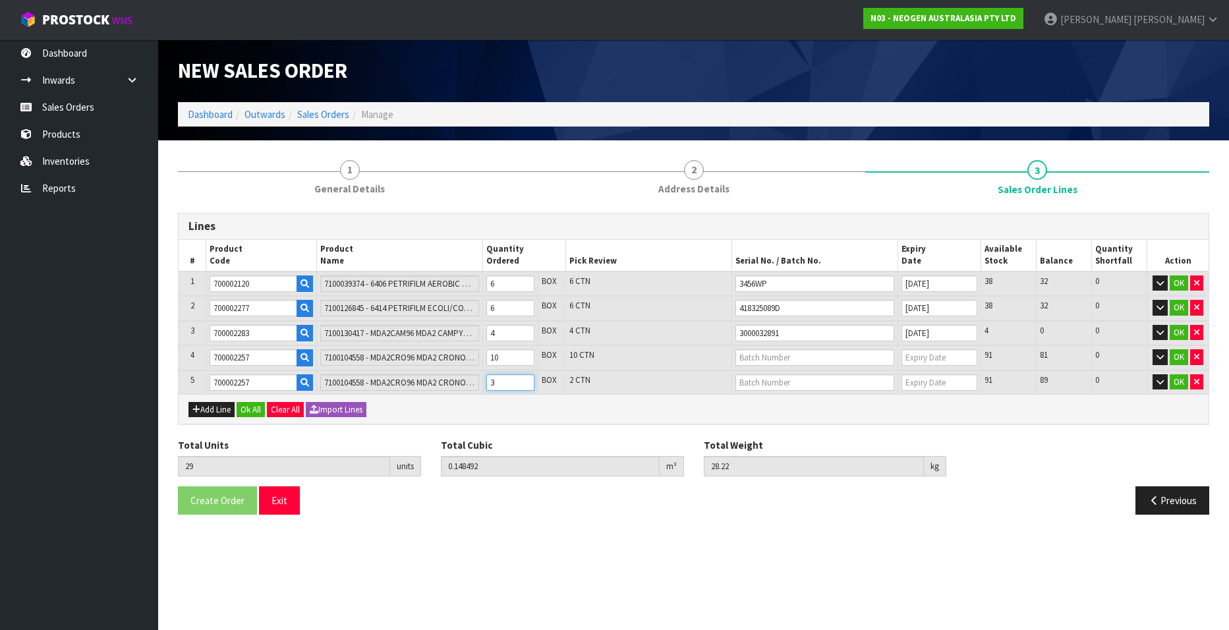
click at [524, 378] on input "3" at bounding box center [510, 382] width 48 height 16
type input "30"
type input "0.150572"
type input "28.56"
type input "4"
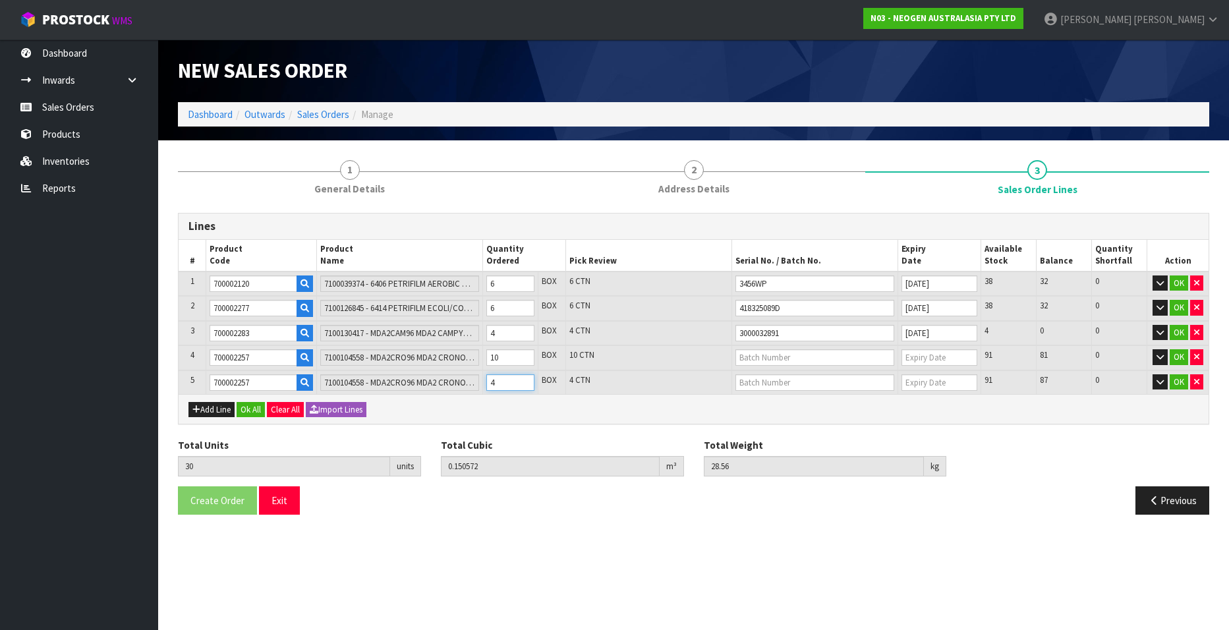
click at [524, 378] on input "4" at bounding box center [510, 382] width 48 height 16
click at [524, 378] on input "5" at bounding box center [510, 382] width 48 height 16
click at [524, 378] on input "6" at bounding box center [510, 382] width 48 height 16
click at [524, 378] on input "7" at bounding box center [510, 382] width 48 height 16
click at [524, 378] on input "8" at bounding box center [510, 382] width 48 height 16
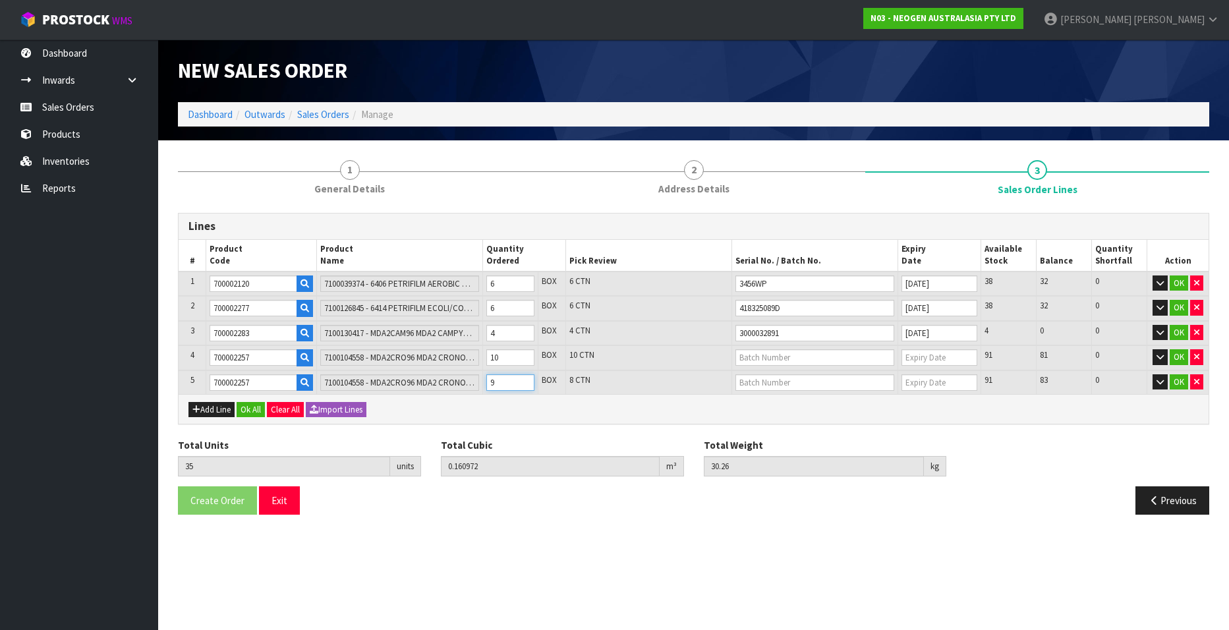
click at [524, 378] on input "9" at bounding box center [510, 382] width 48 height 16
click at [524, 378] on input "10" at bounding box center [510, 382] width 48 height 16
click at [525, 361] on input "9" at bounding box center [510, 357] width 48 height 16
click at [525, 361] on input "8" at bounding box center [510, 357] width 48 height 16
click at [525, 361] on input "7" at bounding box center [510, 357] width 48 height 16
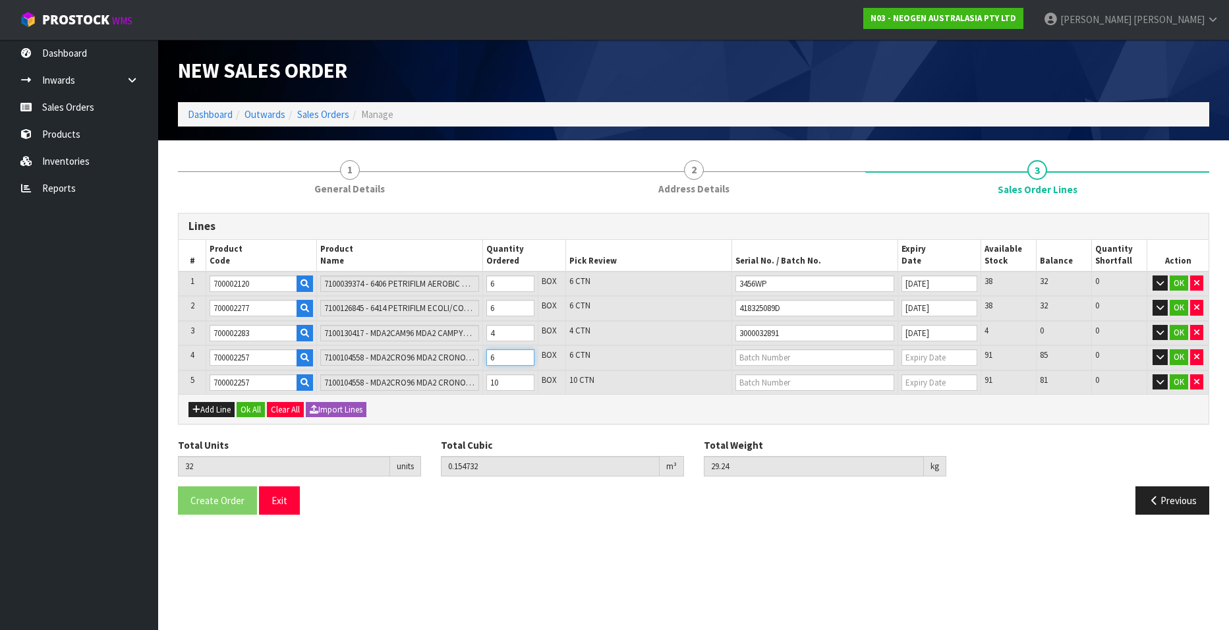
click at [525, 361] on input "6" at bounding box center [510, 357] width 48 height 16
click at [525, 361] on input "5" at bounding box center [510, 357] width 48 height 16
click at [525, 361] on input "4" at bounding box center [510, 357] width 48 height 16
click at [525, 361] on input "3" at bounding box center [510, 357] width 48 height 16
click at [525, 361] on input "2" at bounding box center [510, 357] width 48 height 16
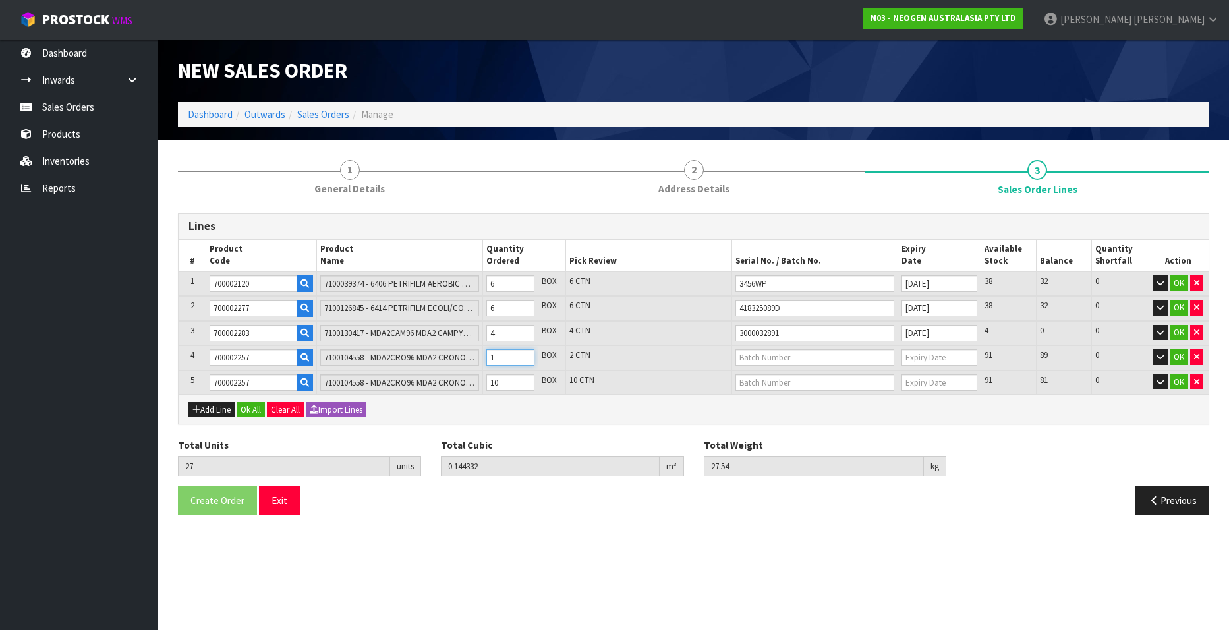
click at [525, 361] on input "1" at bounding box center [510, 357] width 48 height 16
drag, startPoint x: 261, startPoint y: 355, endPoint x: 179, endPoint y: 349, distance: 82.6
click at [179, 349] on tr "4 700002257 7100104558 - MDA2CRO96 MDA2 CRONOBACTER 96 TESTS/KIT 1 BOX 1 CTN 91…" at bounding box center [694, 357] width 1030 height 25
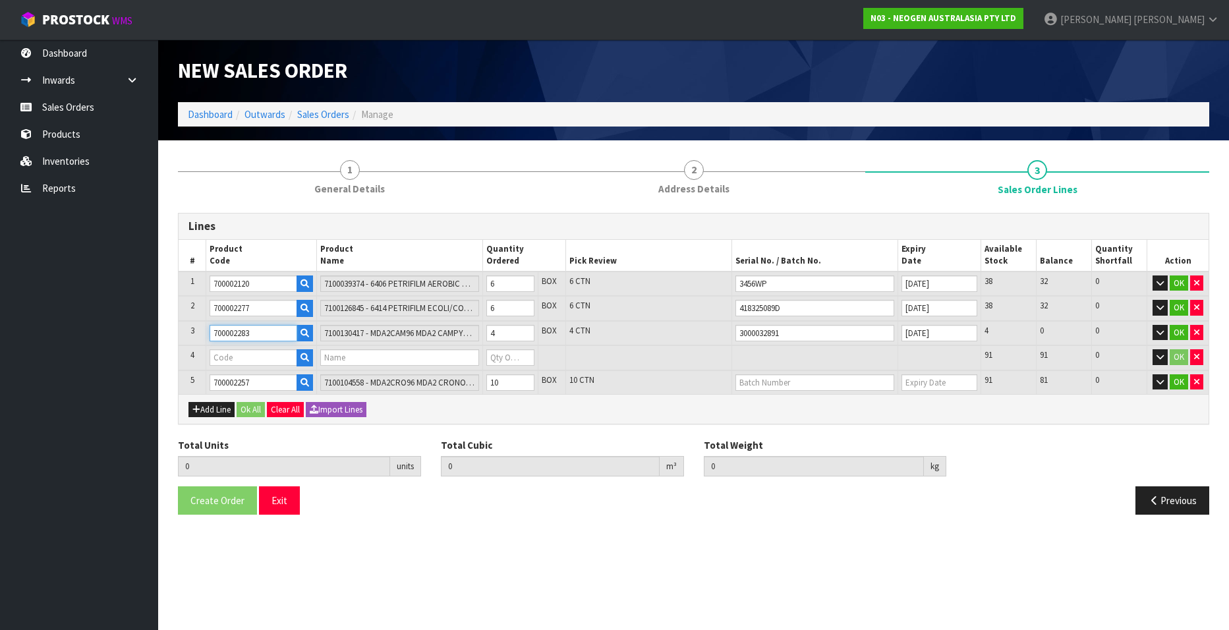
drag, startPoint x: 255, startPoint y: 332, endPoint x: 186, endPoint y: 329, distance: 68.6
click at [186, 329] on tr "3 700002283 7100130417 - MDA2CAM96 MDA2 CAMPYLOBACT 96 TESTS/KIT 4 BOX 4 CTN 30…" at bounding box center [694, 333] width 1030 height 25
click at [229, 362] on input "text" at bounding box center [254, 357] width 88 height 16
paste input "700002283"
click at [525, 356] on input "1" at bounding box center [510, 357] width 48 height 16
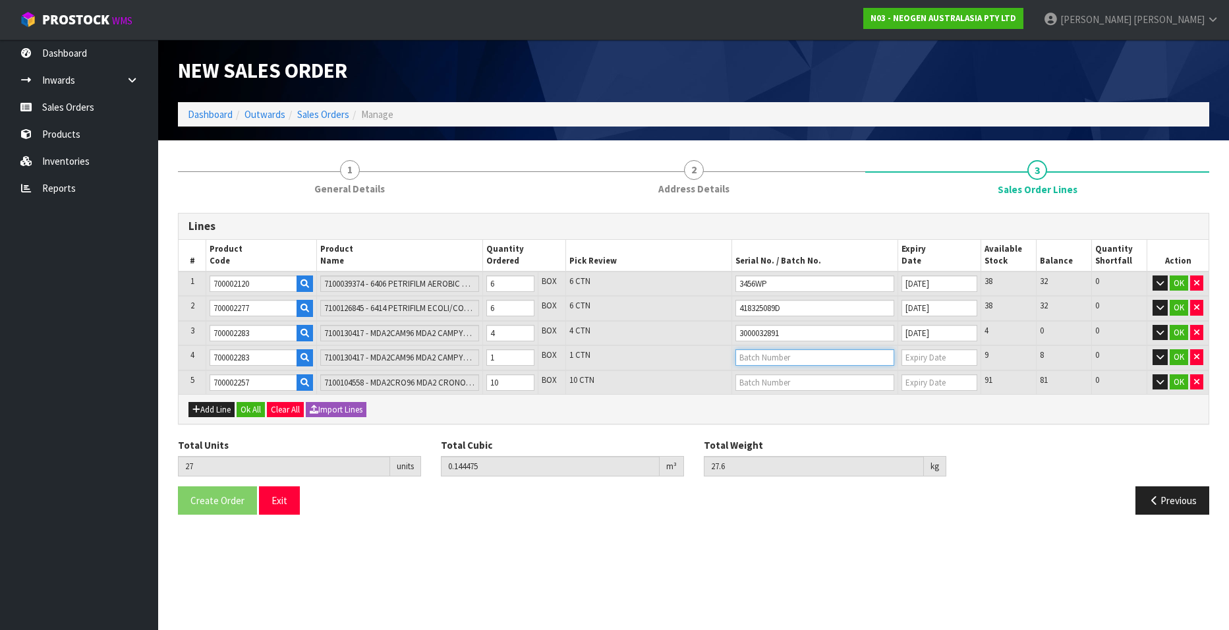
click at [765, 358] on input "text" at bounding box center [814, 357] width 159 height 16
click at [785, 396] on link "3000033901" at bounding box center [788, 398] width 104 height 18
click at [758, 380] on input "text" at bounding box center [814, 382] width 159 height 16
click at [751, 422] on link "3000026559" at bounding box center [788, 423] width 104 height 18
click at [1177, 283] on button "OK" at bounding box center [1179, 283] width 18 height 16
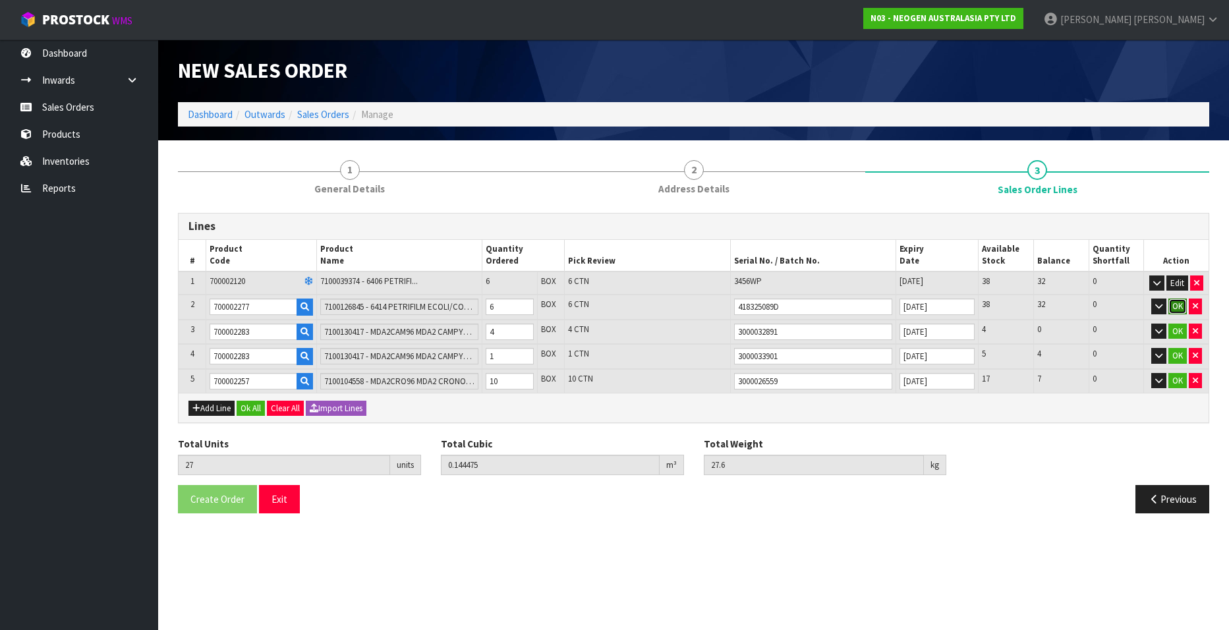
click at [1177, 304] on button "OK" at bounding box center [1177, 306] width 18 height 16
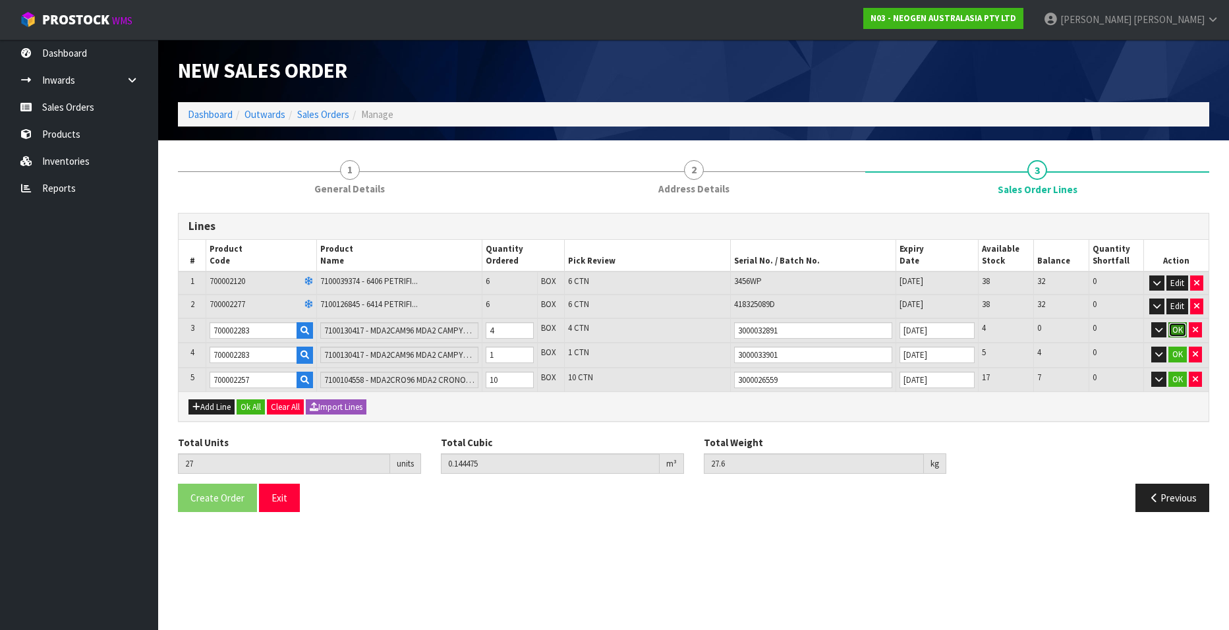
click at [1177, 329] on button "OK" at bounding box center [1177, 330] width 18 height 16
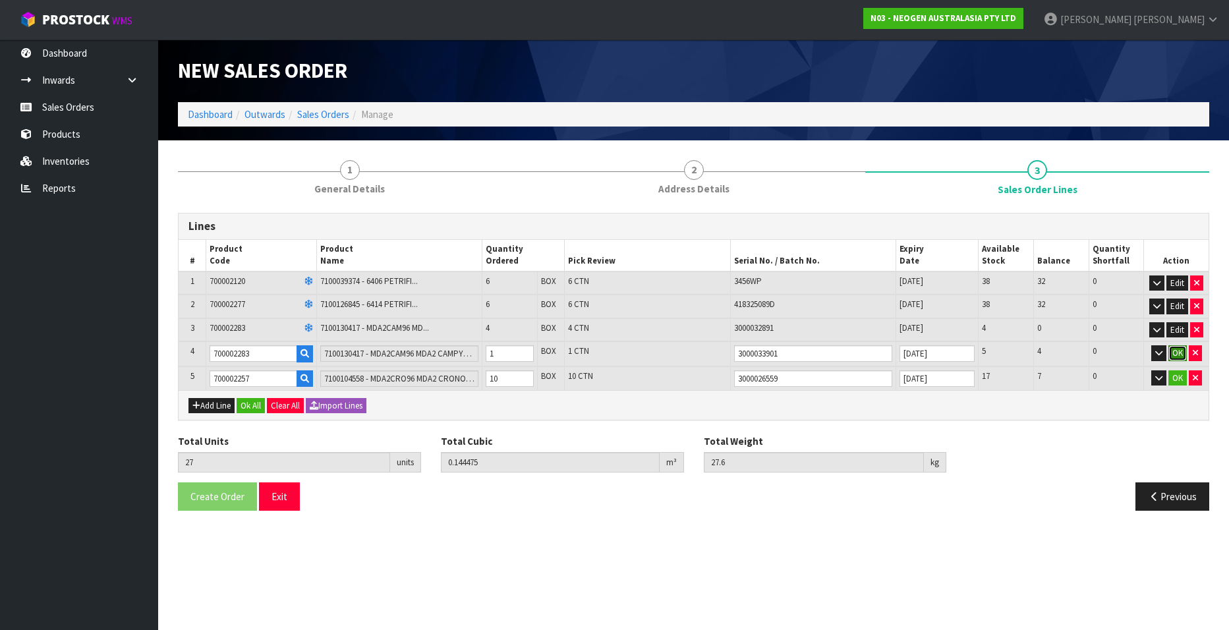
click at [1177, 354] on button "OK" at bounding box center [1177, 353] width 18 height 16
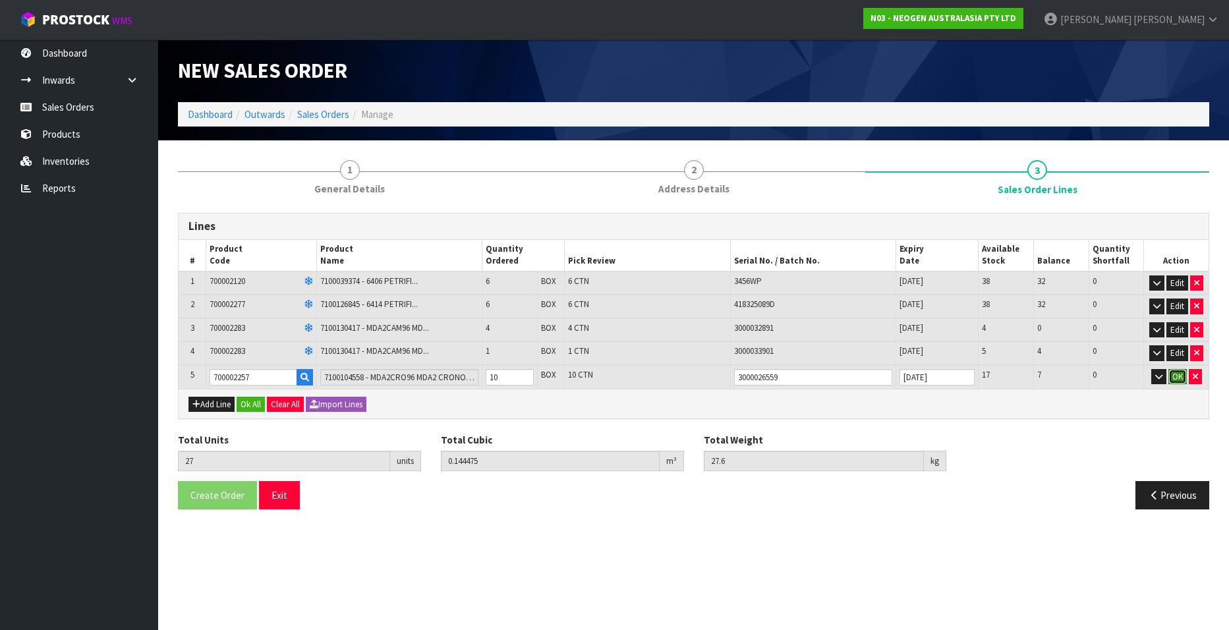
click at [1176, 378] on button "OK" at bounding box center [1177, 377] width 18 height 16
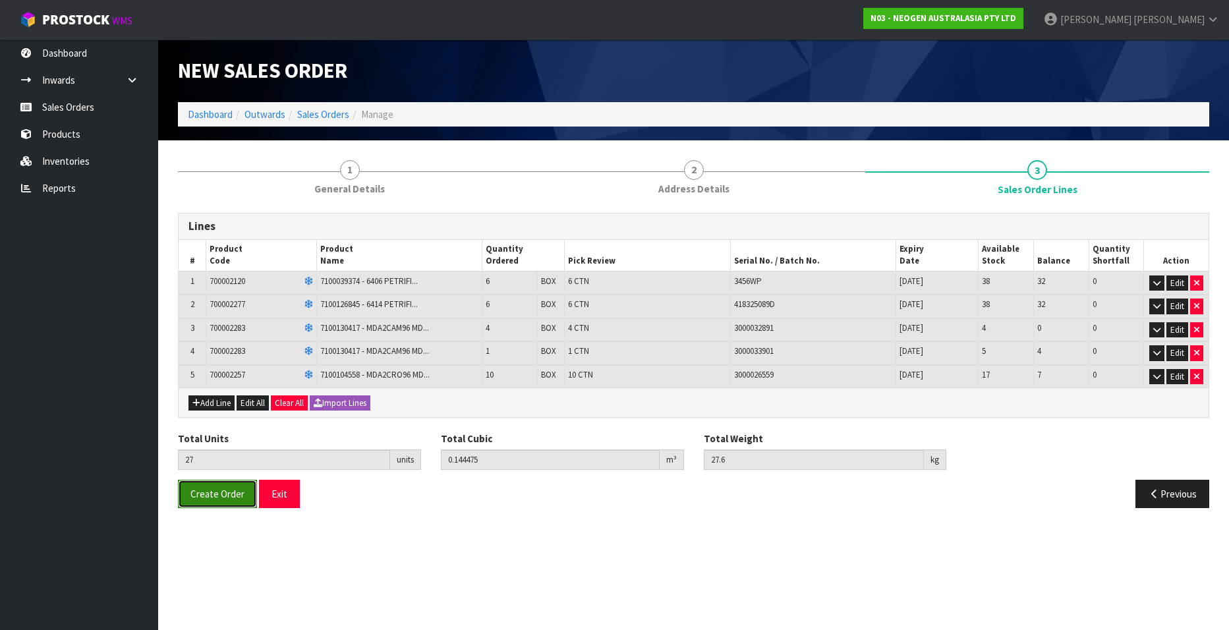
click at [221, 492] on span "Create Order" at bounding box center [217, 494] width 54 height 13
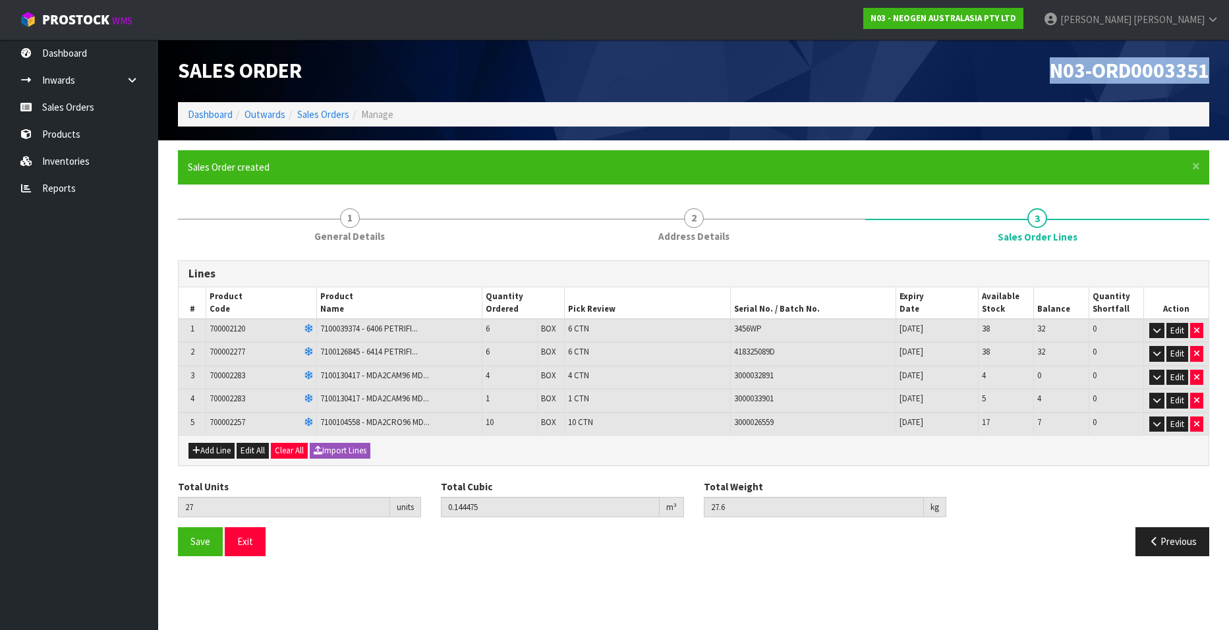
drag, startPoint x: 1050, startPoint y: 69, endPoint x: 1212, endPoint y: 72, distance: 161.5
click at [1212, 72] on div "N03-ORD0003351" at bounding box center [957, 71] width 526 height 63
copy span "N03-ORD0003351"
click at [327, 111] on link "Sales Orders" at bounding box center [323, 114] width 52 height 13
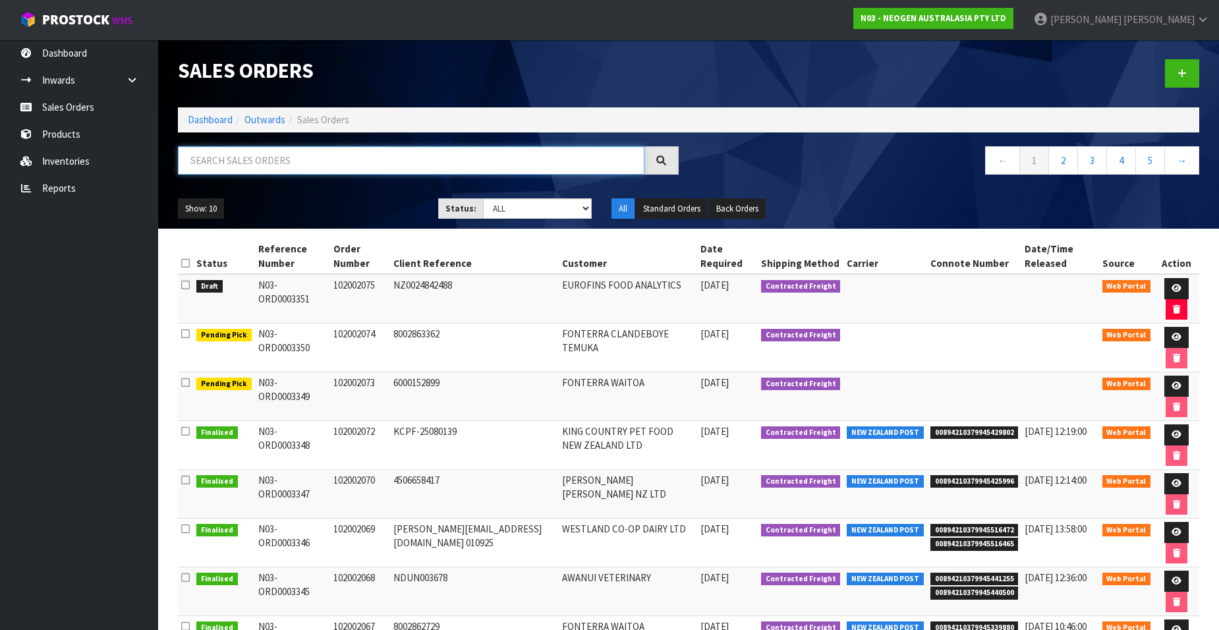
click at [264, 156] on input "text" at bounding box center [411, 160] width 467 height 28
paste input "102002076"
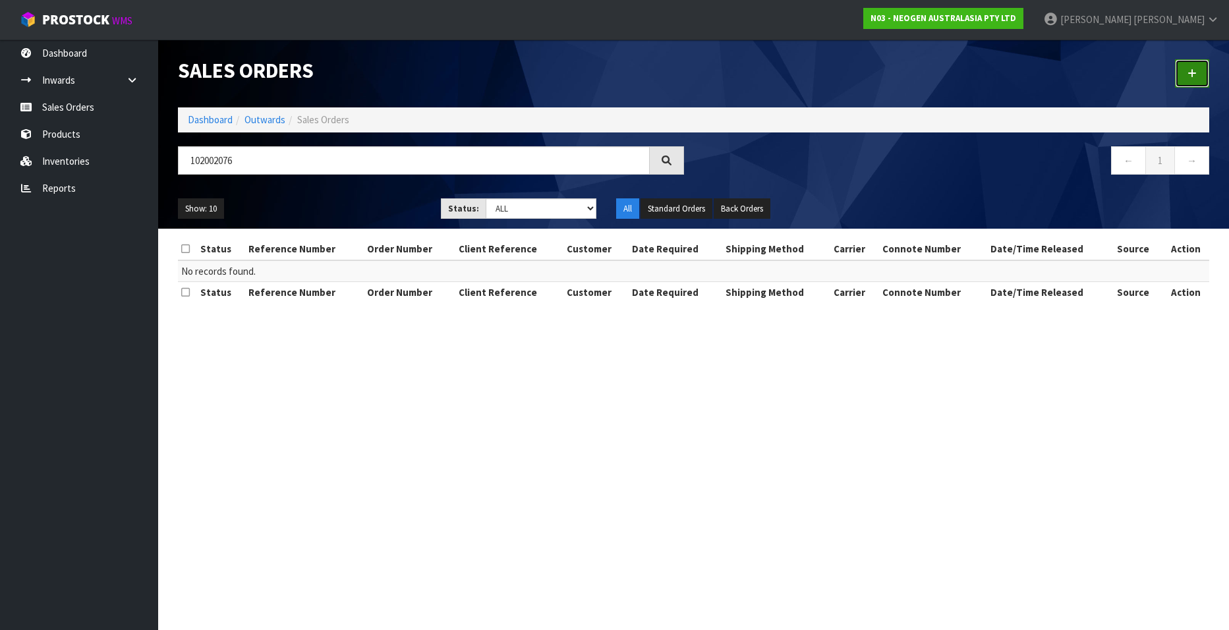
click at [1184, 69] on link at bounding box center [1192, 73] width 34 height 28
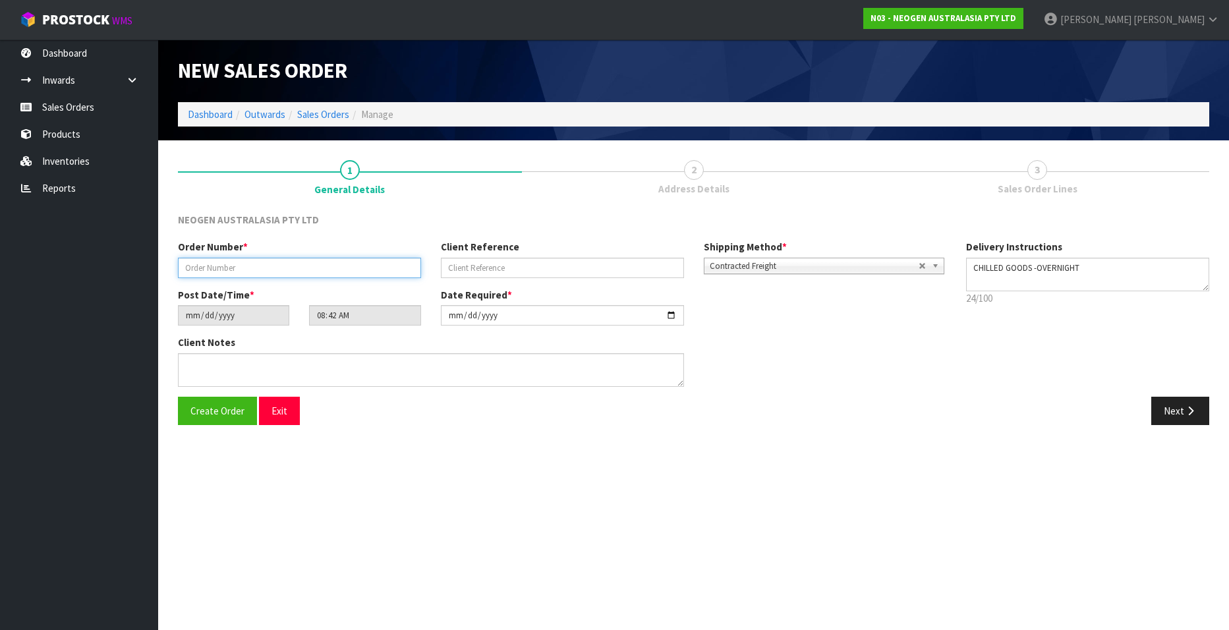
click at [225, 268] on input "text" at bounding box center [299, 268] width 243 height 20
paste input "102002076"
click at [476, 269] on input "text" at bounding box center [562, 268] width 243 height 20
paste input "PO-00003177"
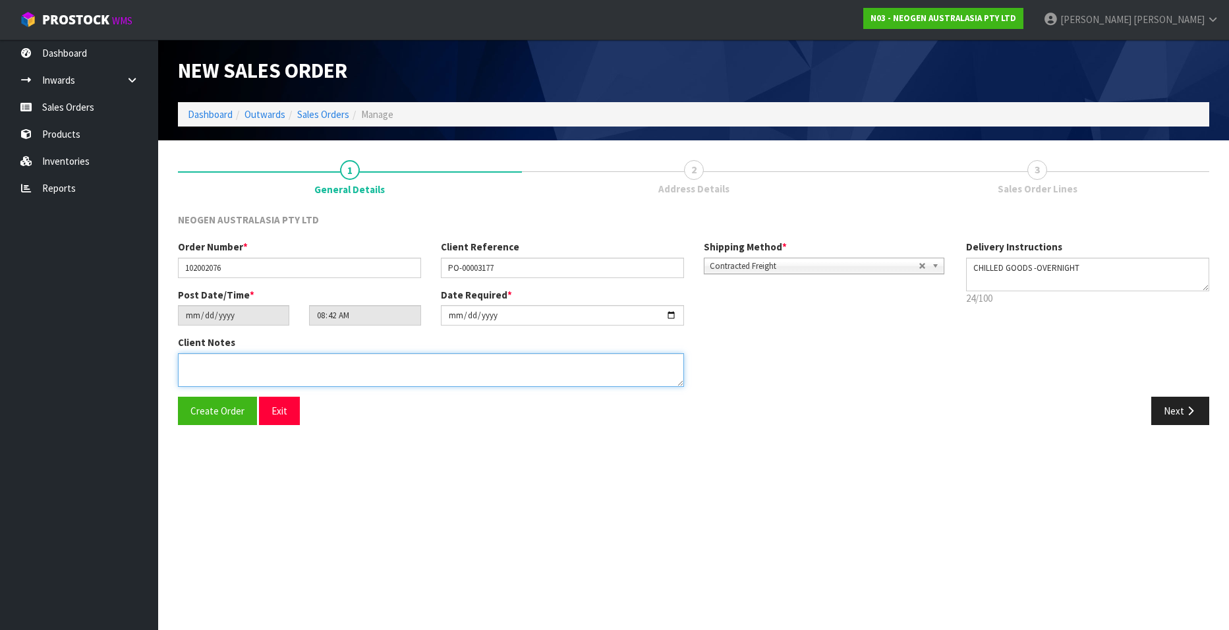
click at [210, 380] on textarea at bounding box center [431, 370] width 506 height 34
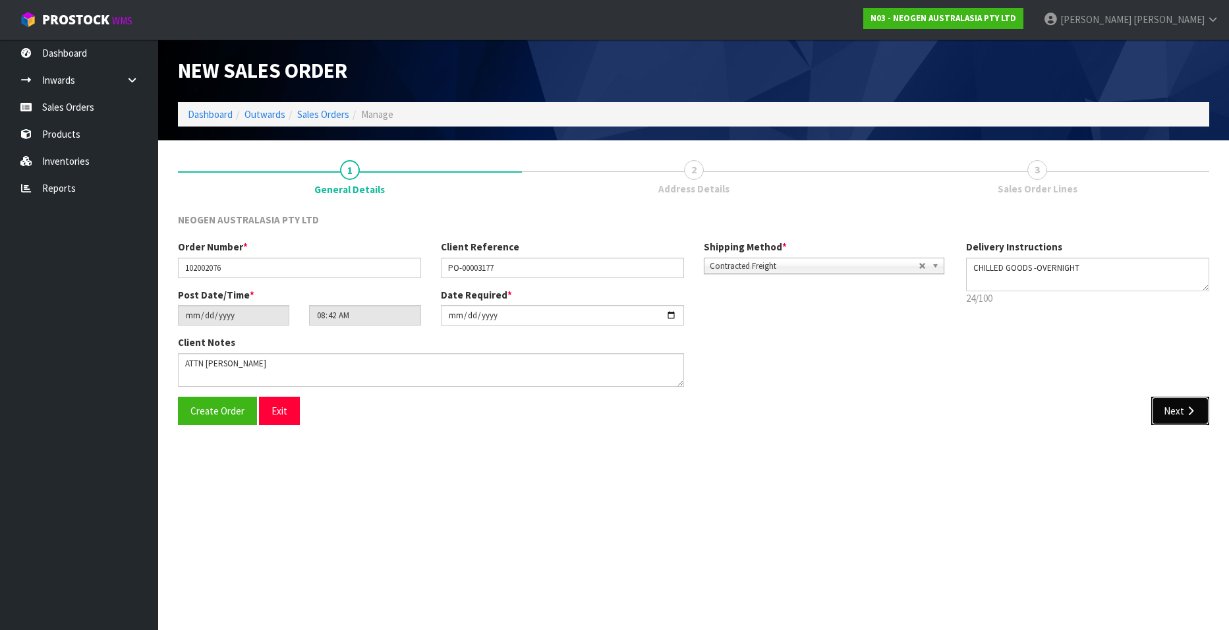
click at [1167, 409] on button "Next" at bounding box center [1180, 411] width 58 height 28
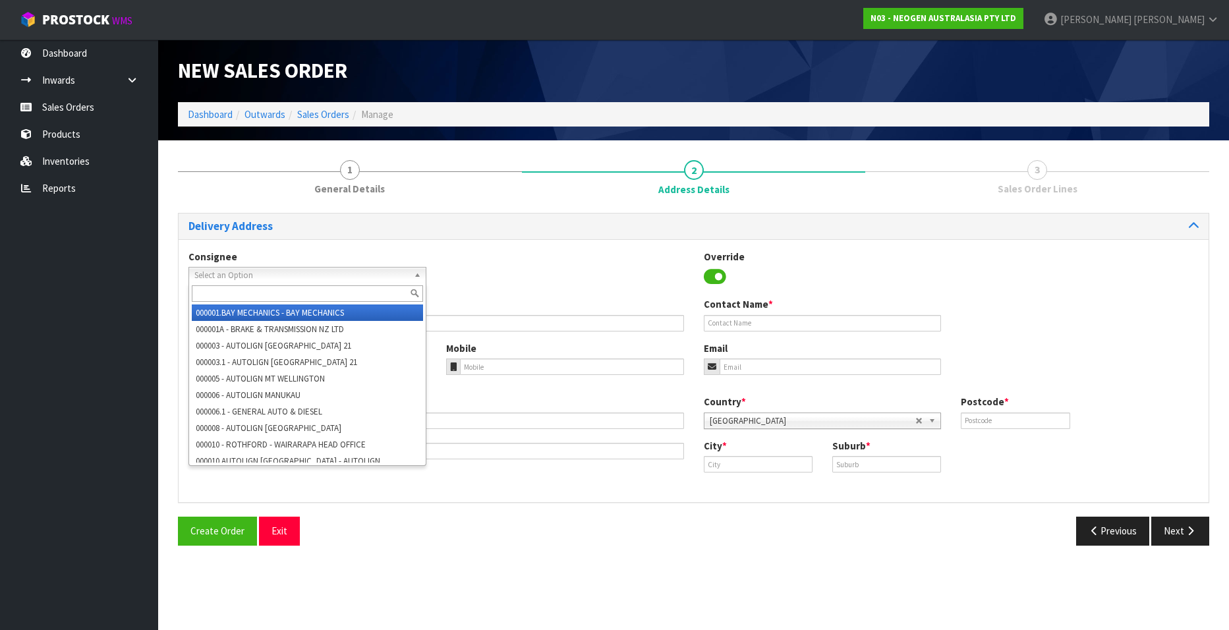
click at [285, 272] on span "Select an Option" at bounding box center [301, 276] width 214 height 16
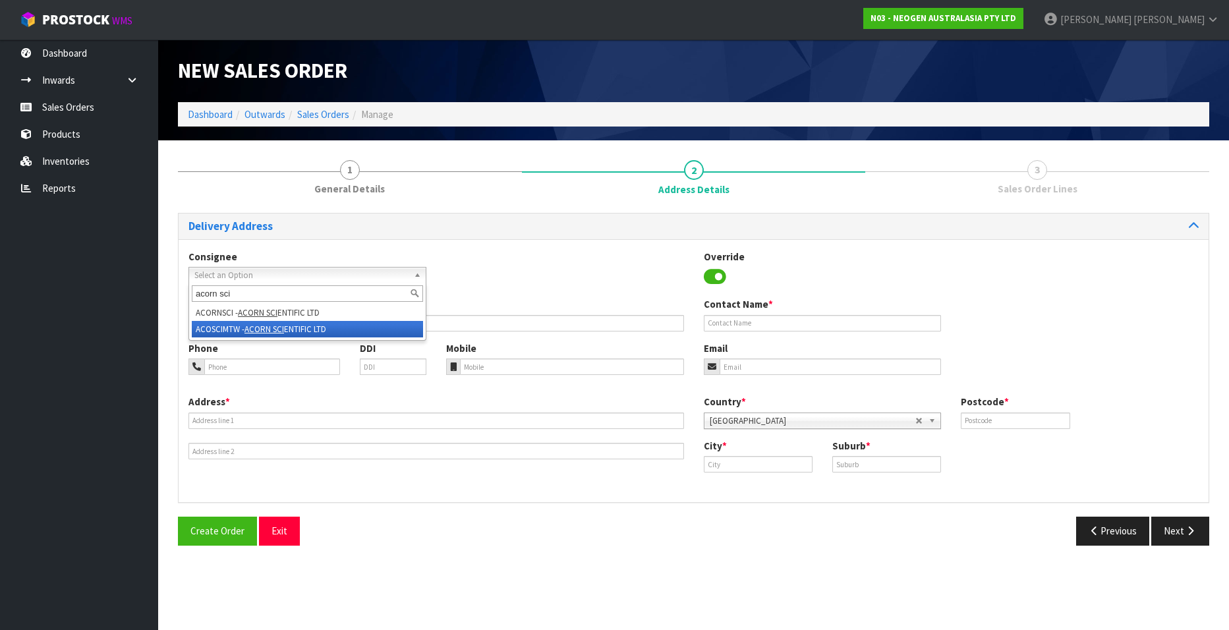
click at [276, 329] on em "ACORN SCI" at bounding box center [264, 329] width 40 height 11
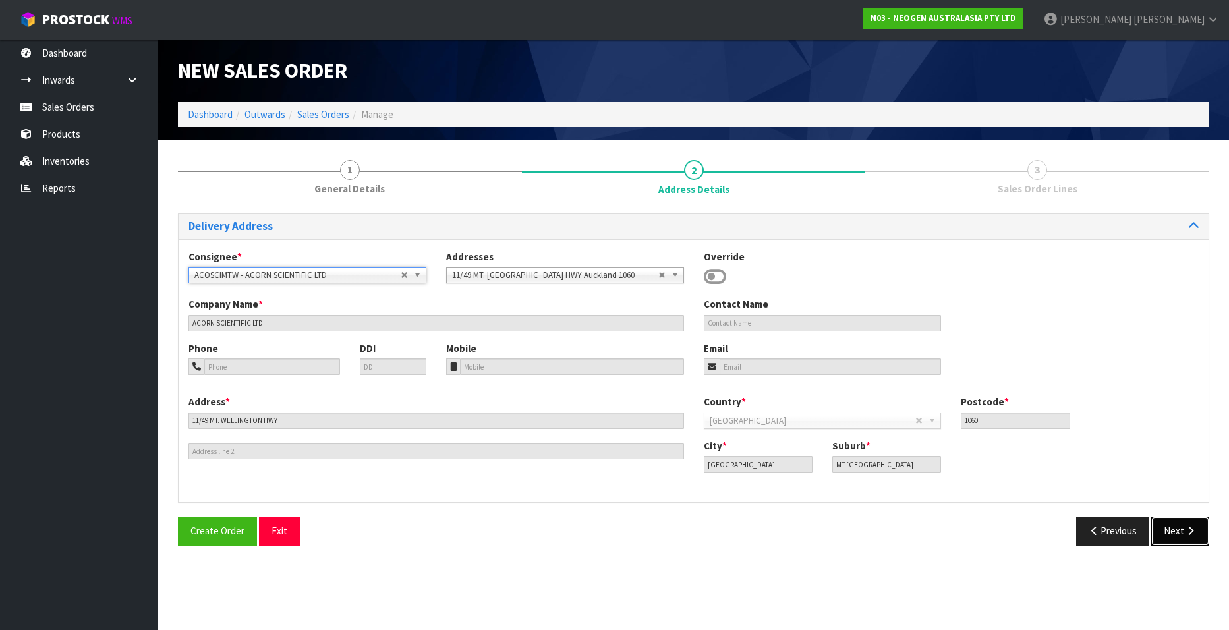
click at [1165, 530] on button "Next" at bounding box center [1180, 531] width 58 height 28
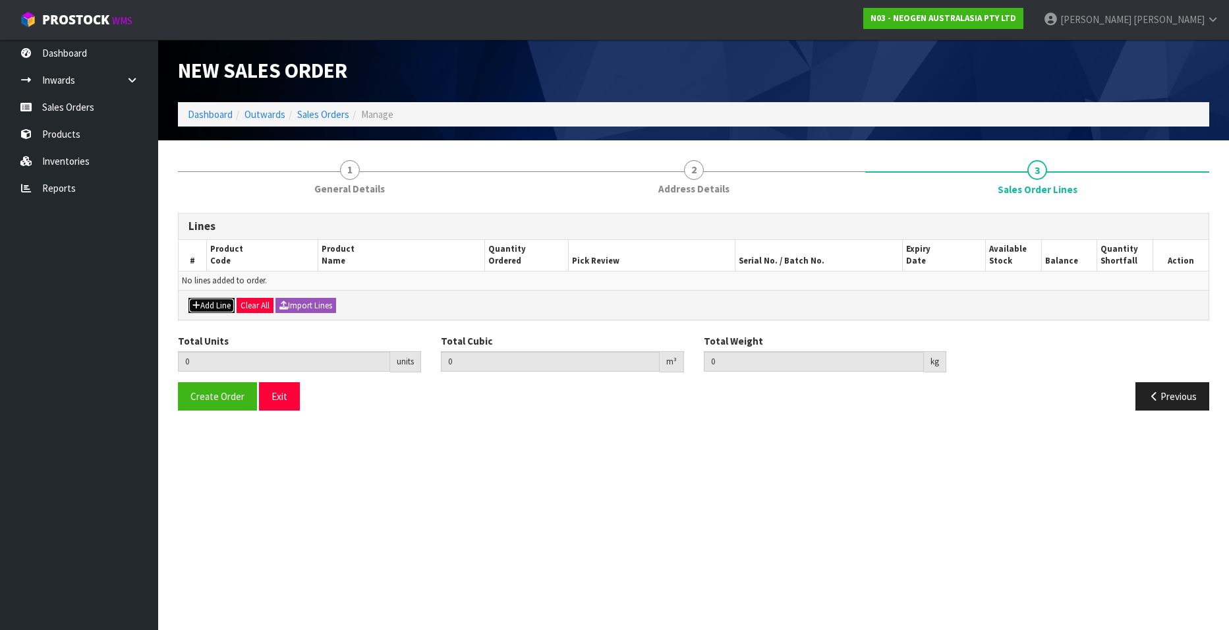
click at [200, 308] on button "Add Line" at bounding box center [211, 306] width 46 height 16
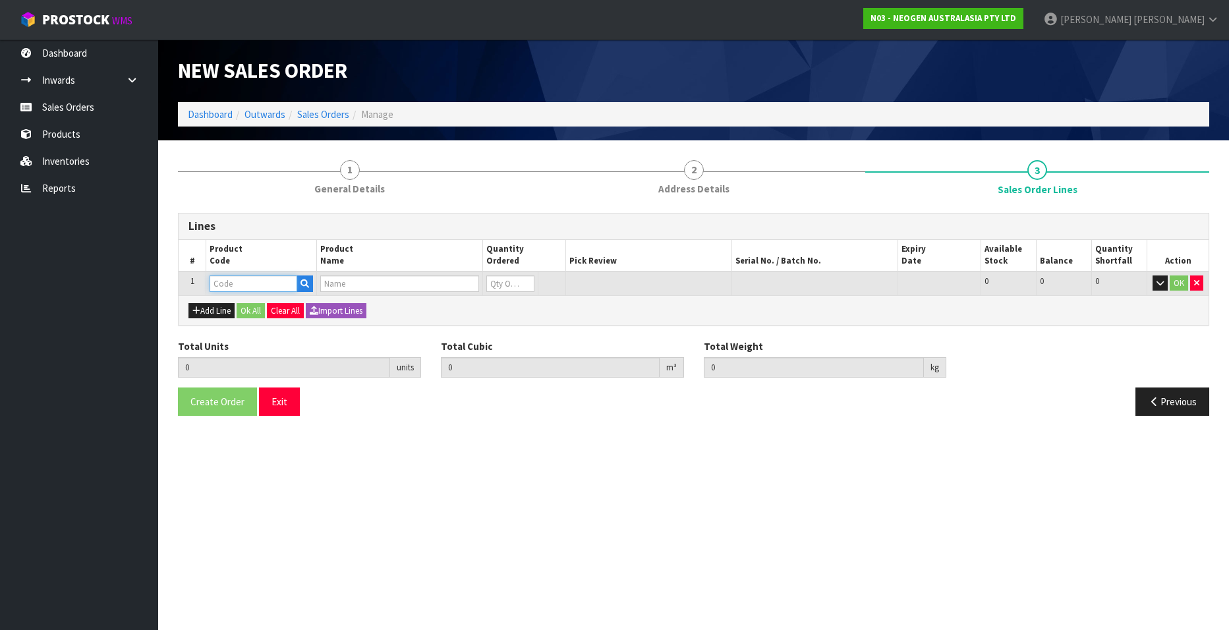
click at [260, 280] on input "text" at bounding box center [254, 283] width 88 height 16
paste input "700002207"
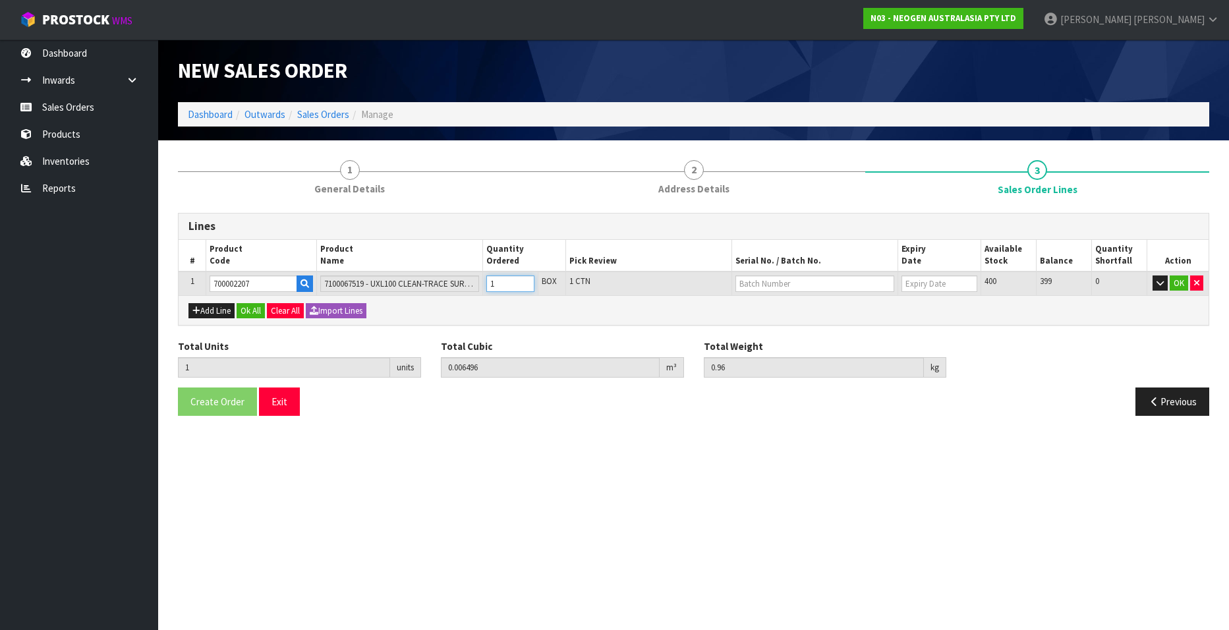
click at [524, 281] on input "1" at bounding box center [510, 283] width 48 height 16
click at [524, 281] on input "2" at bounding box center [510, 283] width 48 height 16
click at [524, 281] on input "3" at bounding box center [510, 283] width 48 height 16
click at [524, 281] on input "4" at bounding box center [510, 283] width 48 height 16
click at [524, 281] on input "5" at bounding box center [510, 283] width 48 height 16
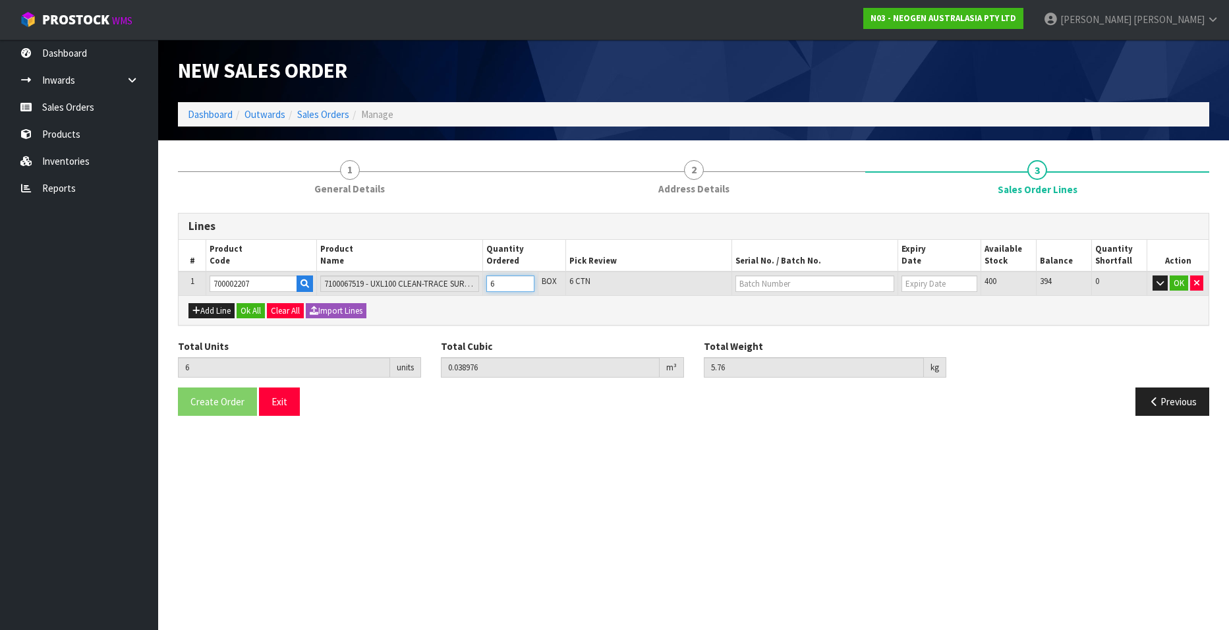
click at [524, 281] on input "6" at bounding box center [510, 283] width 48 height 16
click at [524, 281] on input "7" at bounding box center [510, 283] width 48 height 16
click at [524, 281] on input "8" at bounding box center [510, 283] width 48 height 16
click at [524, 281] on input "9" at bounding box center [510, 283] width 48 height 16
click at [524, 281] on input "10" at bounding box center [510, 283] width 48 height 16
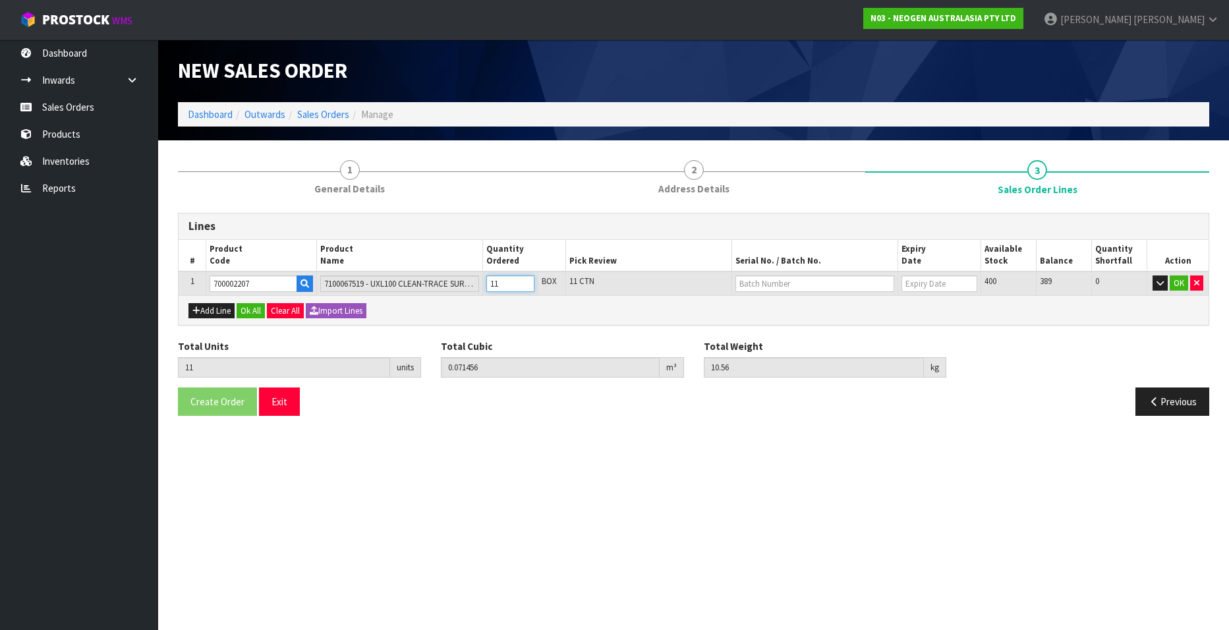
click at [524, 281] on input "11" at bounding box center [510, 283] width 48 height 16
click at [524, 281] on input "12" at bounding box center [510, 283] width 48 height 16
click at [524, 281] on input "13" at bounding box center [510, 283] width 48 height 16
click at [524, 281] on input "14" at bounding box center [510, 283] width 48 height 16
click at [524, 281] on input "15" at bounding box center [510, 283] width 48 height 16
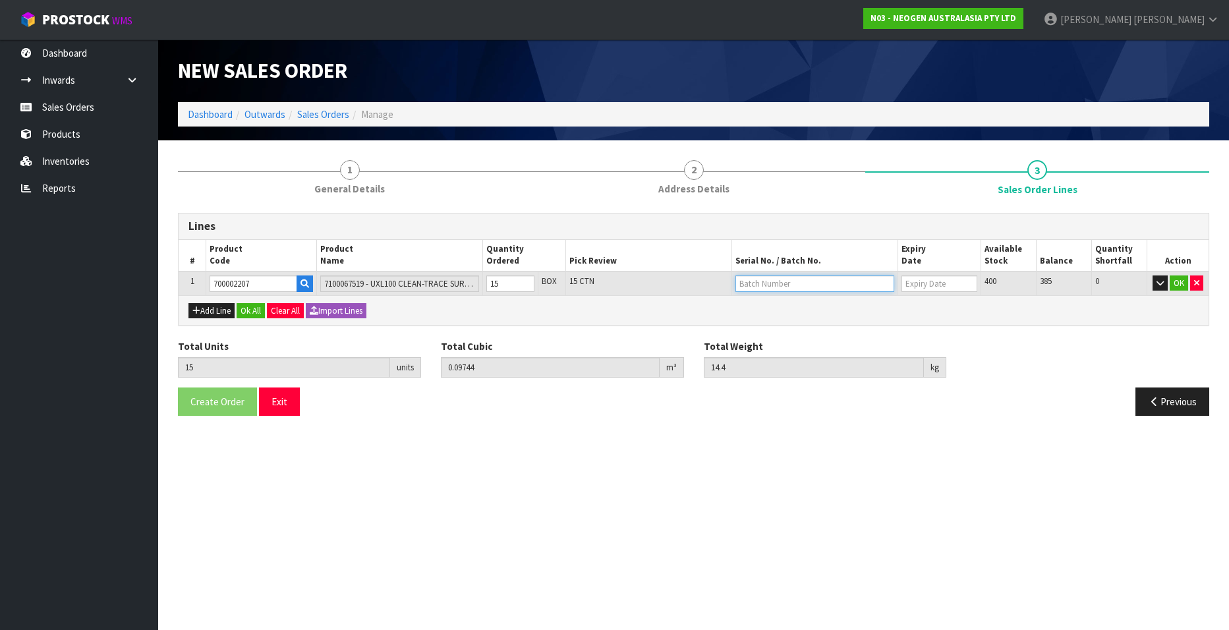
click at [790, 284] on input "text" at bounding box center [814, 283] width 159 height 16
click at [801, 303] on link "3000031847" at bounding box center [788, 306] width 104 height 18
click at [1177, 282] on button "OK" at bounding box center [1179, 283] width 18 height 16
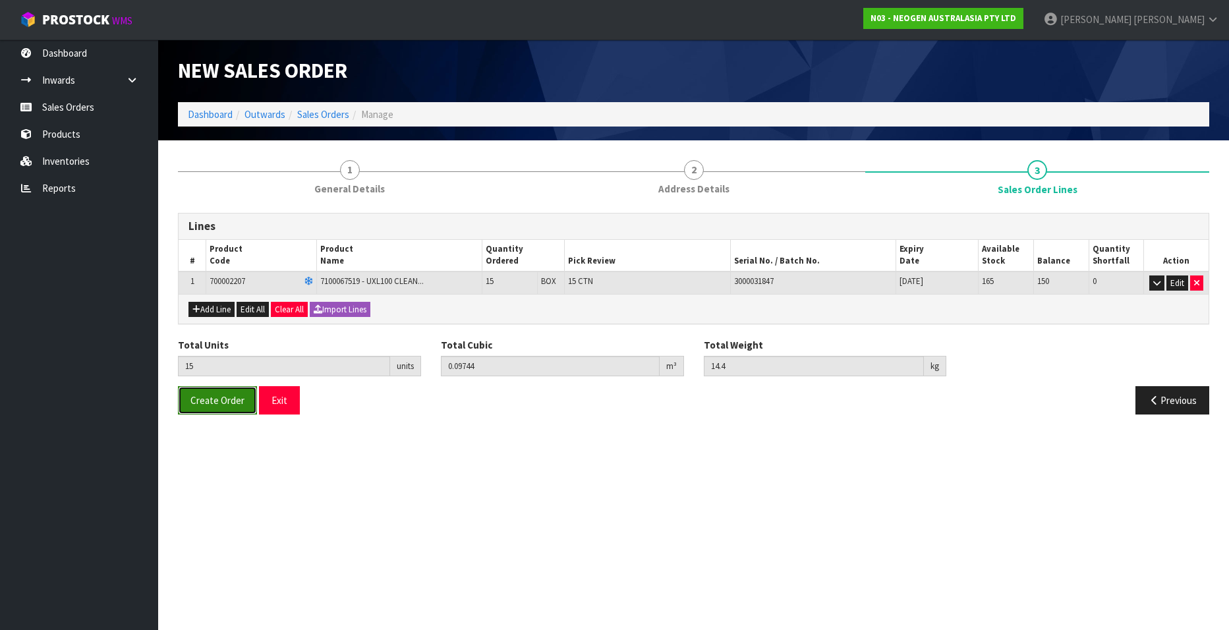
click at [221, 403] on span "Create Order" at bounding box center [217, 400] width 54 height 13
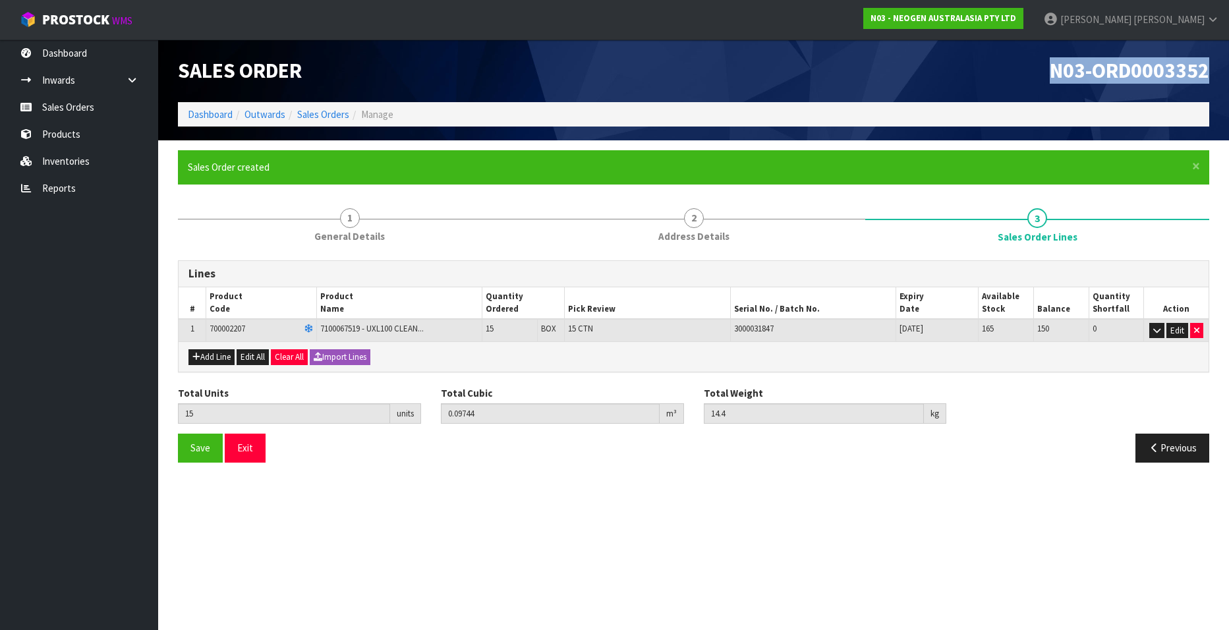
drag, startPoint x: 1050, startPoint y: 73, endPoint x: 1221, endPoint y: 77, distance: 170.7
click at [1221, 77] on header "Sales Order N03-ORD0003352 Dashboard Outwards Sales Orders Manage" at bounding box center [693, 90] width 1071 height 101
copy span "N03-ORD0003352"
click at [312, 115] on link "Sales Orders" at bounding box center [323, 114] width 52 height 13
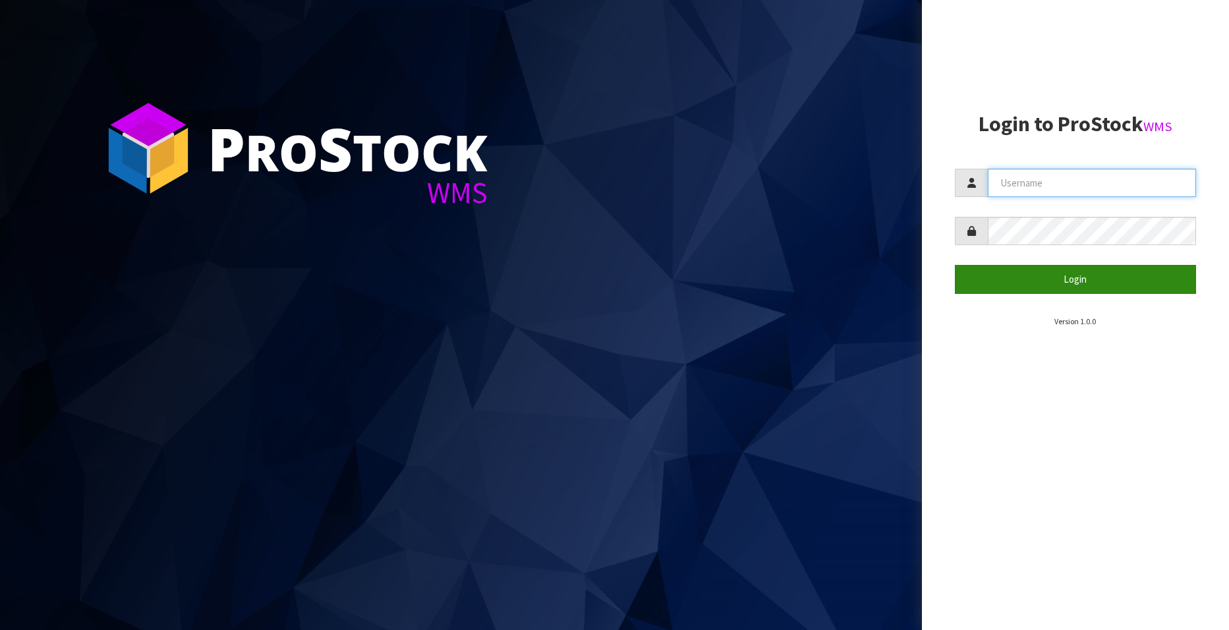
type input "[EMAIL_ADDRESS][DOMAIN_NAME]"
click at [1058, 277] on button "Login" at bounding box center [1075, 279] width 241 height 28
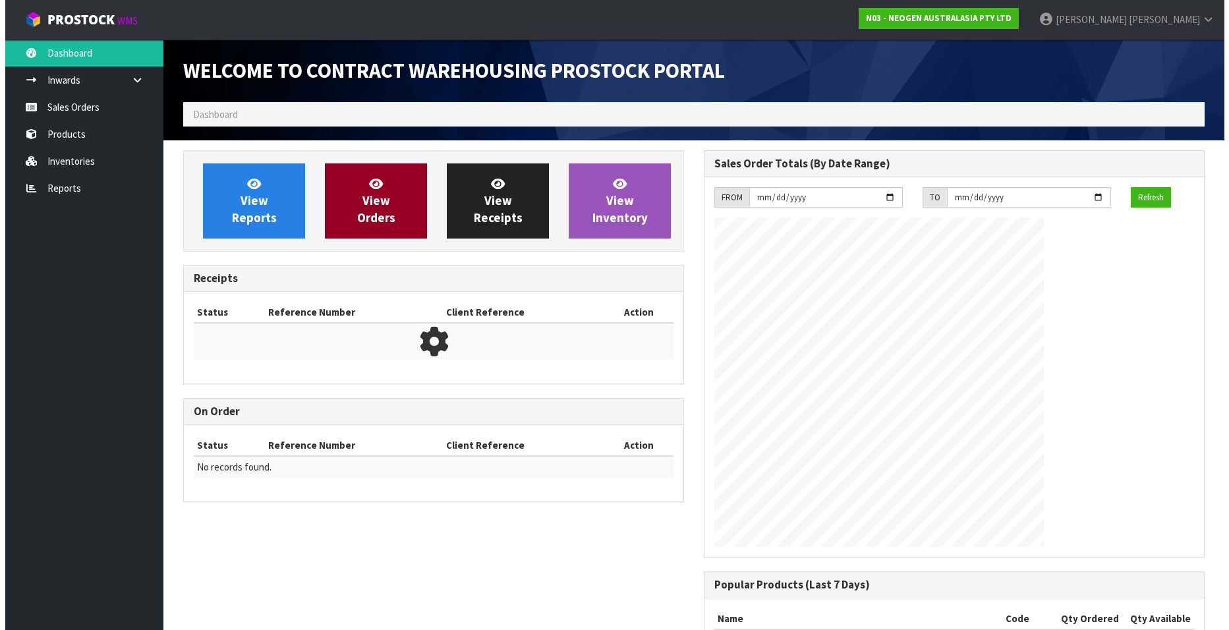
scroll to position [731, 521]
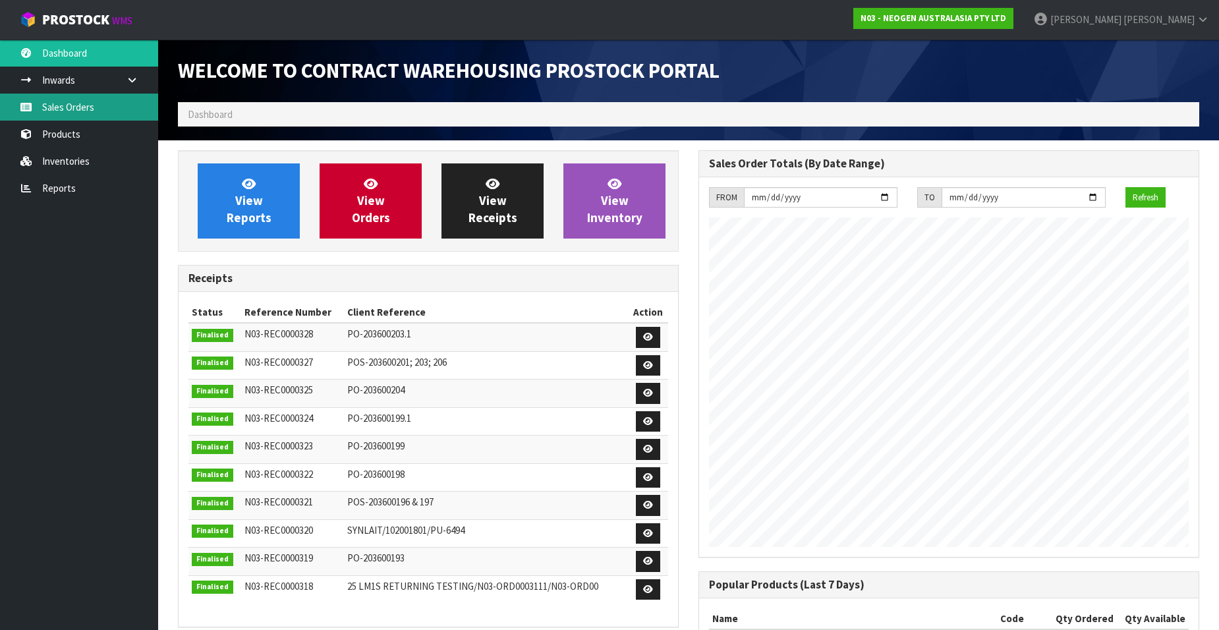
click at [78, 111] on link "Sales Orders" at bounding box center [79, 107] width 158 height 27
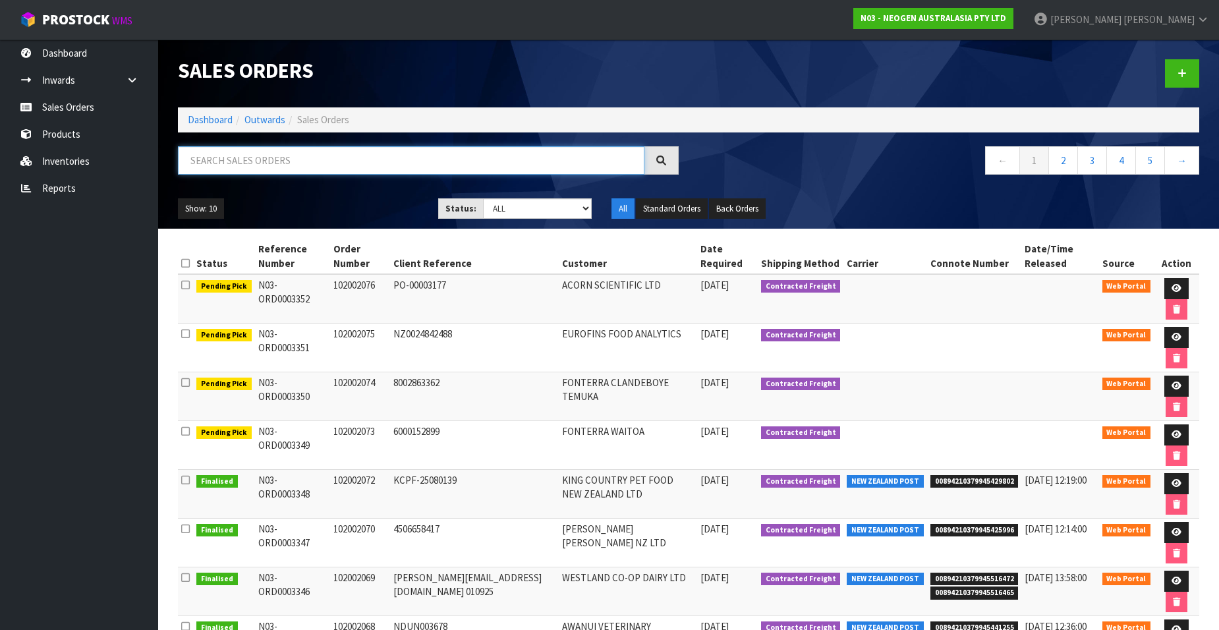
click at [205, 170] on input "text" at bounding box center [411, 160] width 467 height 28
paste input "102002077"
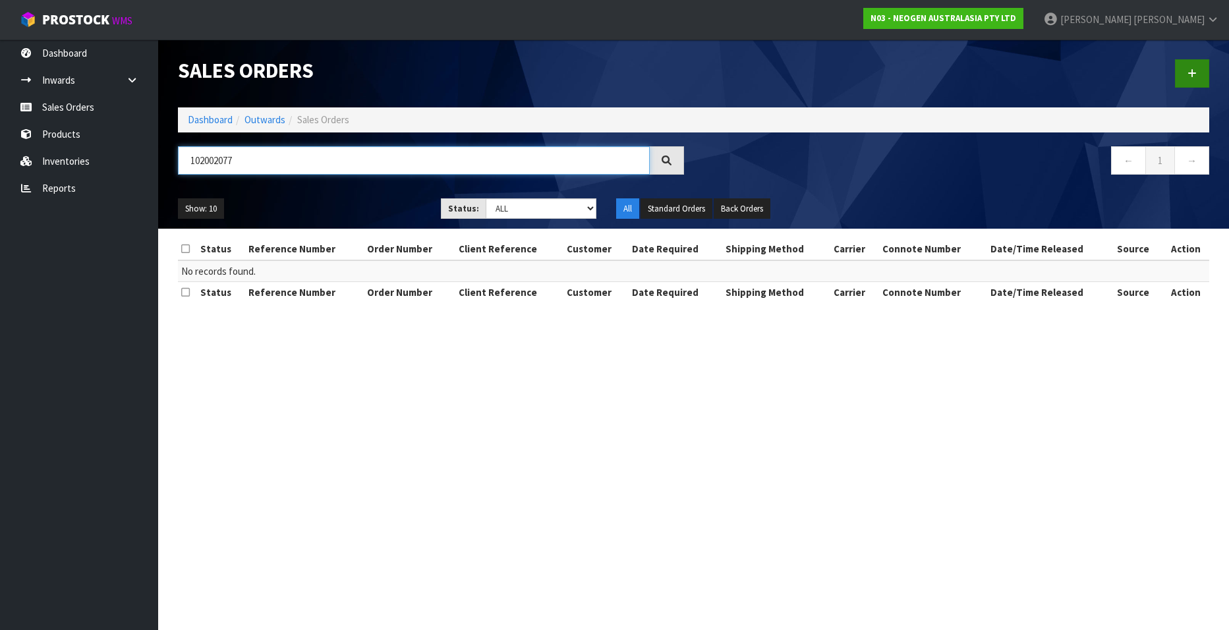
type input "102002077"
click at [1190, 67] on link at bounding box center [1192, 73] width 34 height 28
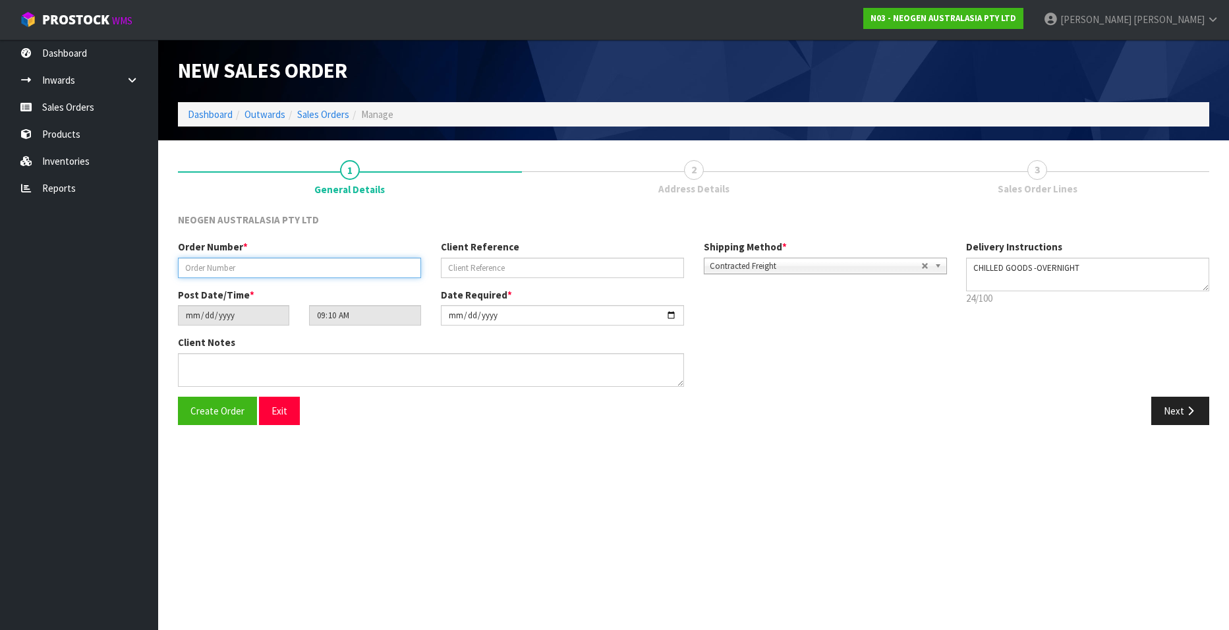
click at [221, 269] on input "text" at bounding box center [299, 268] width 243 height 20
paste input "102002077"
type input "102002077"
click at [489, 268] on input "text" at bounding box center [562, 268] width 243 height 20
paste input "8002863645"
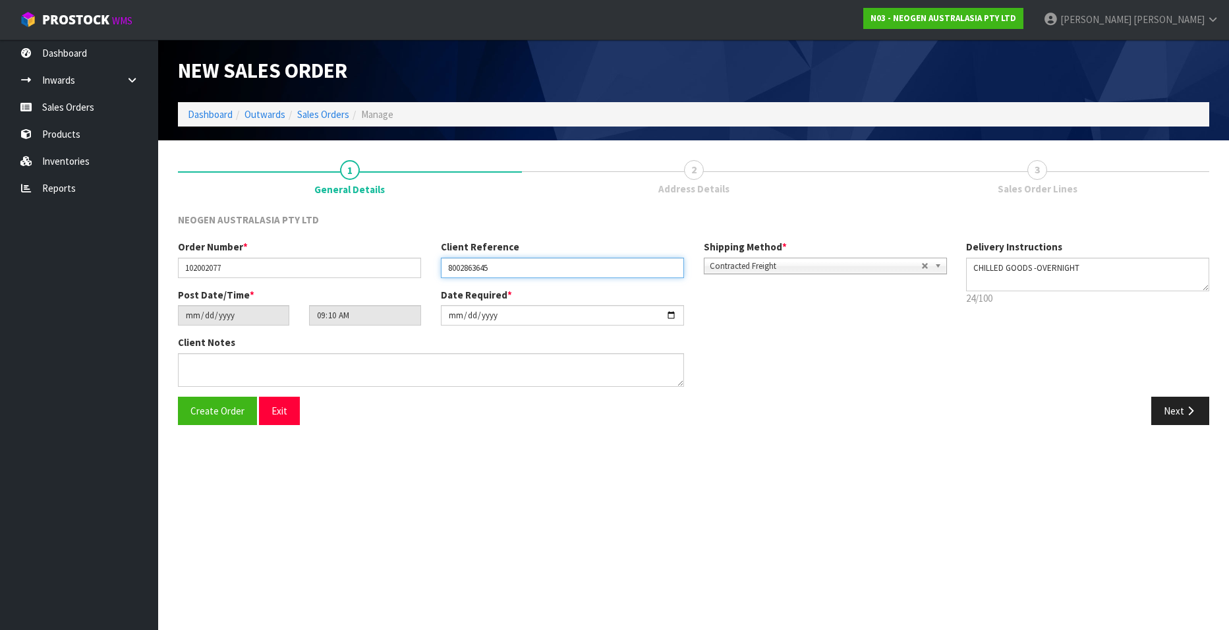
type input "8002863645"
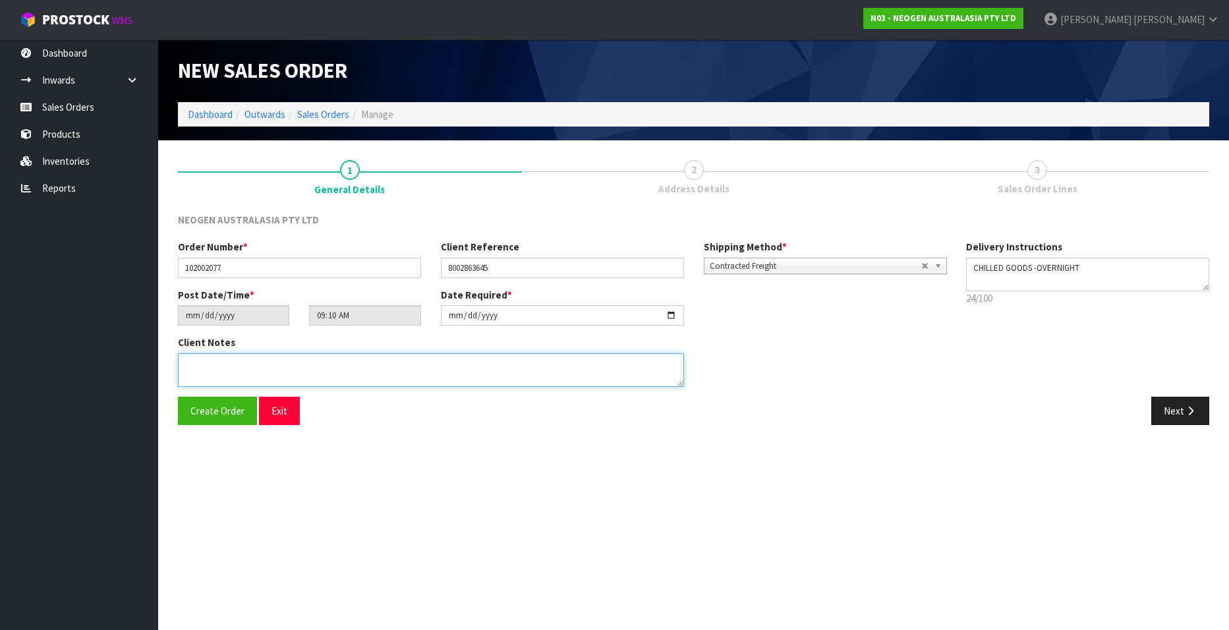
click at [210, 374] on textarea at bounding box center [431, 370] width 506 height 34
type textarea "ATTN SITE STORE"
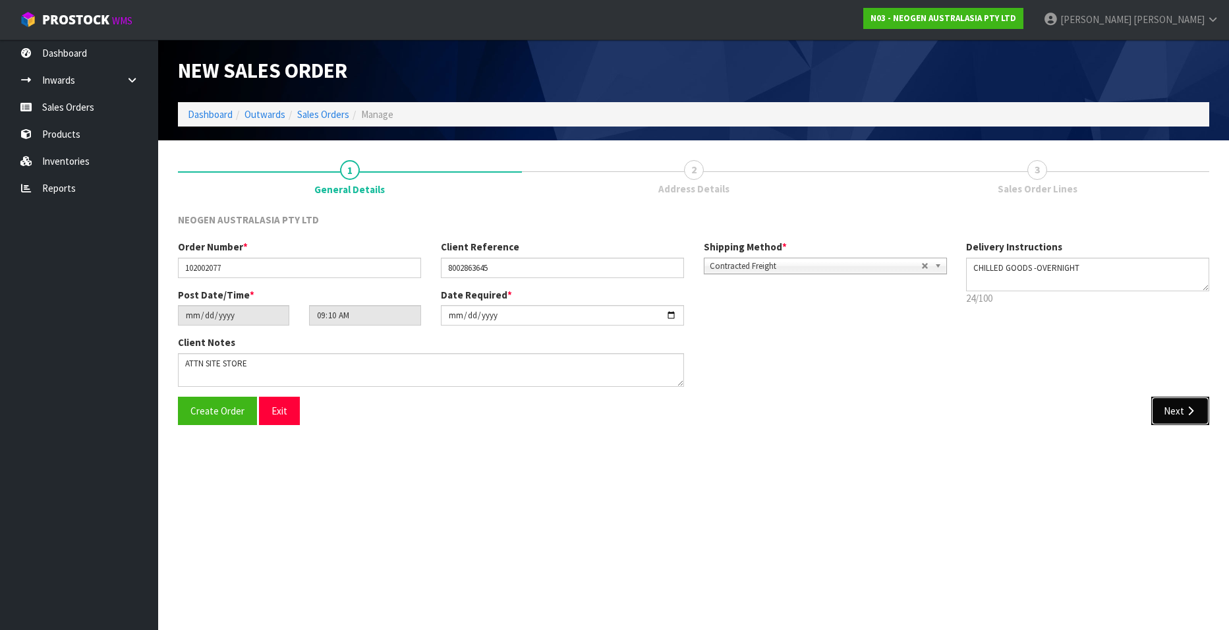
click at [1163, 412] on button "Next" at bounding box center [1180, 411] width 58 height 28
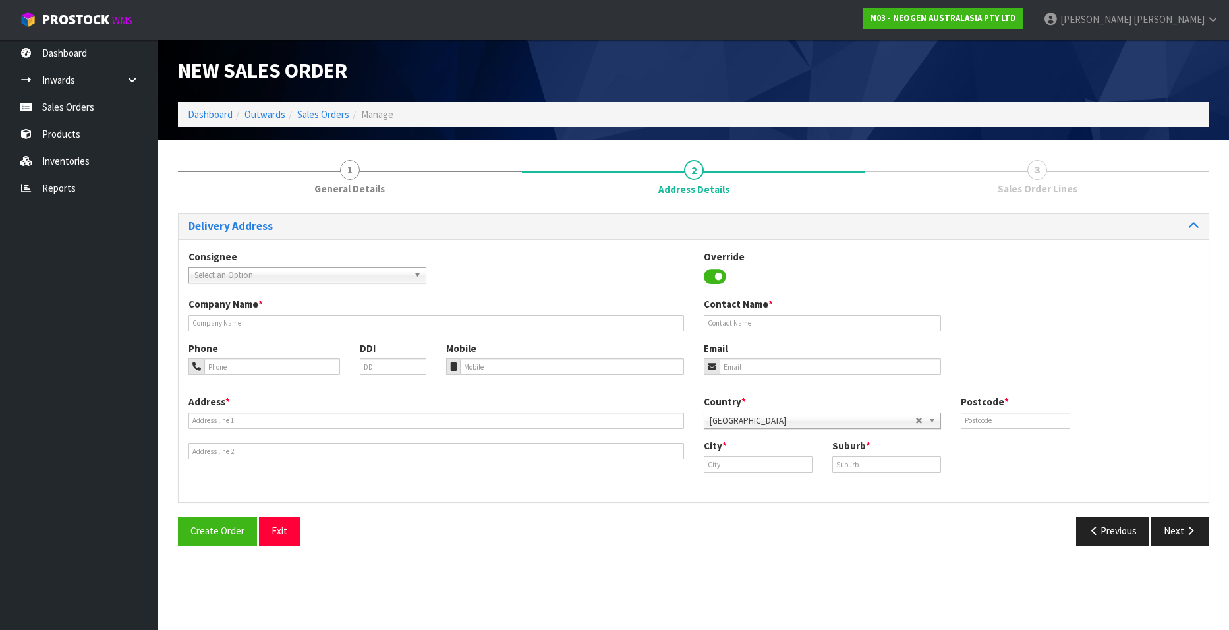
click at [235, 268] on span "Select an Option" at bounding box center [301, 276] width 214 height 16
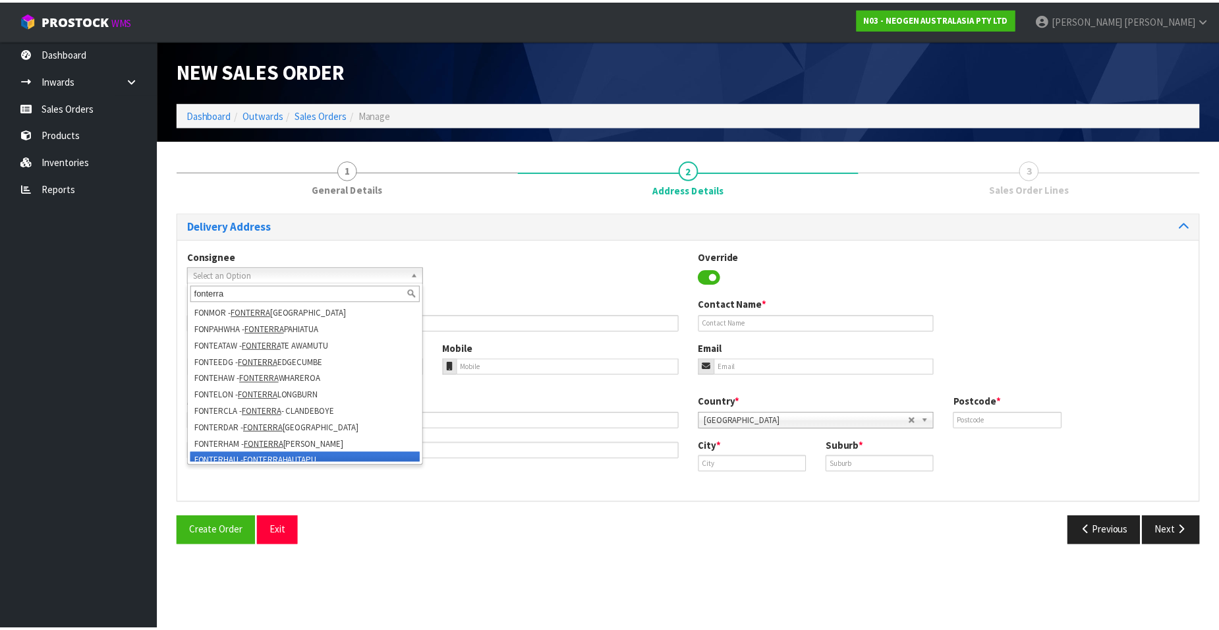
scroll to position [132, 0]
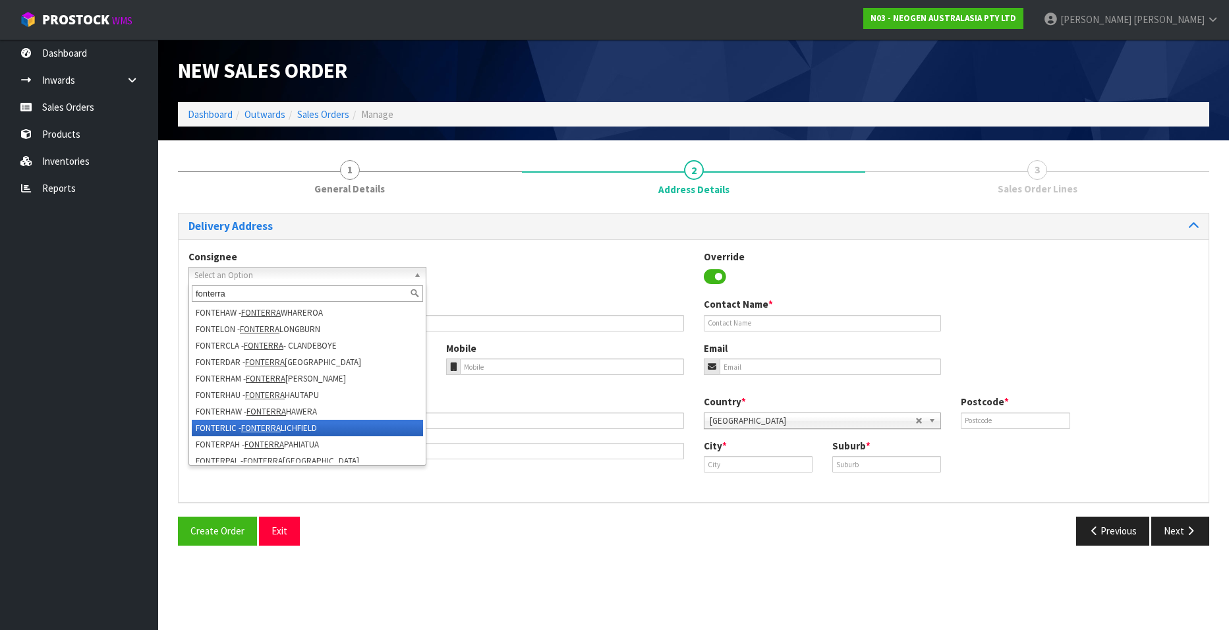
type input "fonterra"
click at [314, 420] on li "FONTERLIC - FONTERRA LICHFIELD" at bounding box center [307, 428] width 231 height 16
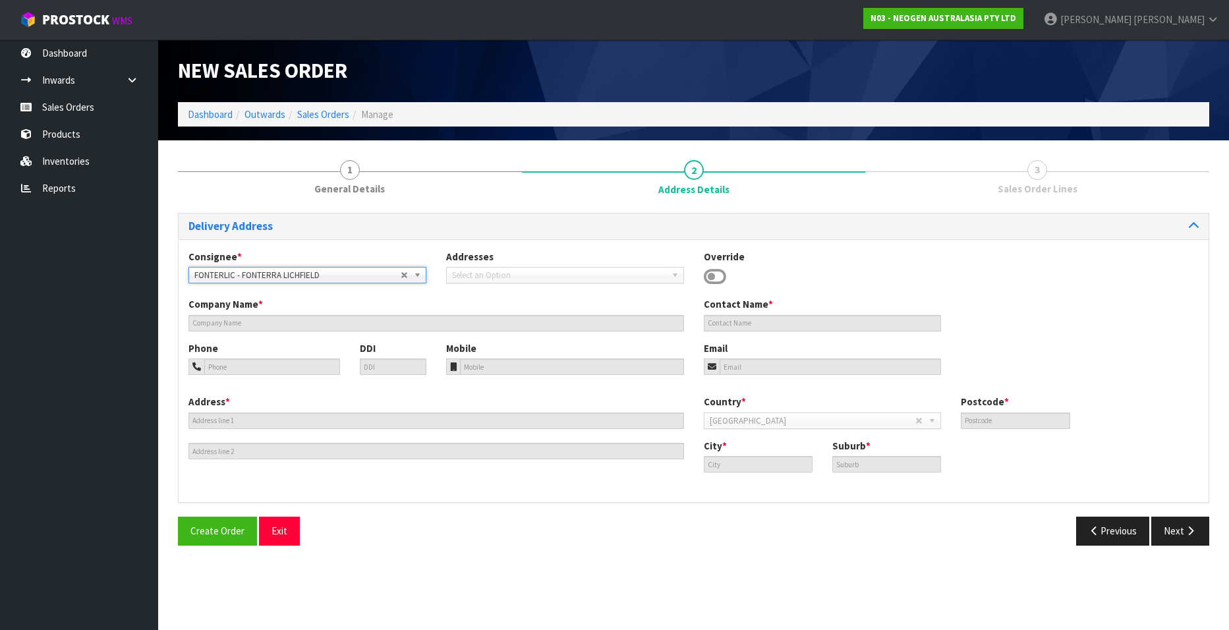
type input "FONTERRA LICHFIELD"
type input "SITE STORE, STATE HIGHWAY 1 & WILTSDOWN ROAD"
type input "3482"
type input "LICHFIELD"
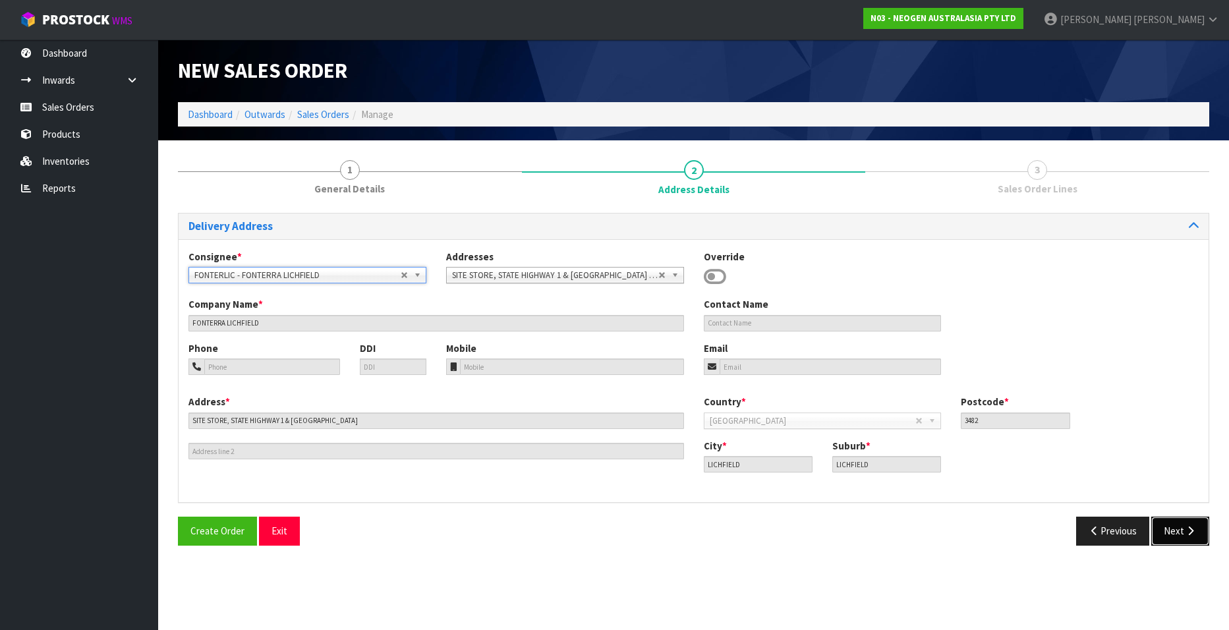
click at [1173, 528] on button "Next" at bounding box center [1180, 531] width 58 height 28
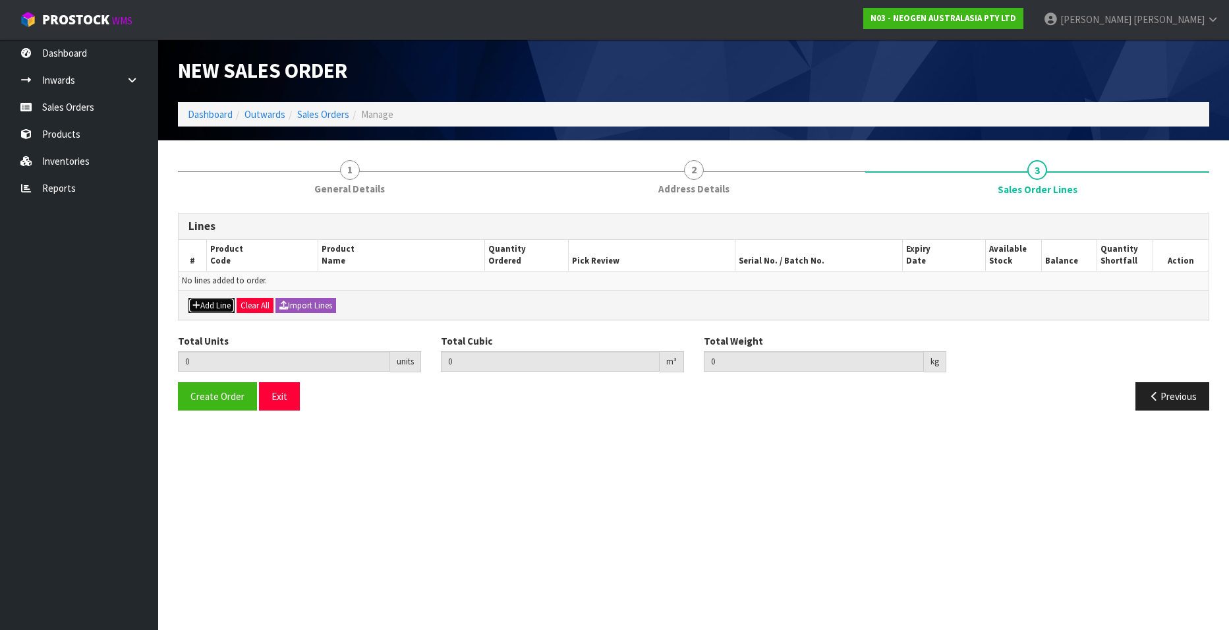
click at [203, 302] on button "Add Line" at bounding box center [211, 306] width 46 height 16
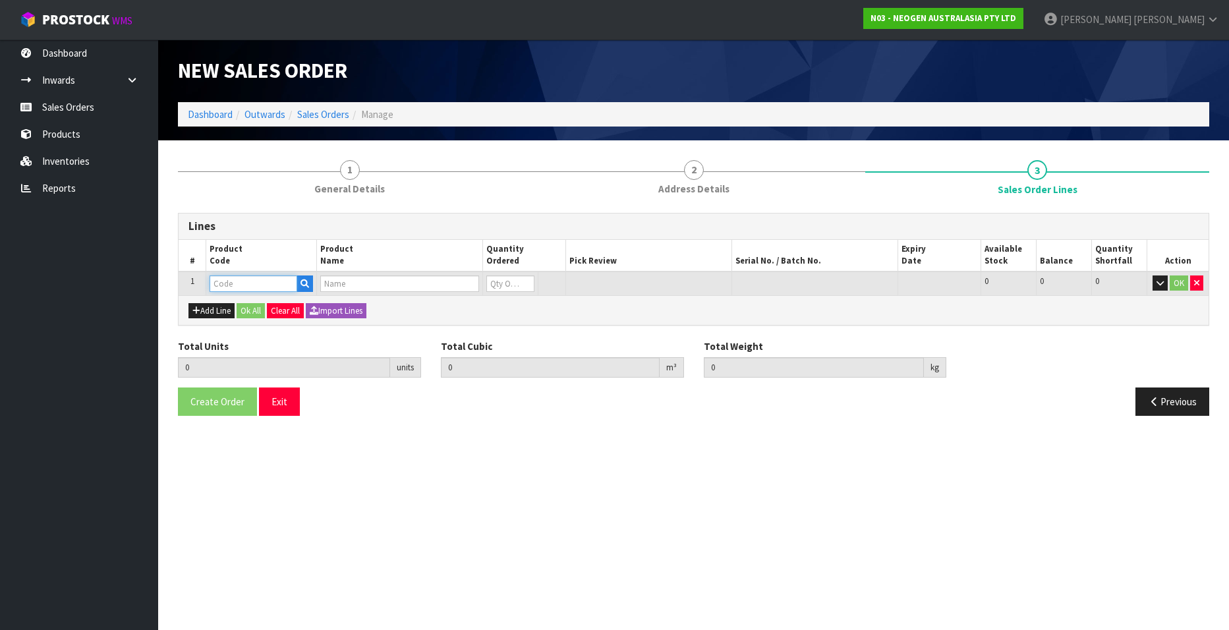
click at [242, 283] on input "text" at bounding box center [254, 283] width 88 height 16
paste input "700002100"
type input "700002100"
type input "0.000000"
type input "0.000"
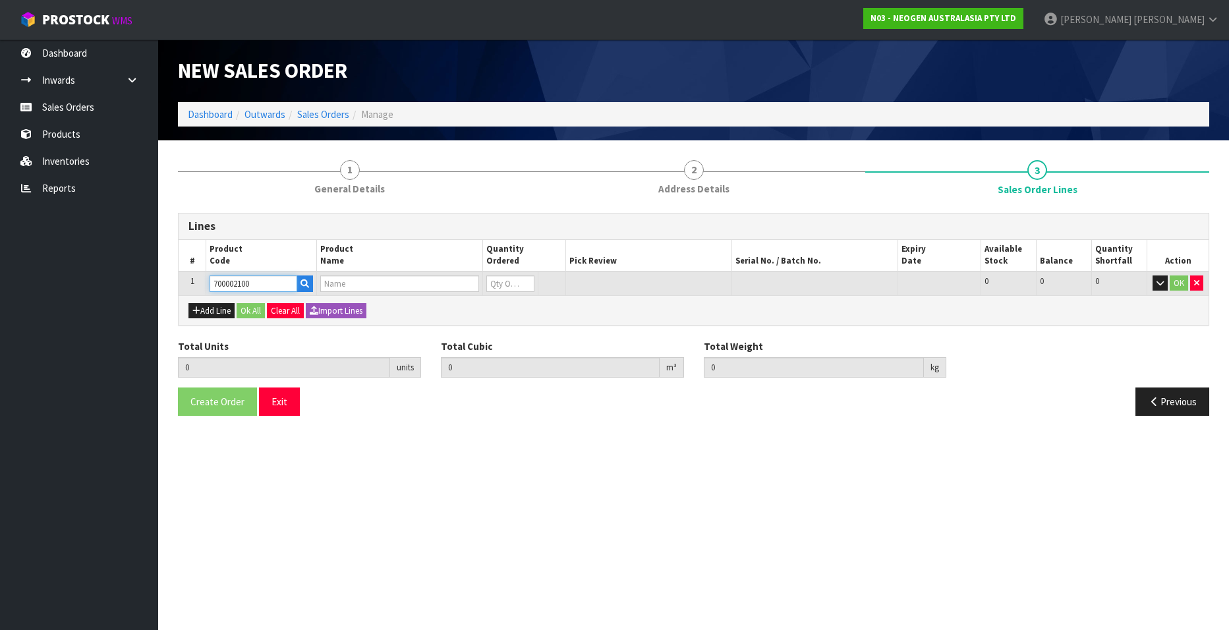
type input "7100002659 - AQT200 WATER - TOTAL ATP TEST, 100/CS"
type input "0"
type input "700002100"
type input "1"
type input "0.00504"
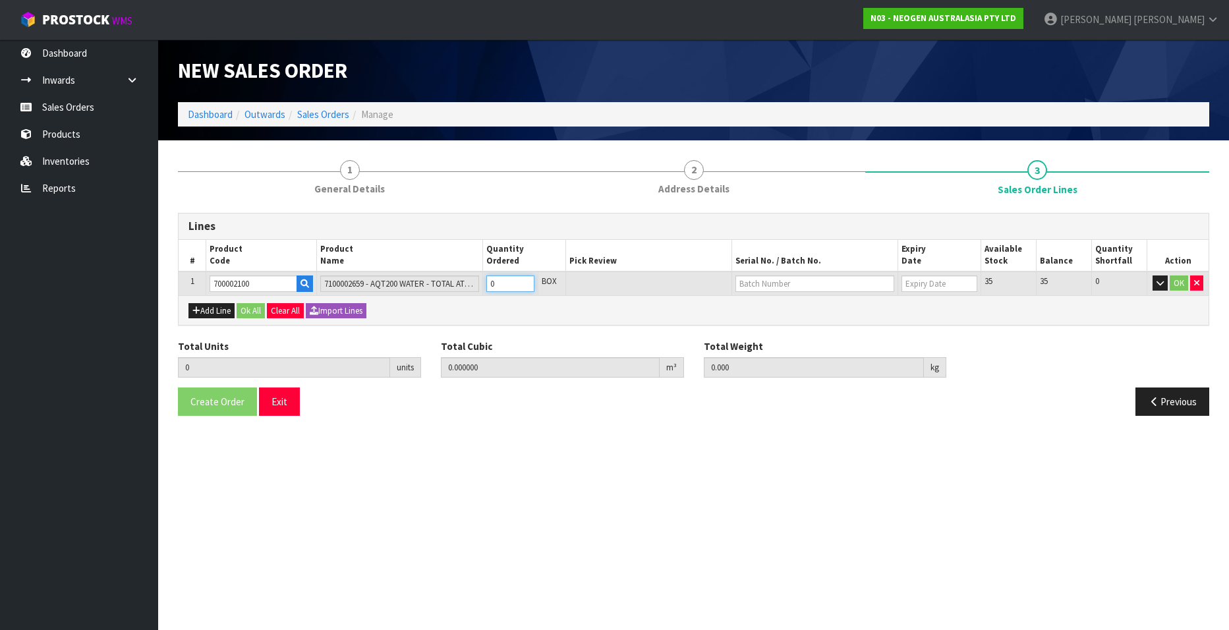
type input "1"
click at [525, 281] on input "1" at bounding box center [510, 283] width 48 height 16
click at [749, 285] on input "text" at bounding box center [814, 283] width 159 height 16
click at [802, 304] on link "3000034277" at bounding box center [788, 306] width 104 height 18
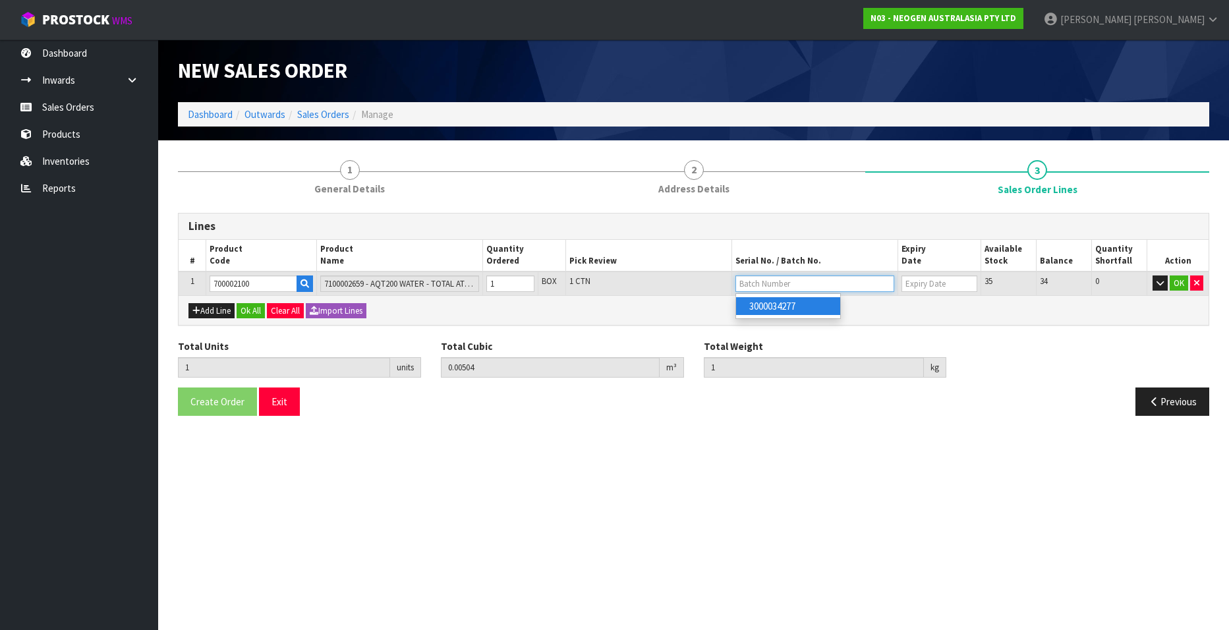
type input "3000034277"
type input "09/06/2026"
click at [1177, 286] on button "OK" at bounding box center [1179, 283] width 18 height 16
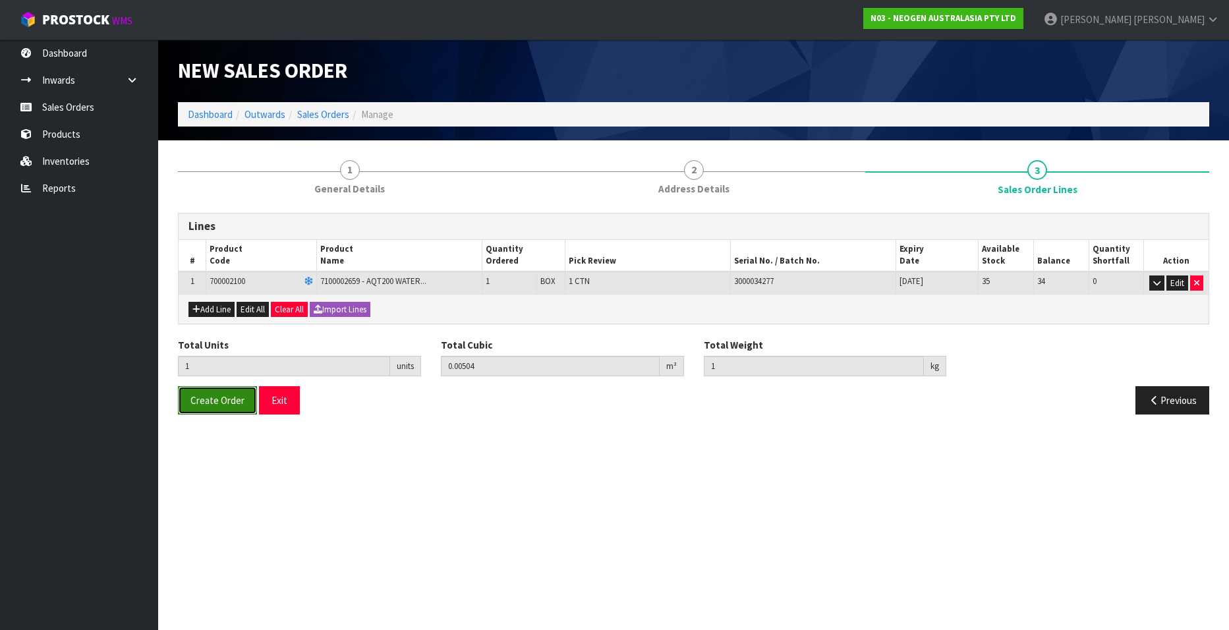
click at [207, 396] on span "Create Order" at bounding box center [217, 400] width 54 height 13
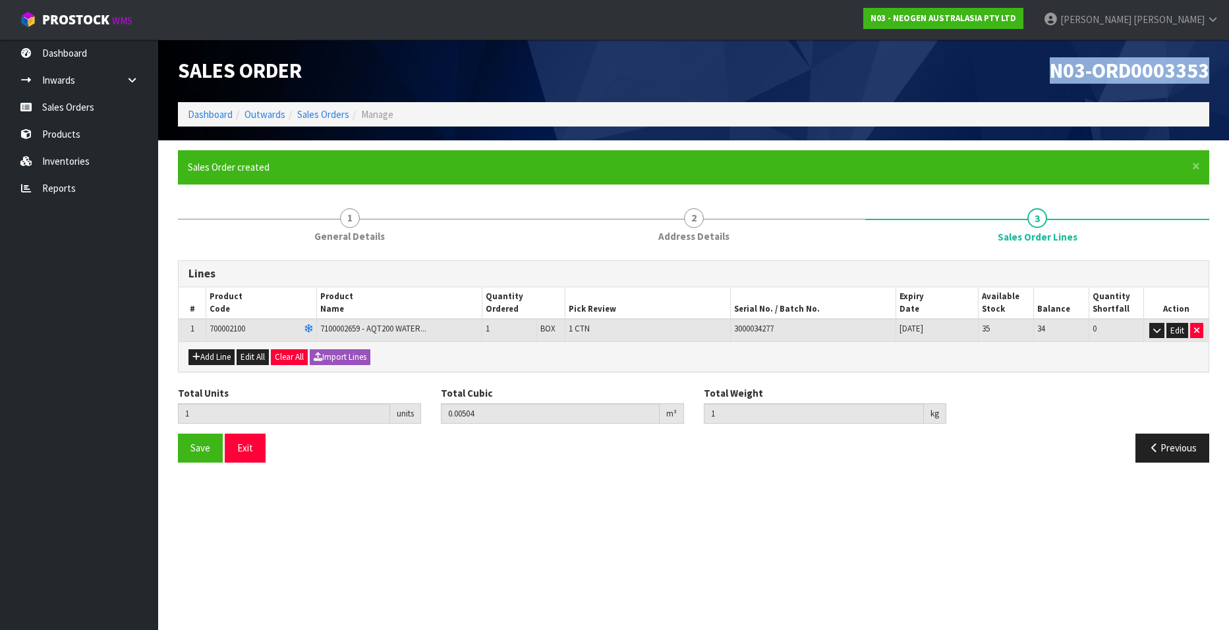
drag, startPoint x: 1051, startPoint y: 70, endPoint x: 1206, endPoint y: 77, distance: 155.7
click at [1206, 77] on span "N03-ORD0003353" at bounding box center [1129, 70] width 159 height 26
copy span "N03-ORD0003353"
click at [313, 110] on link "Sales Orders" at bounding box center [323, 114] width 52 height 13
